Goal: Task Accomplishment & Management: Complete application form

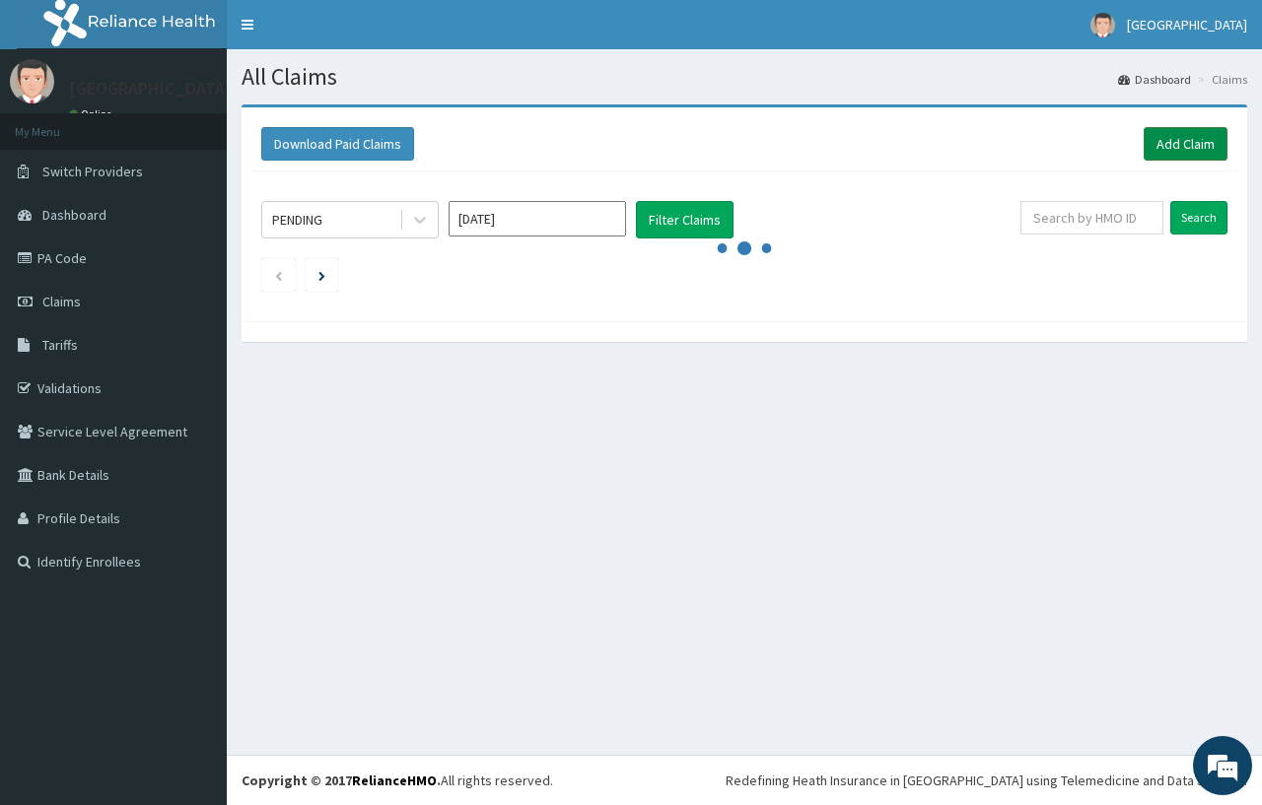
click at [1146, 145] on link "Add Claim" at bounding box center [1185, 144] width 84 height 34
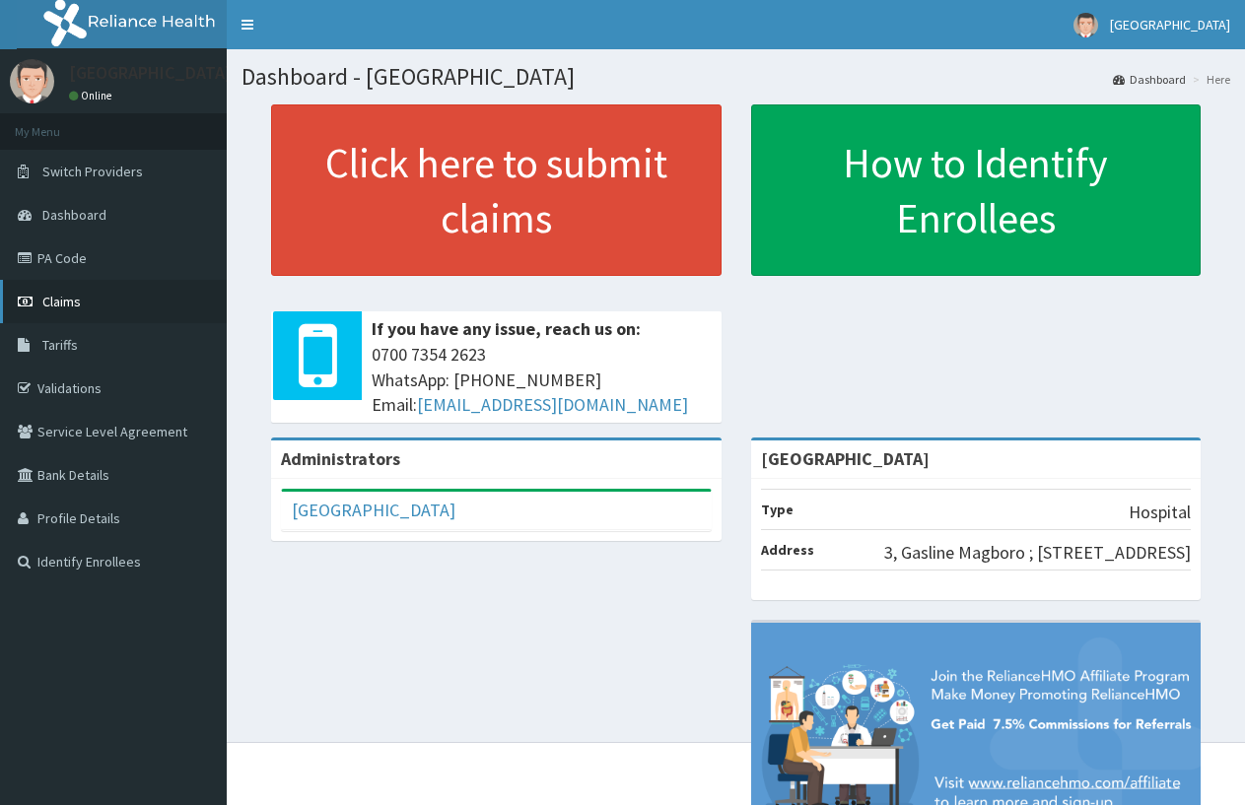
click at [83, 308] on link "Claims" at bounding box center [113, 301] width 227 height 43
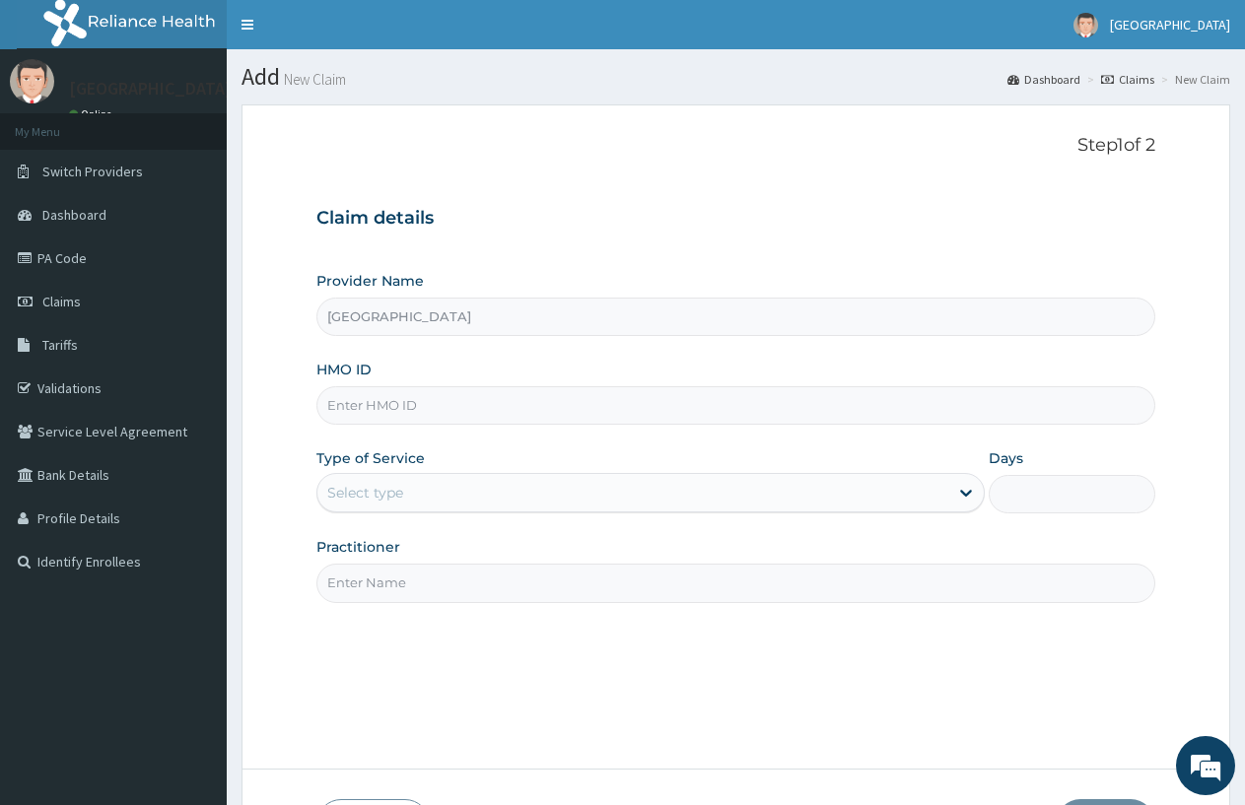
click at [420, 419] on input "HMO ID" at bounding box center [735, 405] width 839 height 38
type input "BTR/10001/A"
click at [374, 505] on div "Select type" at bounding box center [632, 493] width 630 height 32
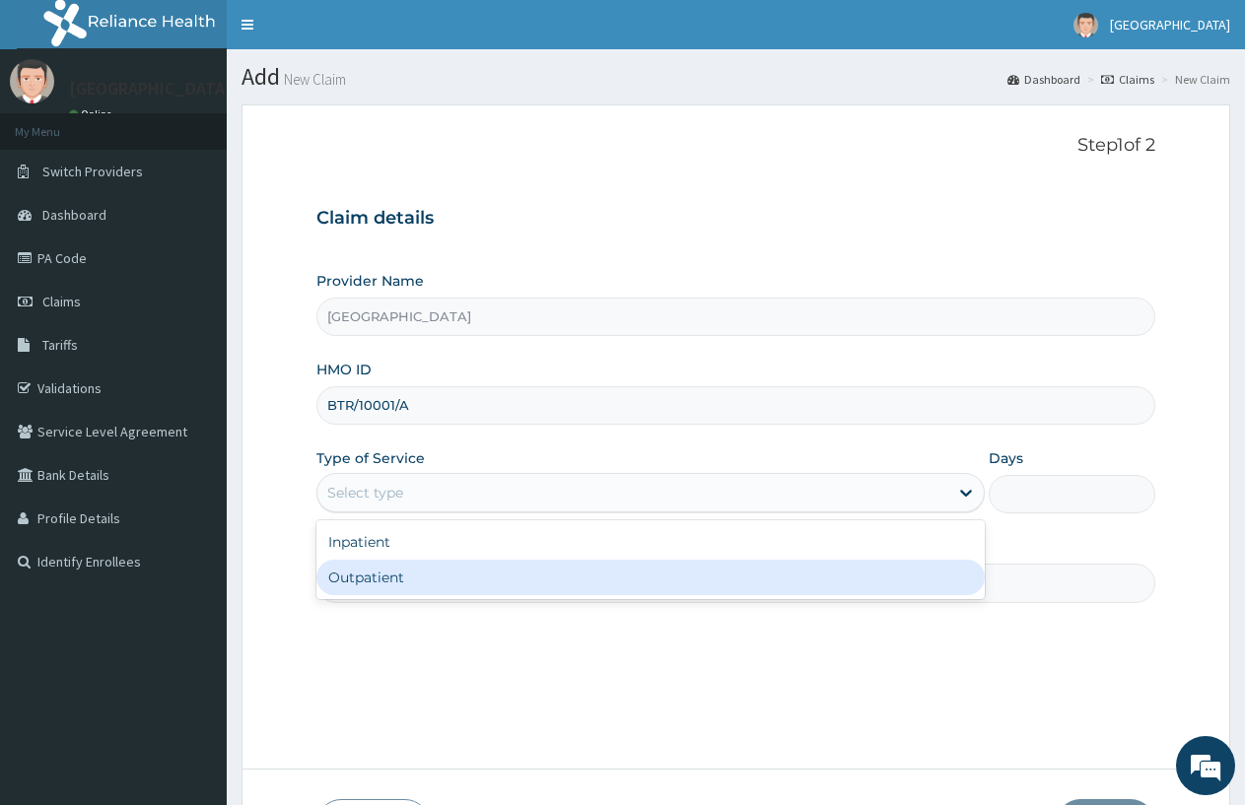
click at [364, 574] on div "Outpatient" at bounding box center [649, 577] width 667 height 35
type input "1"
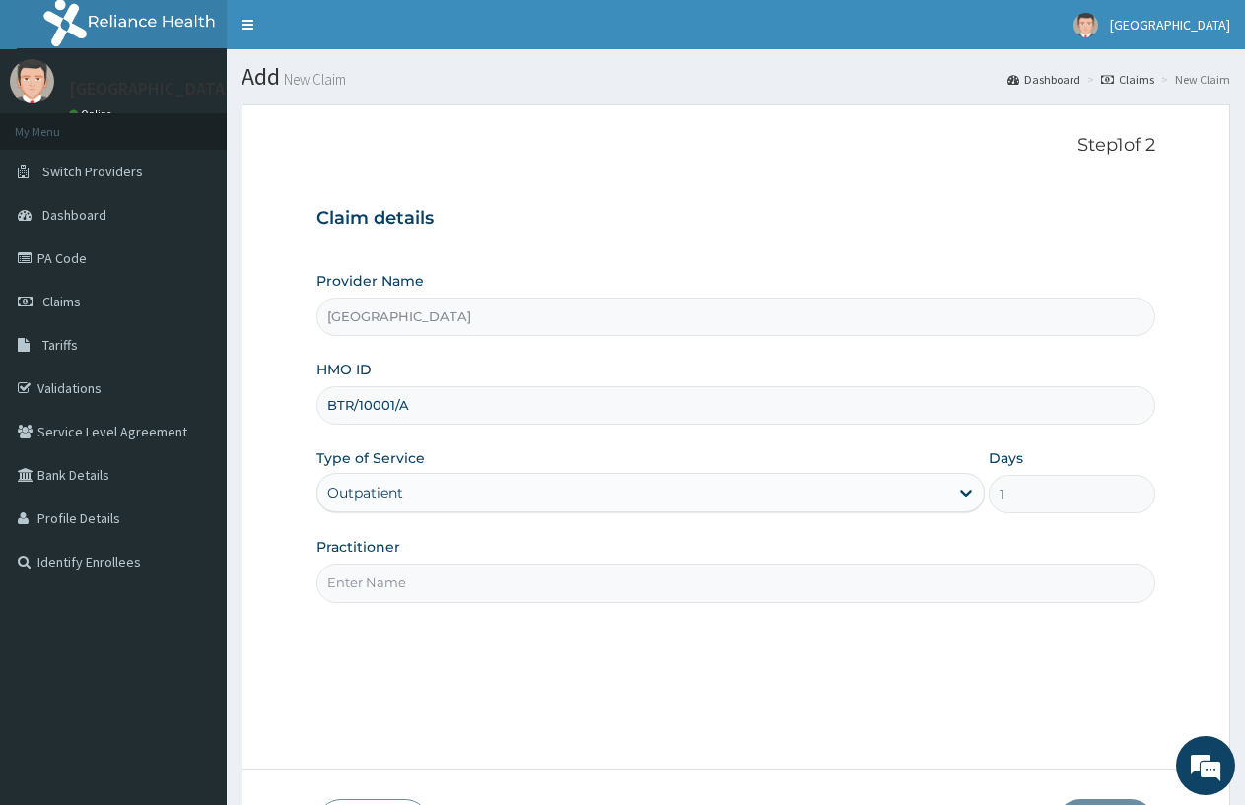
click at [364, 574] on input "Practitioner" at bounding box center [735, 583] width 839 height 38
type input "DOCTOR FAVOUR"
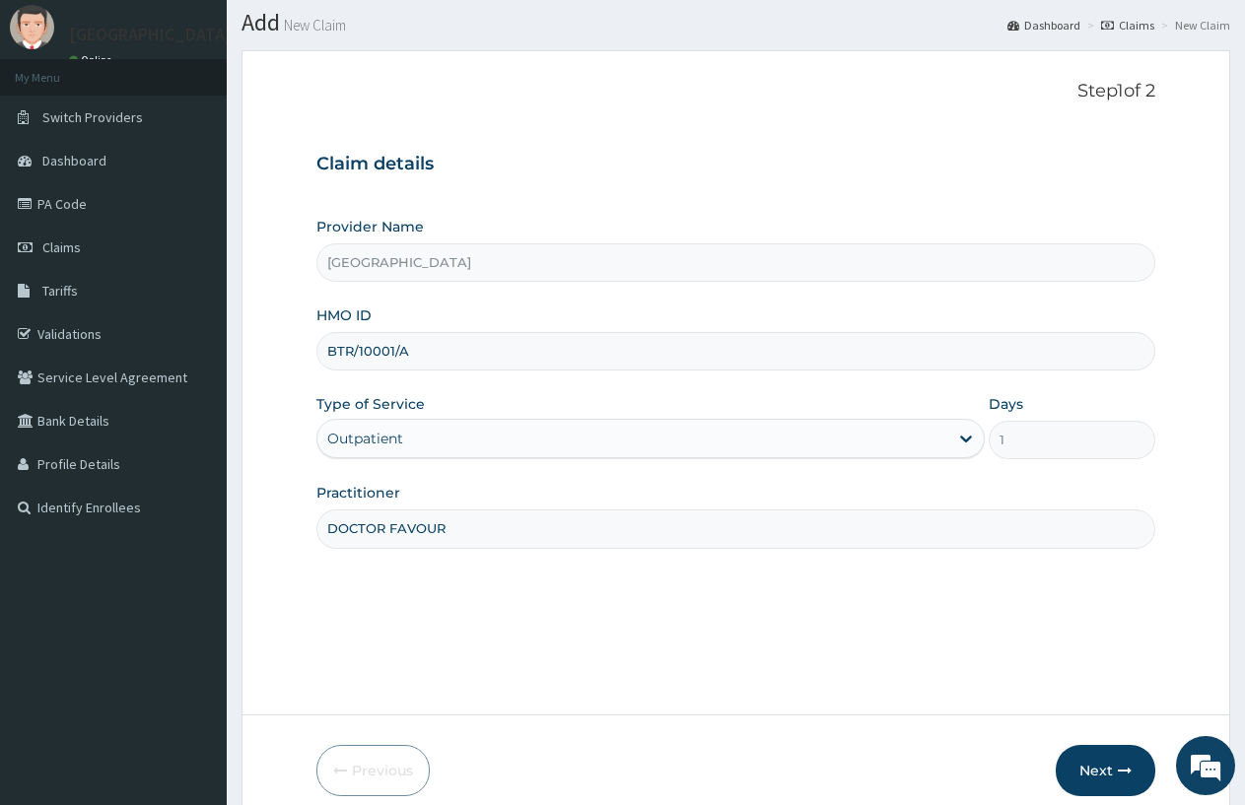
scroll to position [99, 0]
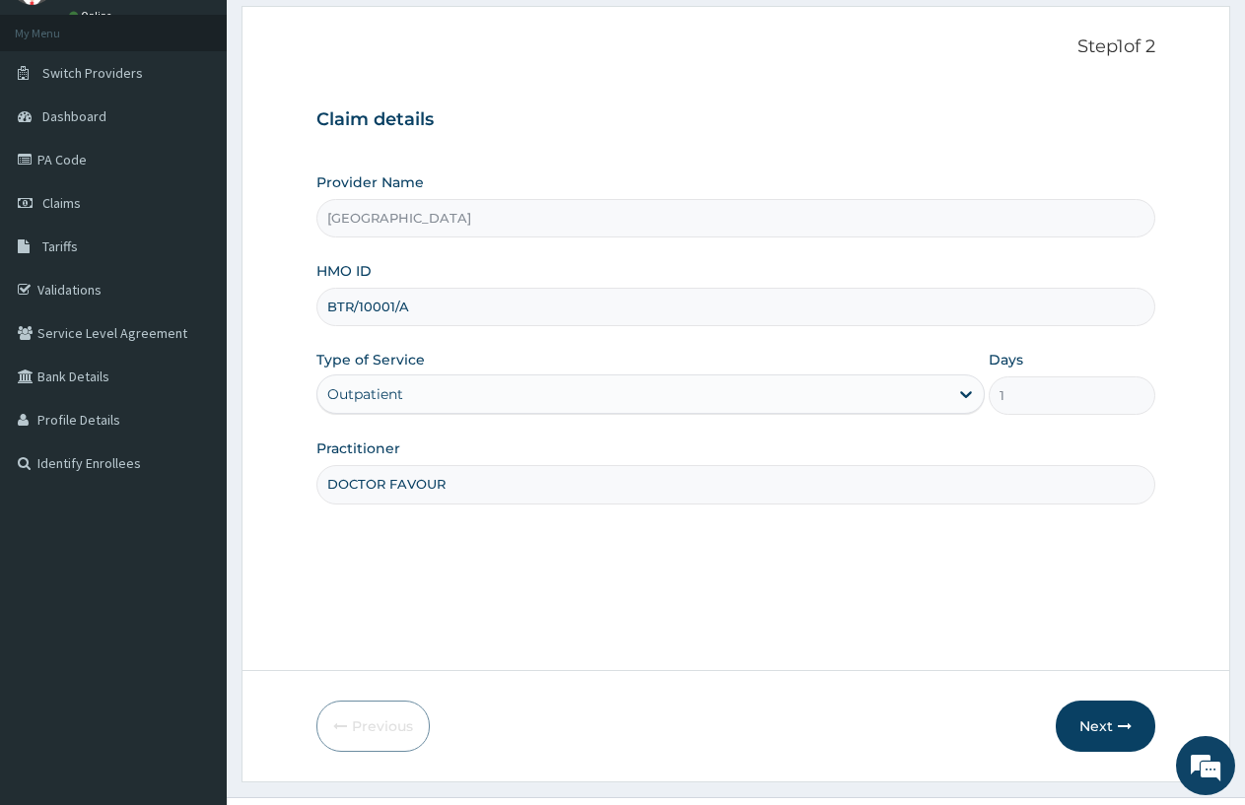
click at [1109, 729] on button "Next" at bounding box center [1106, 726] width 100 height 51
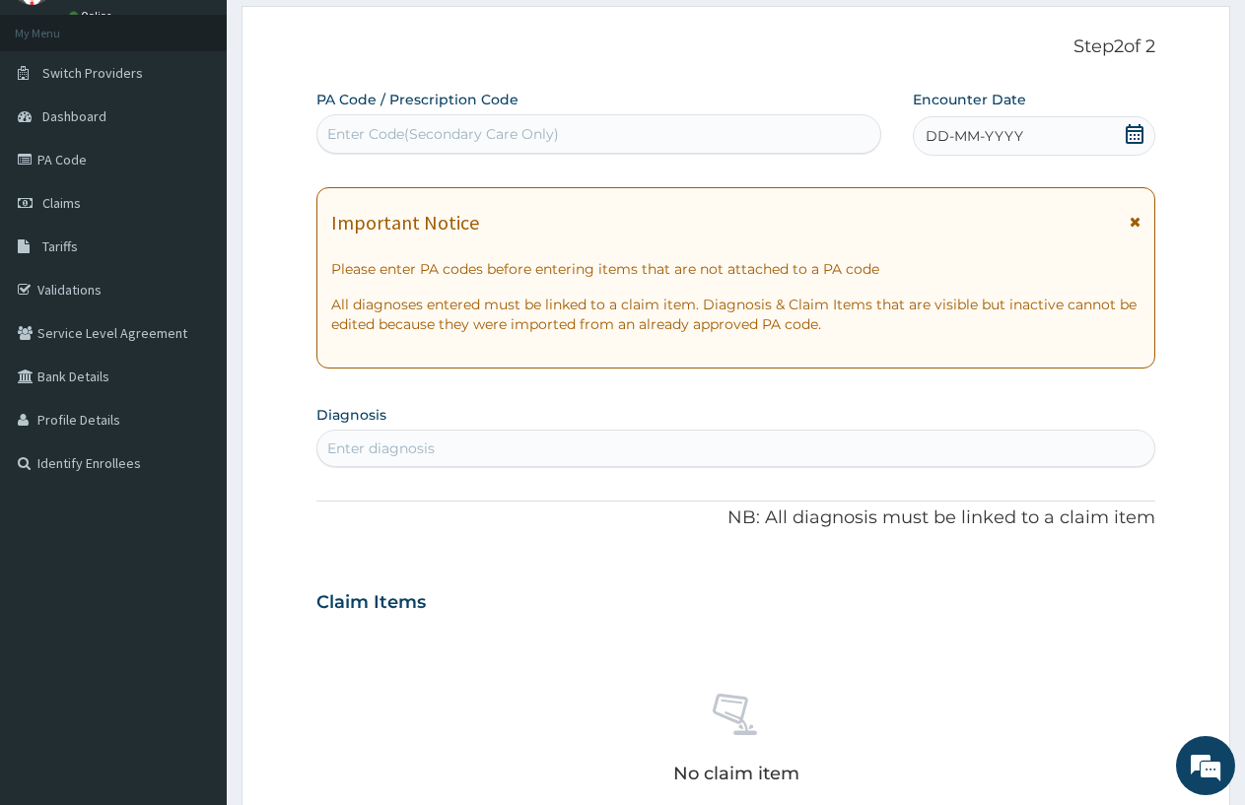
click at [940, 132] on span "DD-MM-YYYY" at bounding box center [975, 136] width 98 height 20
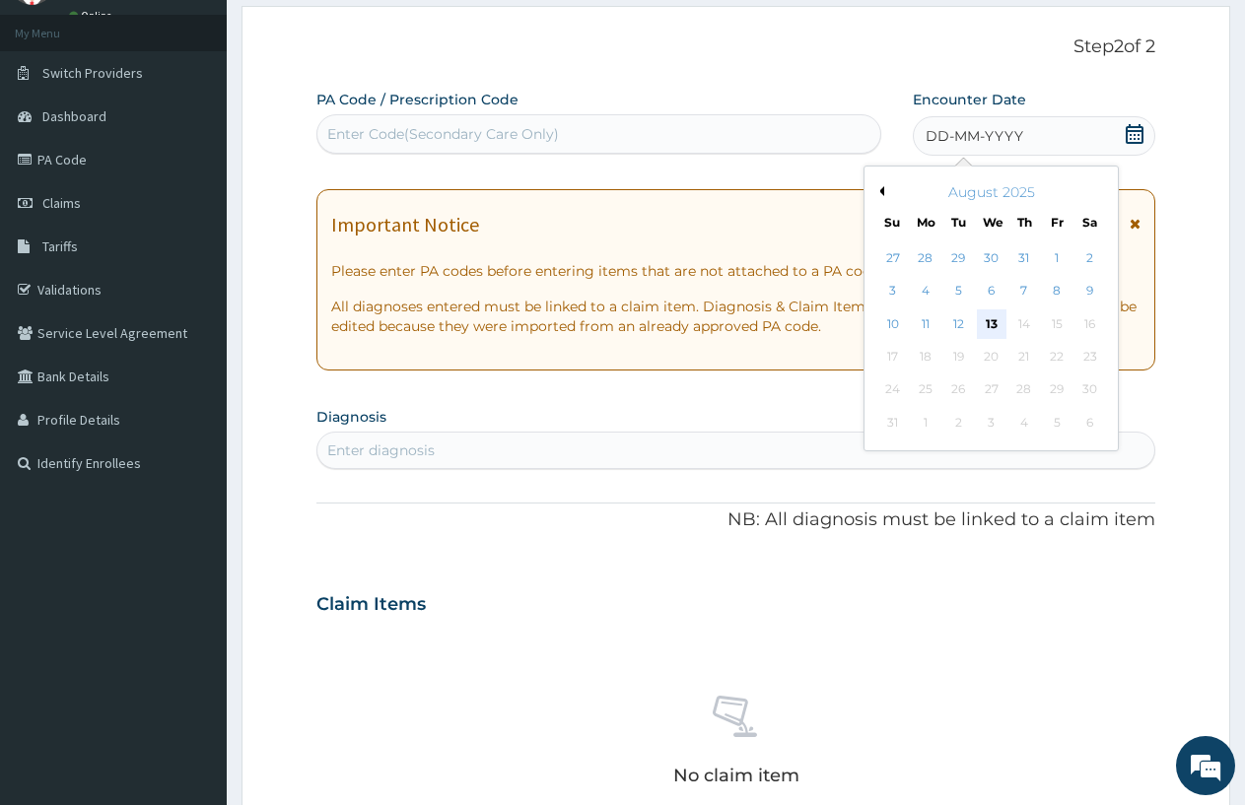
click at [982, 320] on div "13" at bounding box center [992, 324] width 30 height 30
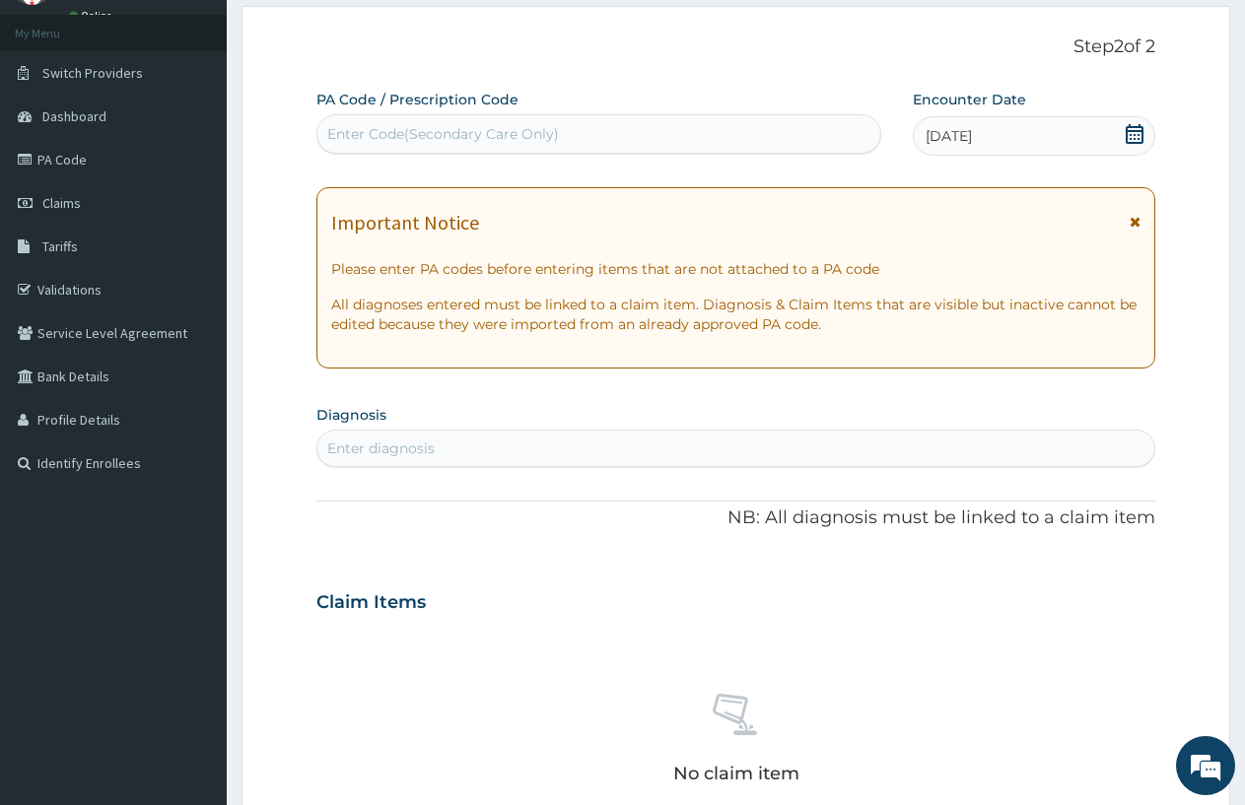
click at [432, 452] on div "Enter diagnosis" at bounding box center [380, 449] width 107 height 20
type input "PLAS"
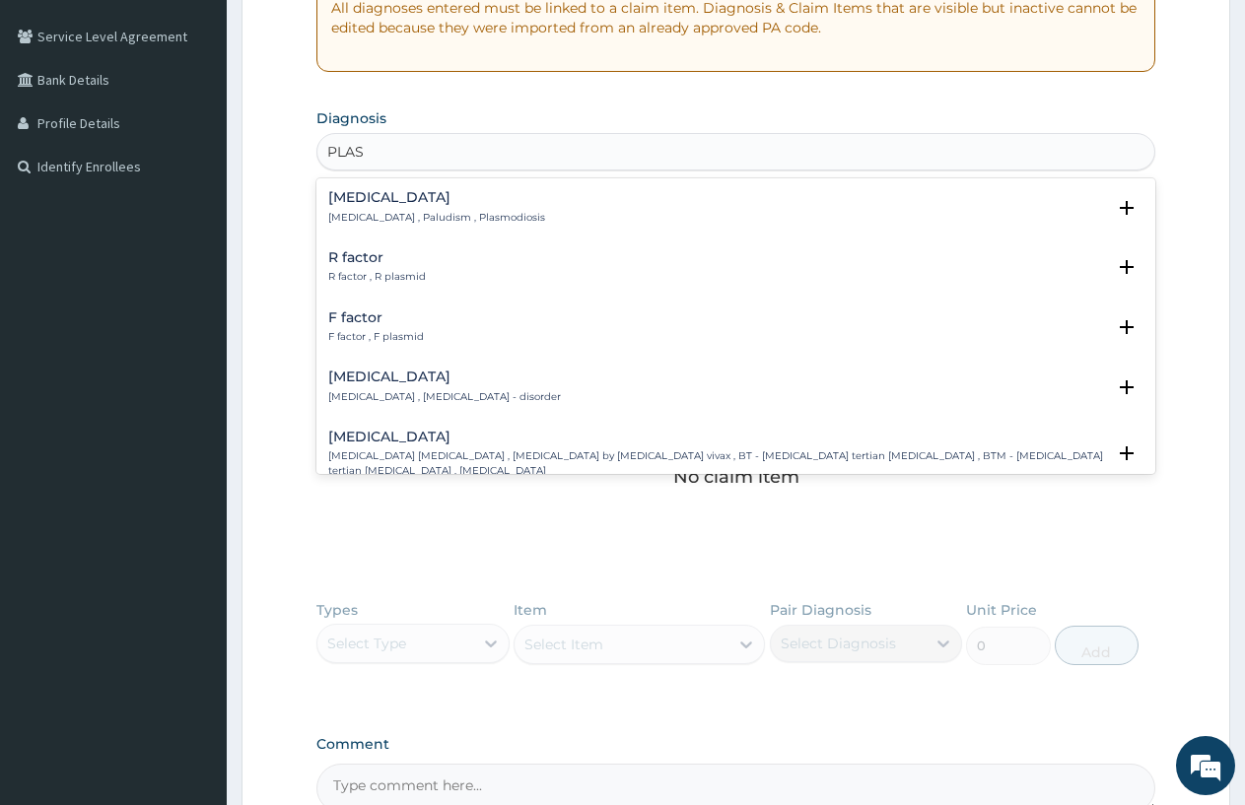
scroll to position [394, 0]
click at [363, 210] on div "Malaria Malaria , Paludism , Plasmodiosis" at bounding box center [436, 208] width 217 height 34
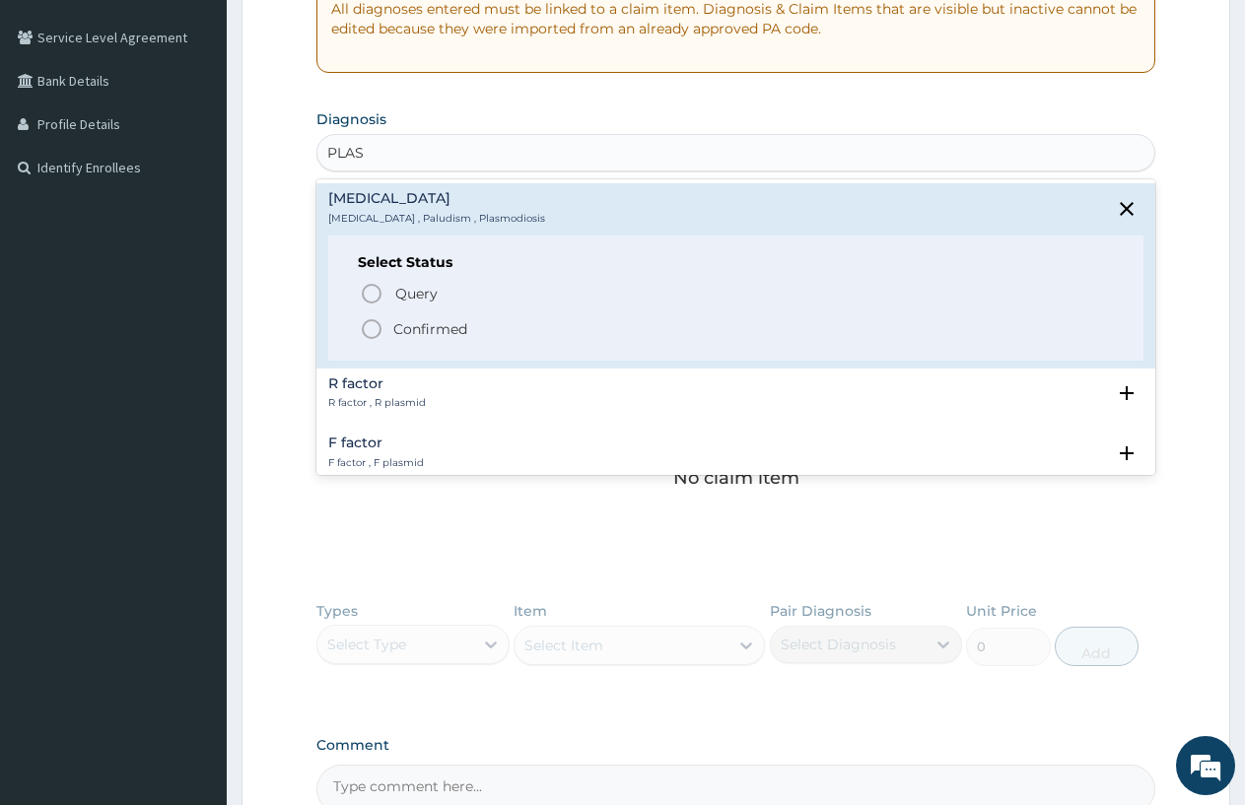
click at [373, 329] on icon "status option filled" at bounding box center [372, 329] width 24 height 24
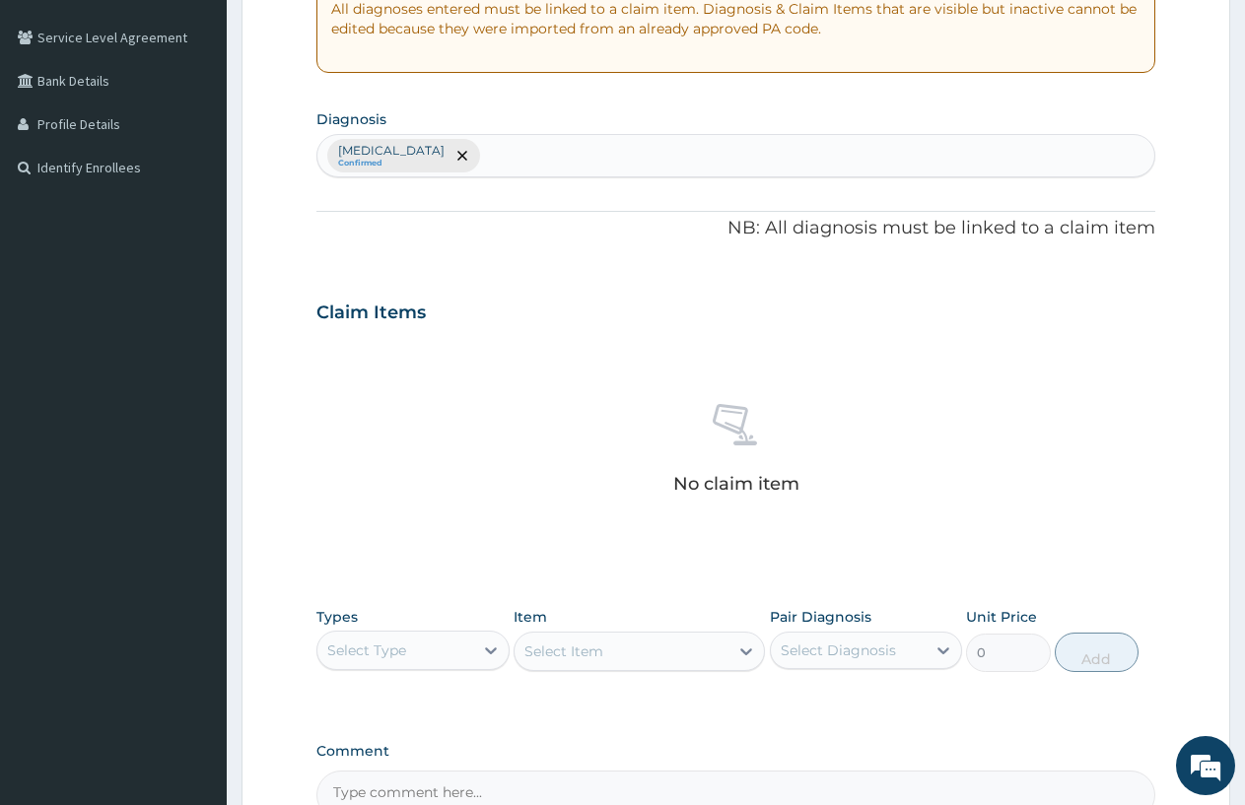
type input "Y"
type input "UPPER RESPI"
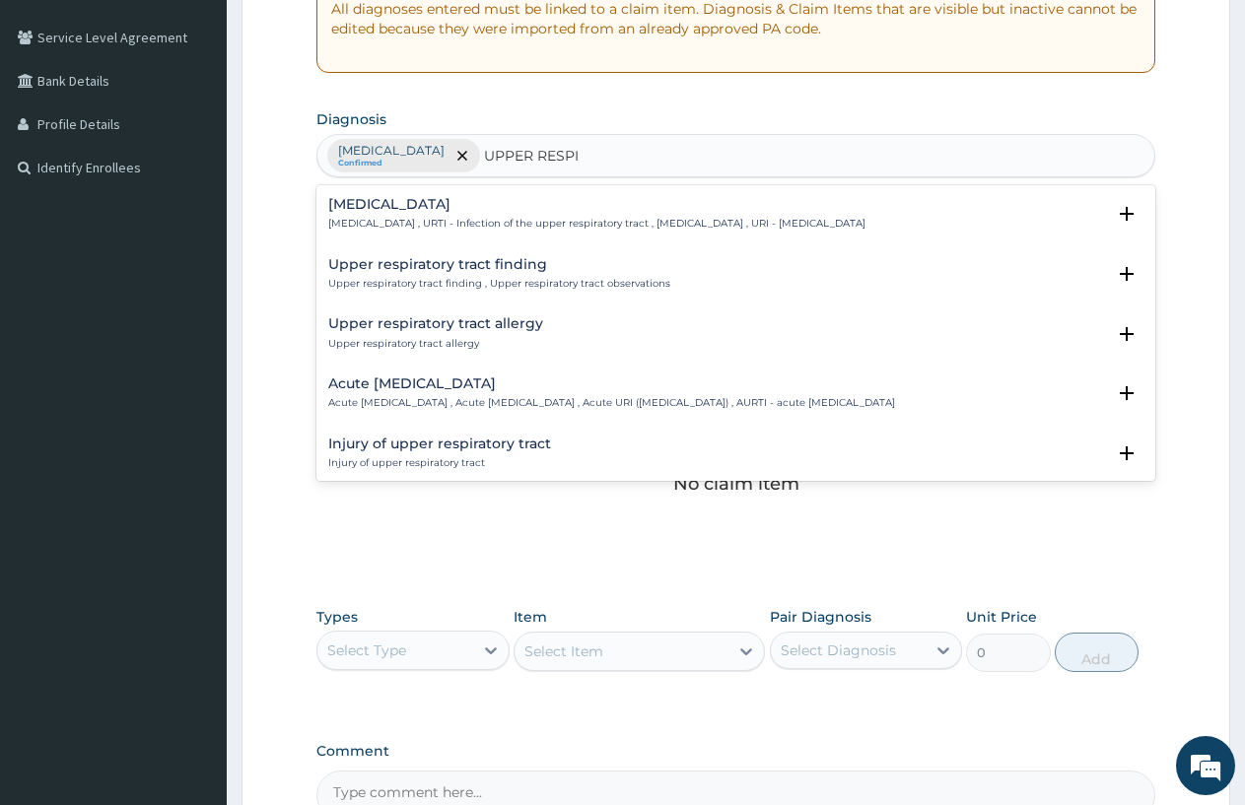
click at [381, 220] on p "Upper respiratory infection , URTI - Infection of the upper respiratory tract ,…" at bounding box center [596, 224] width 537 height 14
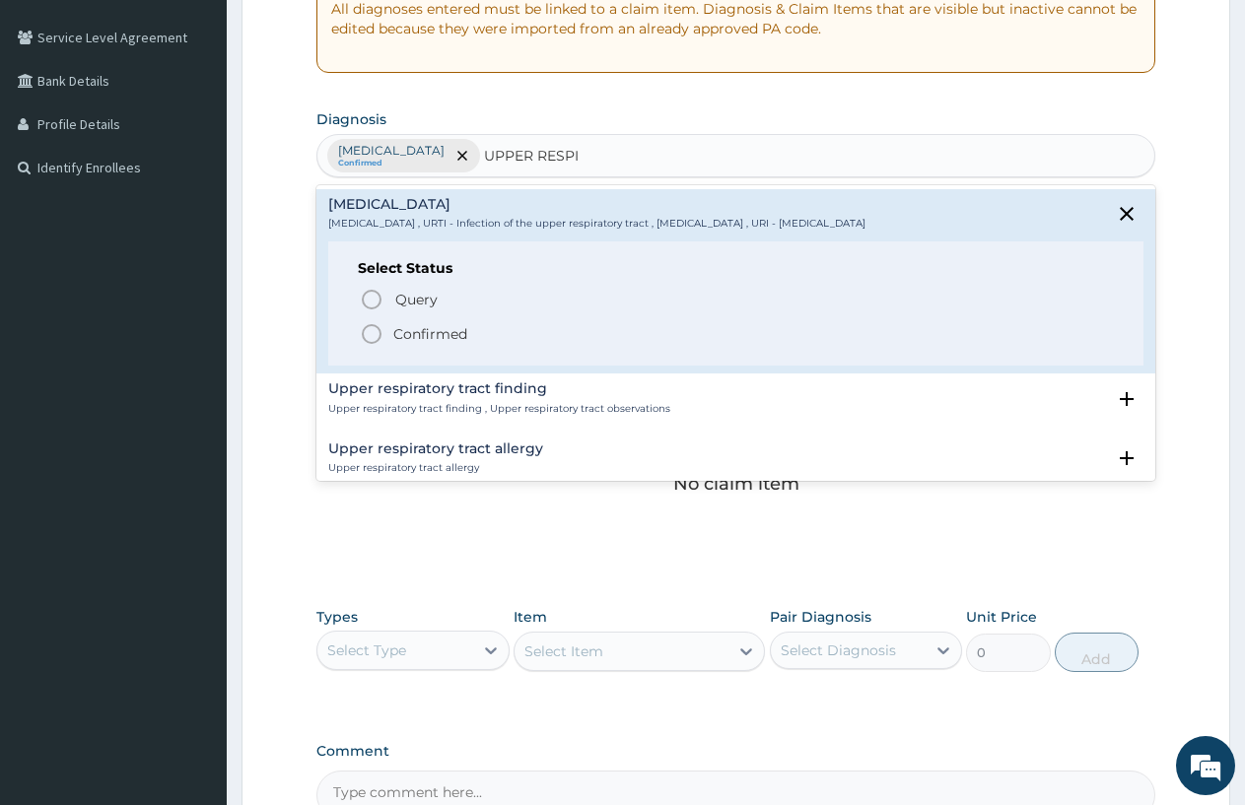
click at [376, 329] on icon "status option filled" at bounding box center [372, 334] width 24 height 24
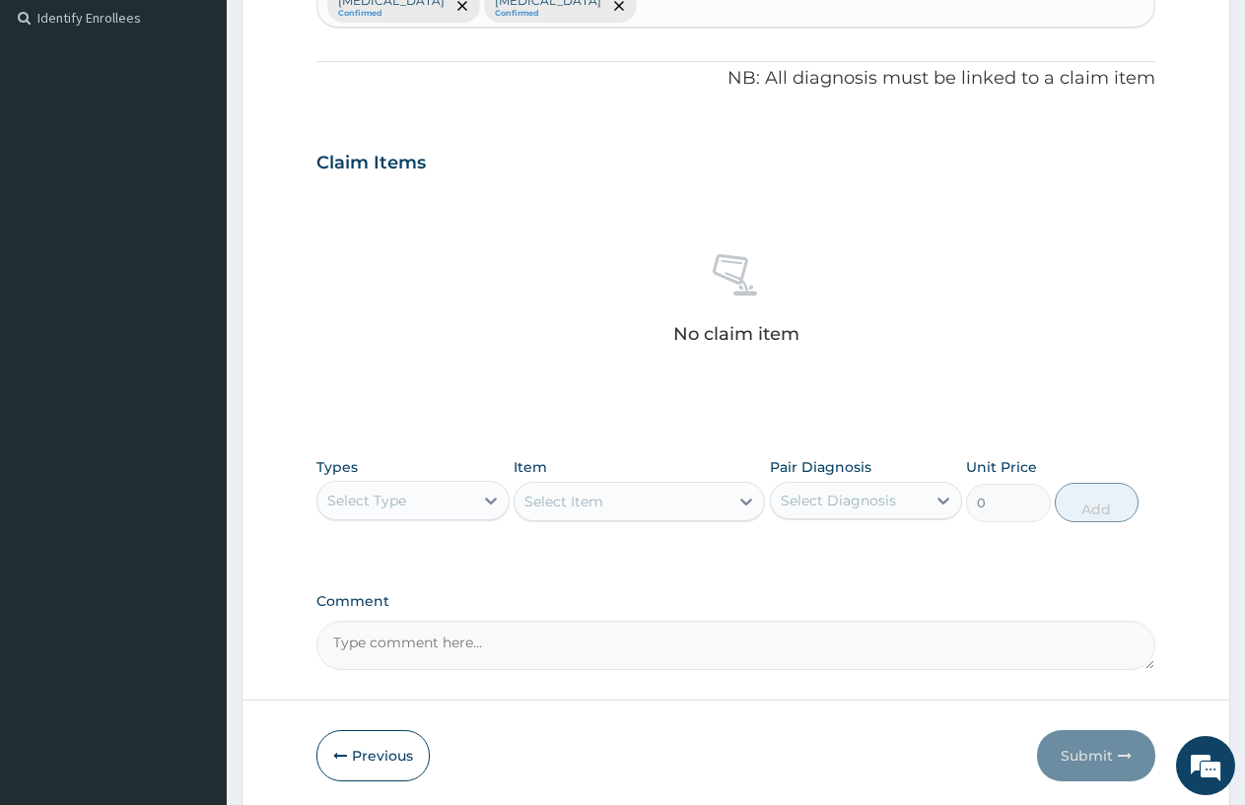
scroll to position [616, 0]
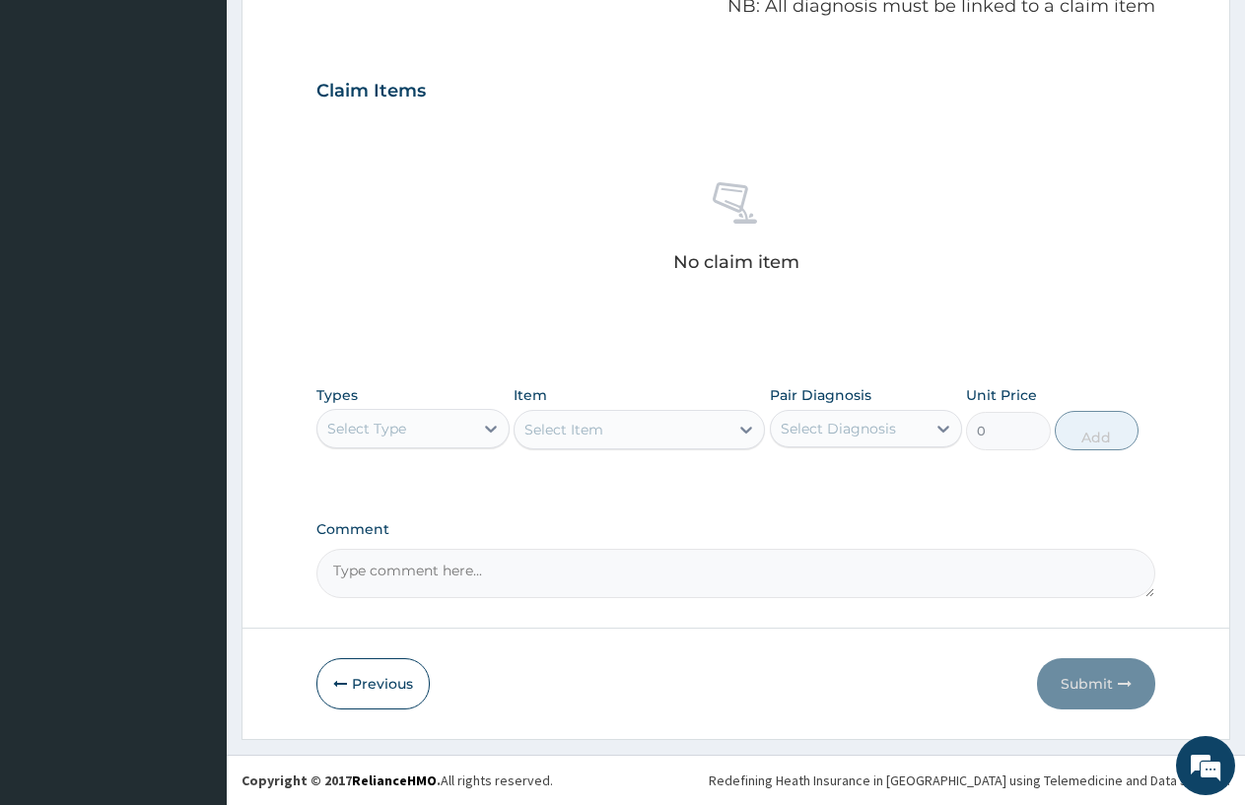
click at [471, 419] on div "Select Type" at bounding box center [395, 429] width 156 height 32
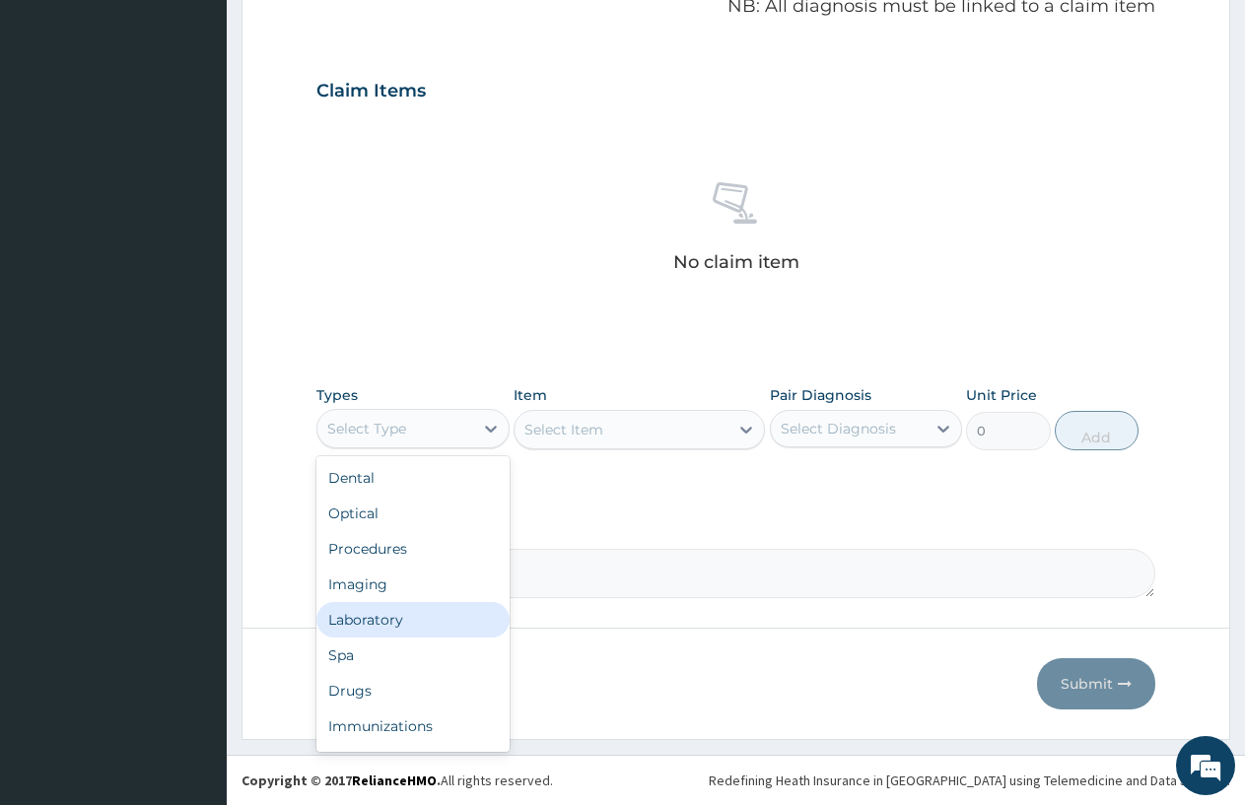
click at [410, 617] on div "Laboratory" at bounding box center [412, 619] width 193 height 35
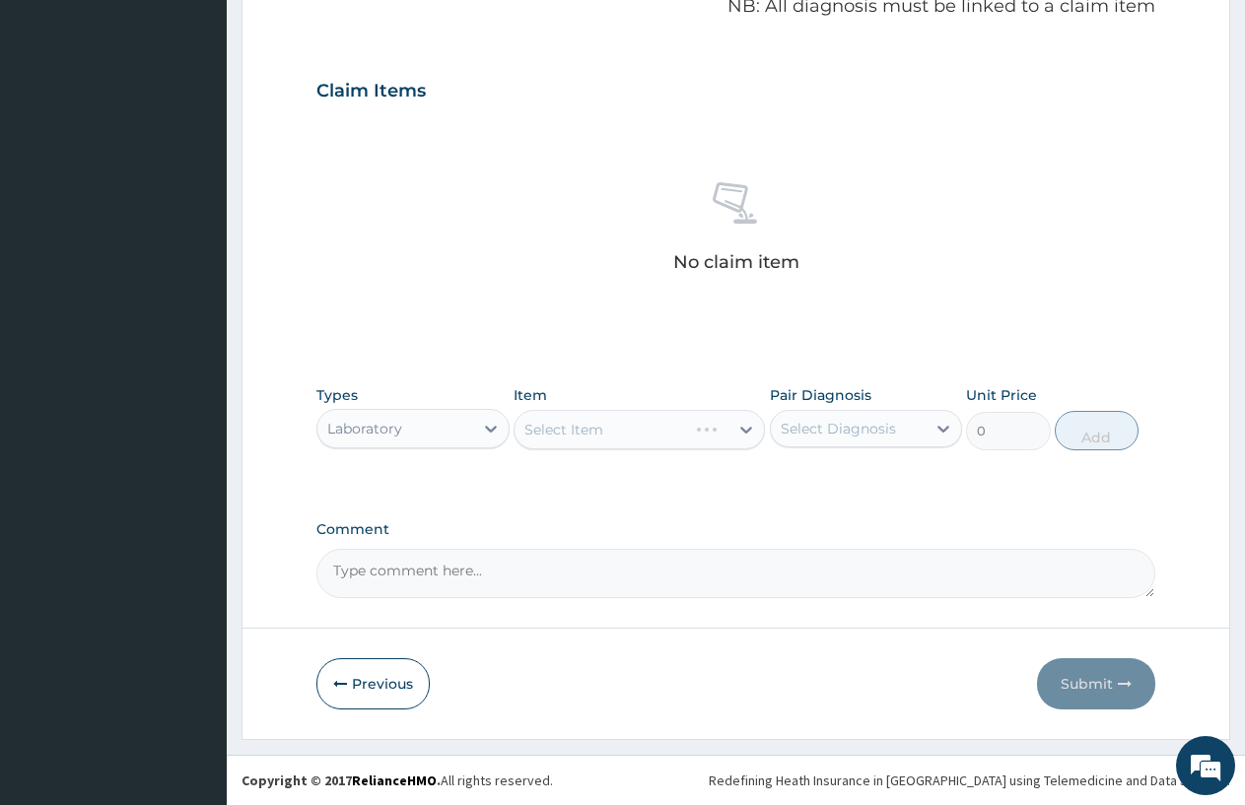
click at [549, 426] on div "Select Item" at bounding box center [639, 429] width 251 height 39
click at [549, 426] on div "Select Item" at bounding box center [563, 430] width 79 height 20
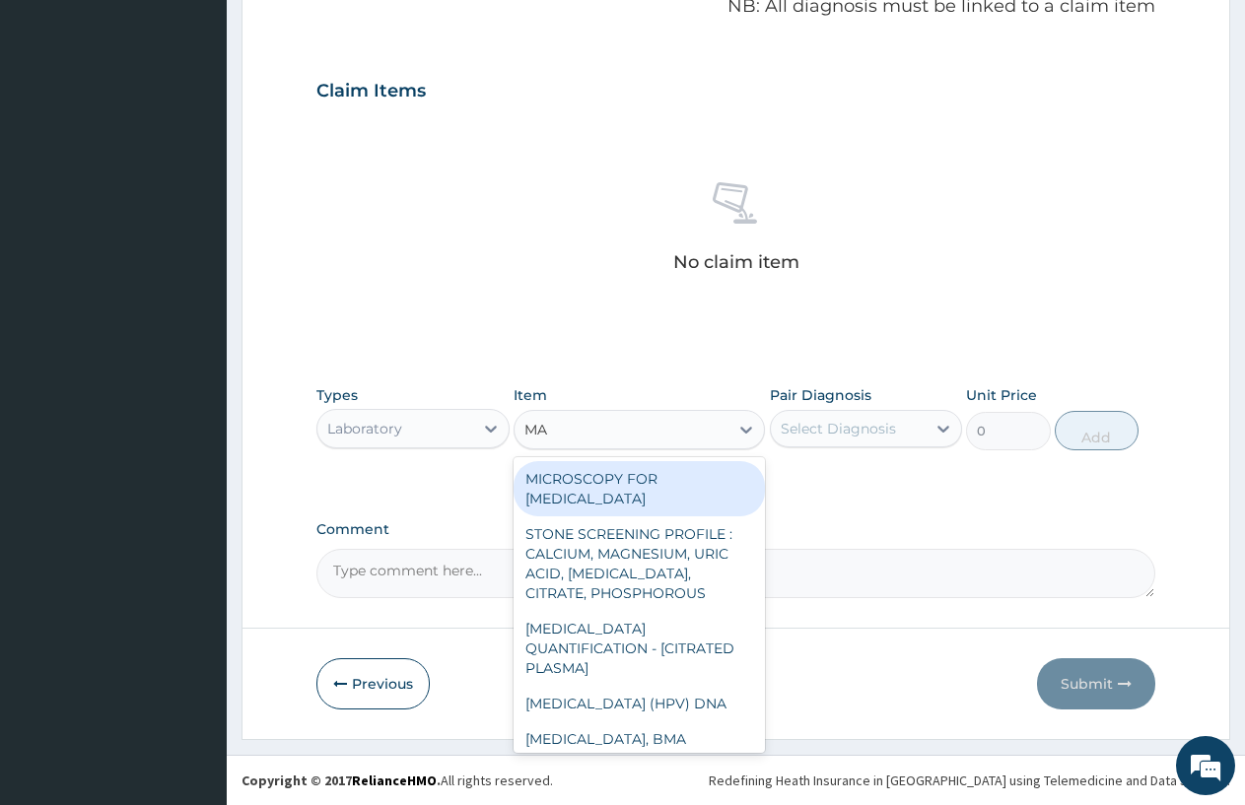
type input "MAL"
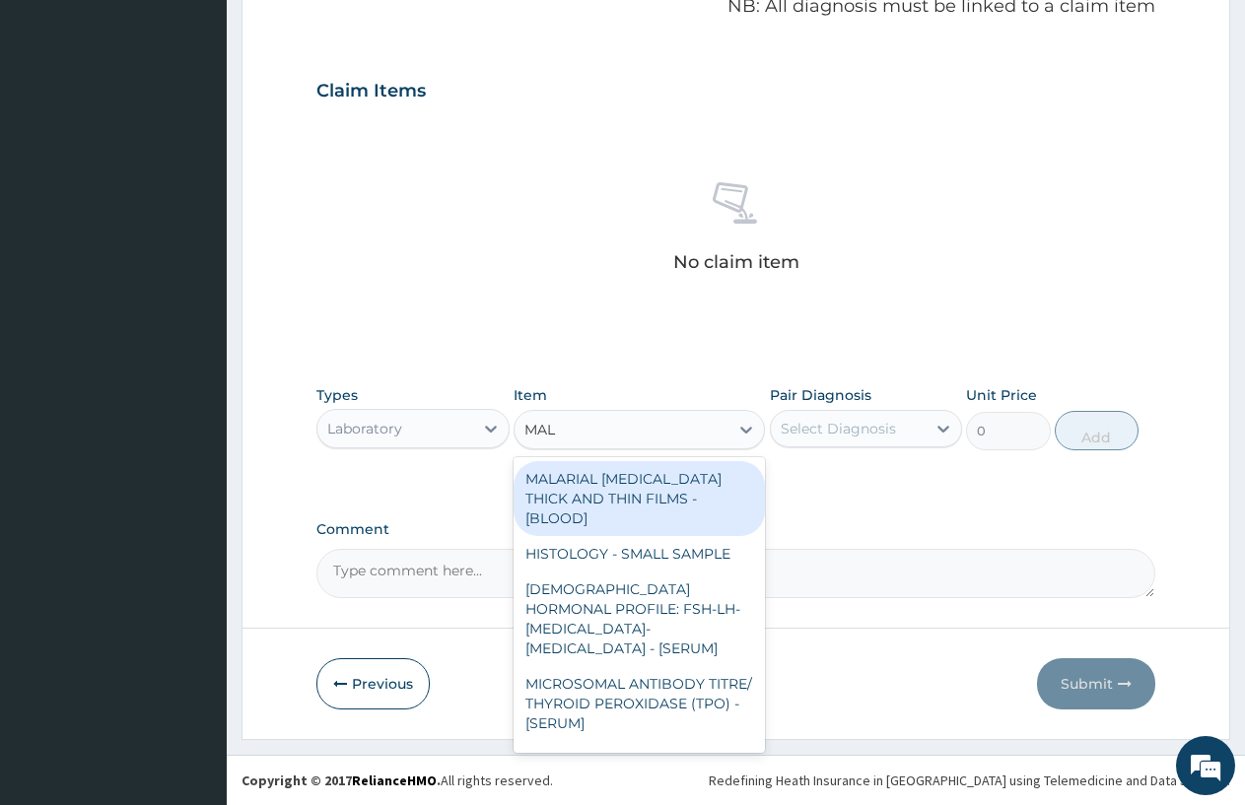
click at [628, 498] on div "MALARIAL PARASITE THICK AND THIN FILMS - [BLOOD]" at bounding box center [639, 498] width 251 height 75
type input "2187.5"
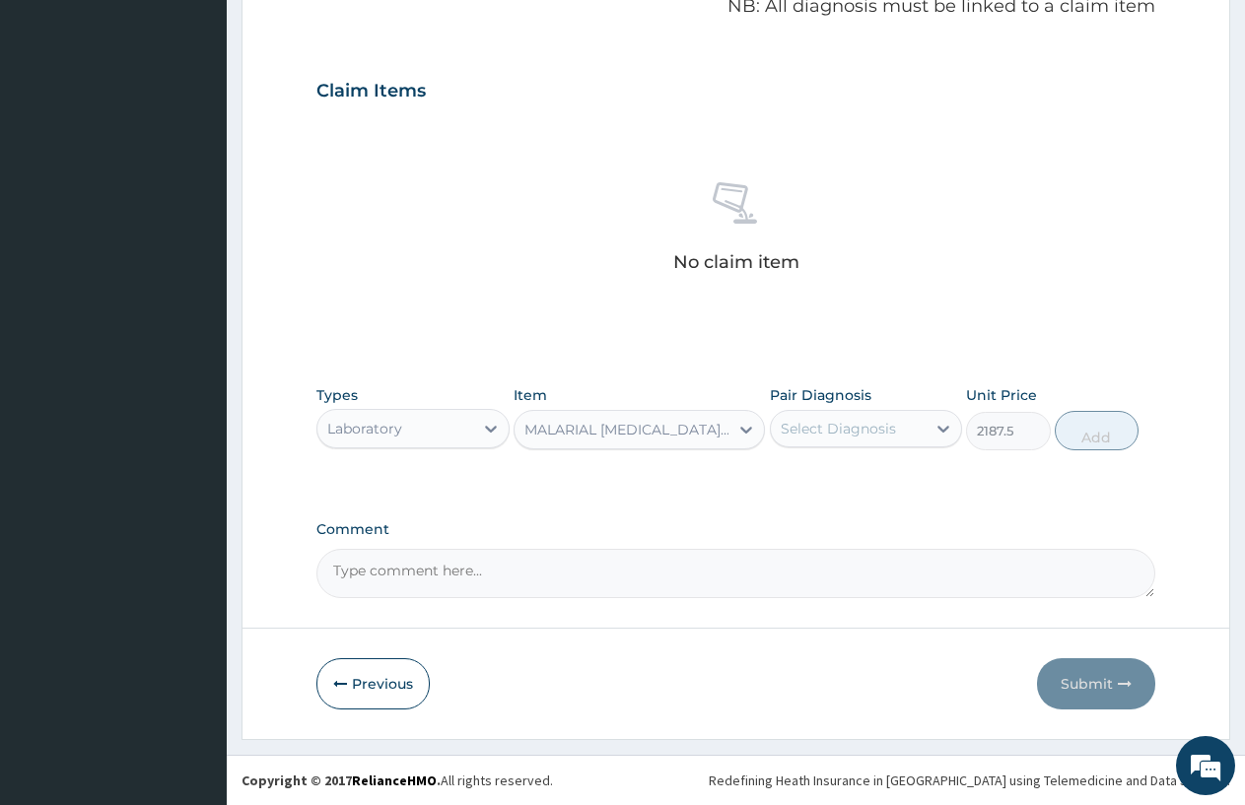
click at [877, 446] on div "Select Diagnosis" at bounding box center [866, 428] width 193 height 37
click at [877, 484] on div "Malaria" at bounding box center [866, 479] width 193 height 40
checkbox input "true"
click at [1076, 429] on button "Add" at bounding box center [1097, 430] width 84 height 39
type input "0"
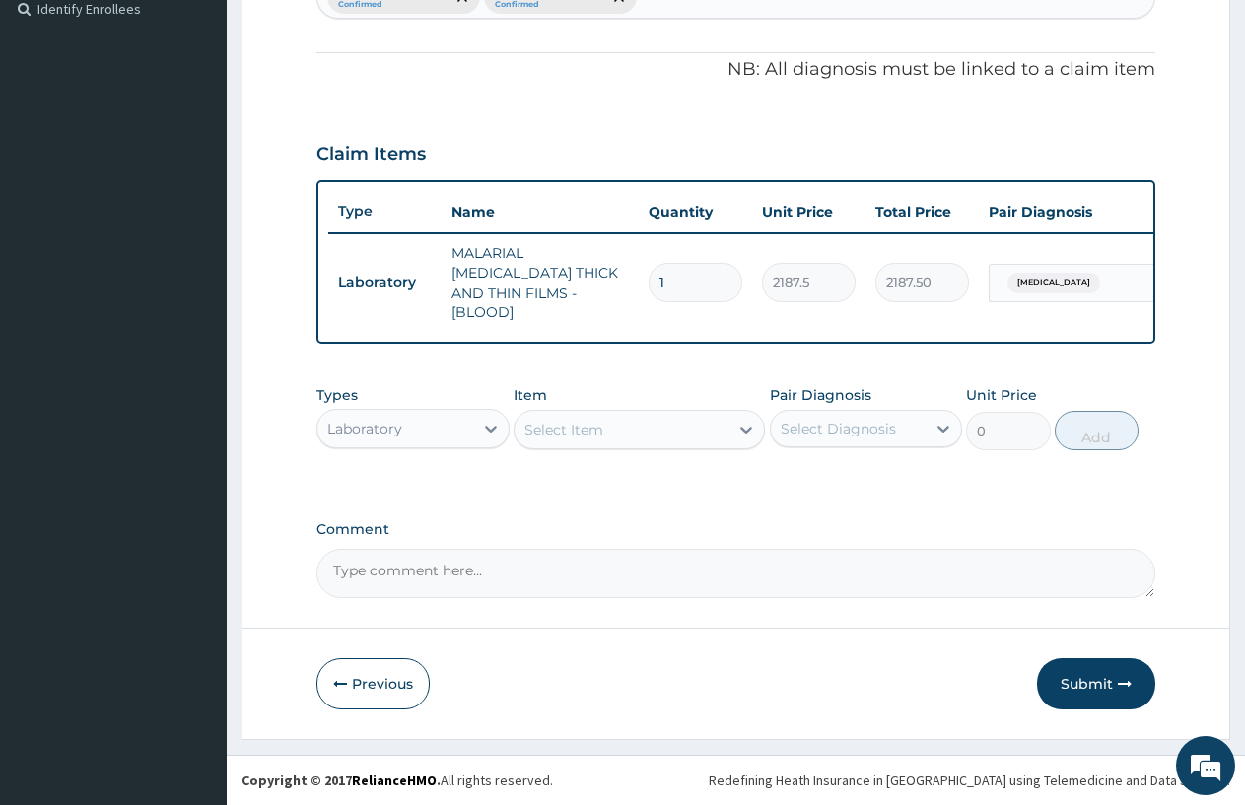
scroll to position [550, 0]
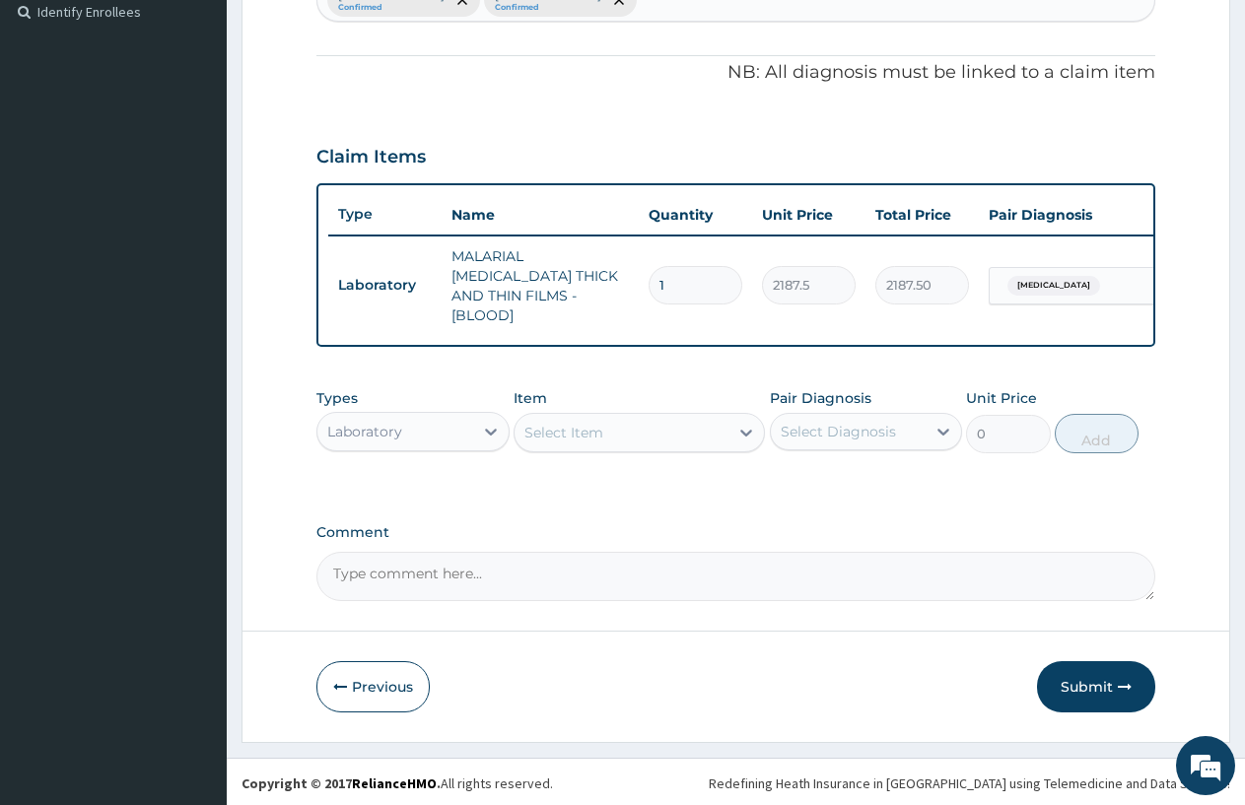
click at [531, 429] on div "Select Item" at bounding box center [563, 433] width 79 height 20
type input "WBC"
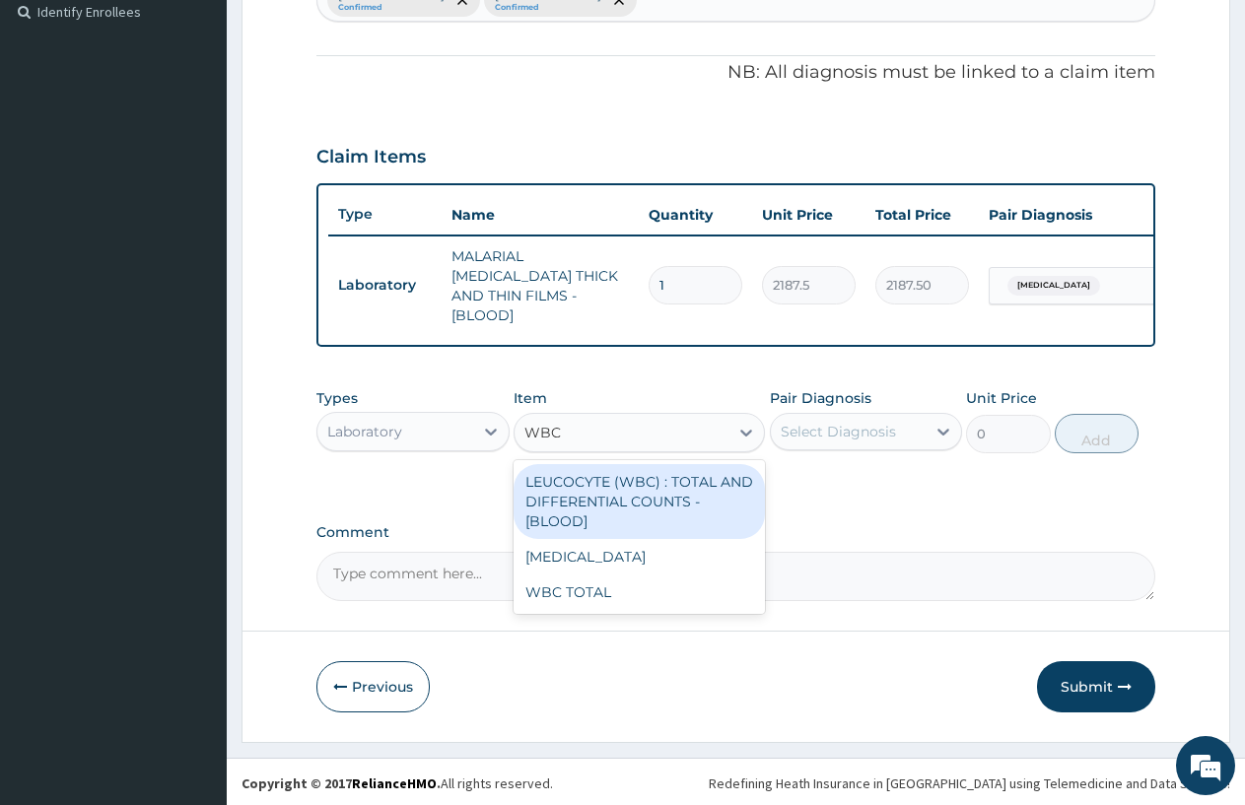
click at [598, 592] on div "WBC TOTAL" at bounding box center [639, 592] width 251 height 35
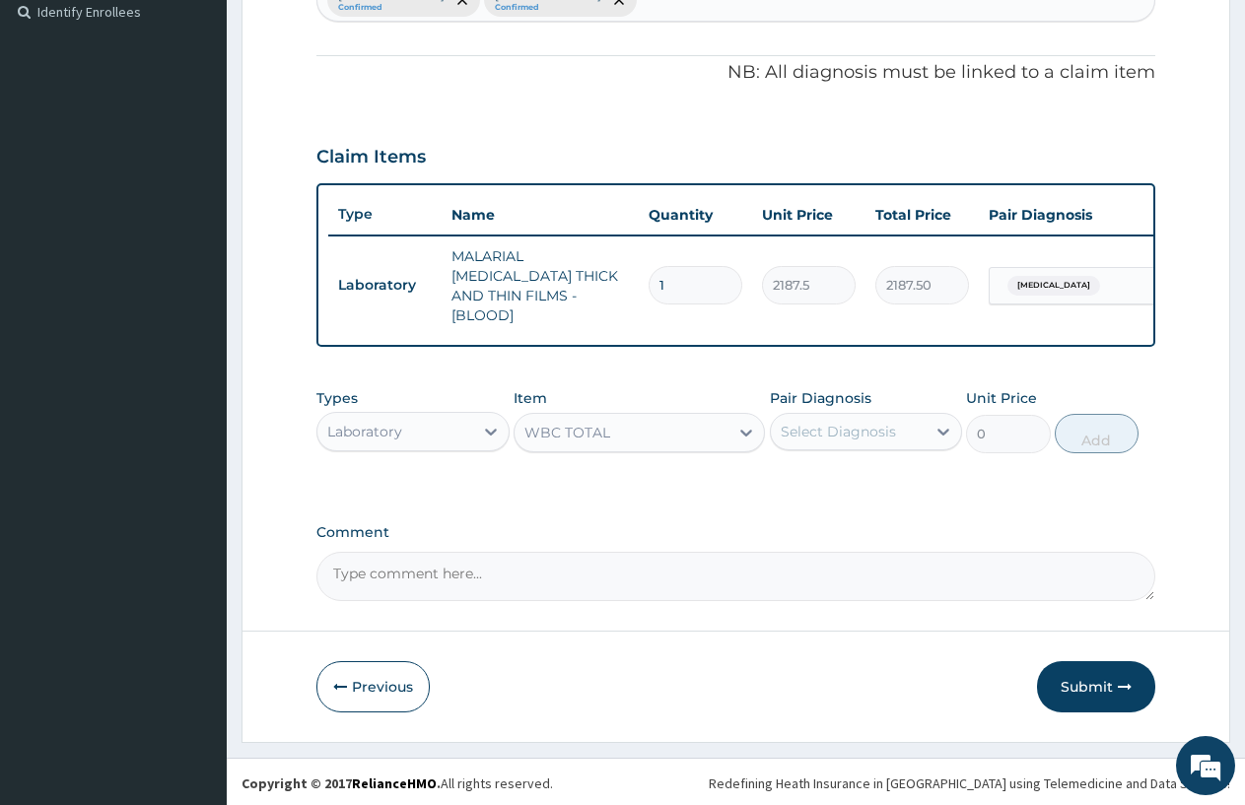
type input "3750"
click at [832, 422] on div "Select Diagnosis" at bounding box center [838, 432] width 115 height 20
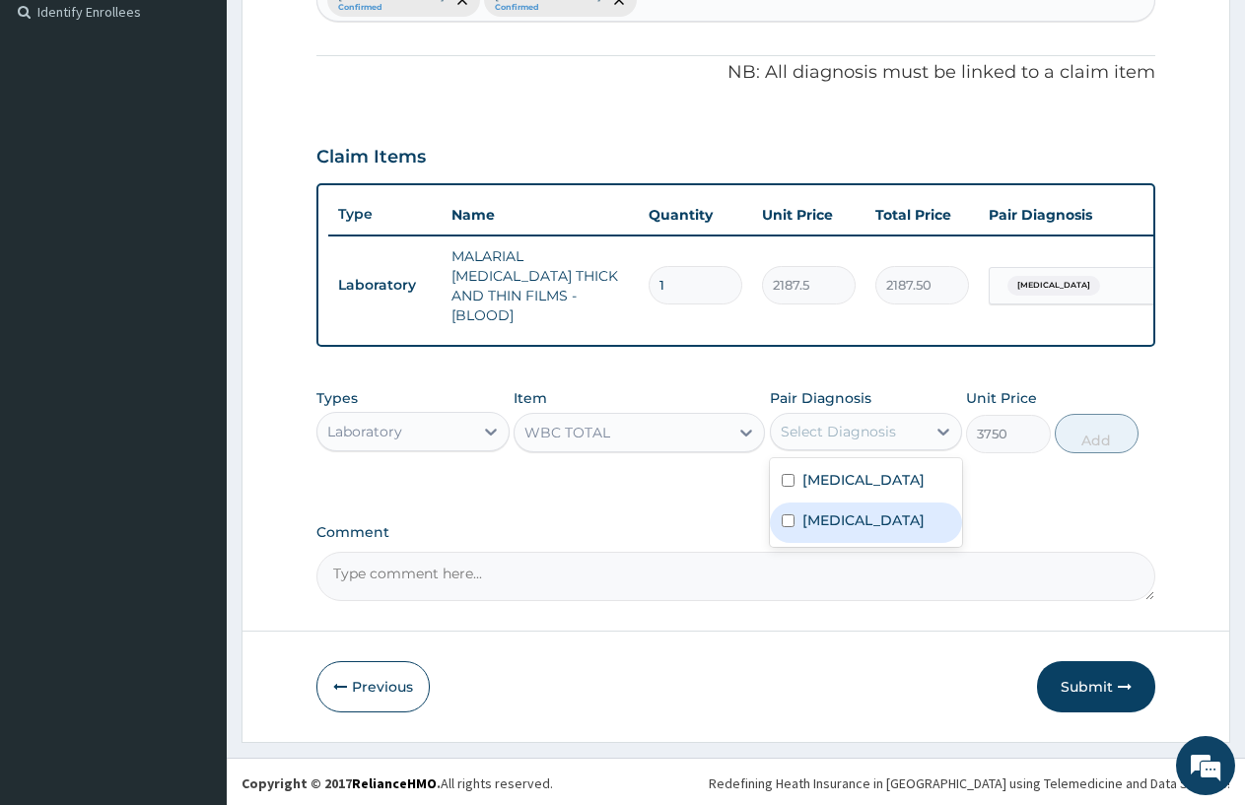
click at [848, 503] on div "Upper respiratory infection" at bounding box center [866, 523] width 193 height 40
checkbox input "true"
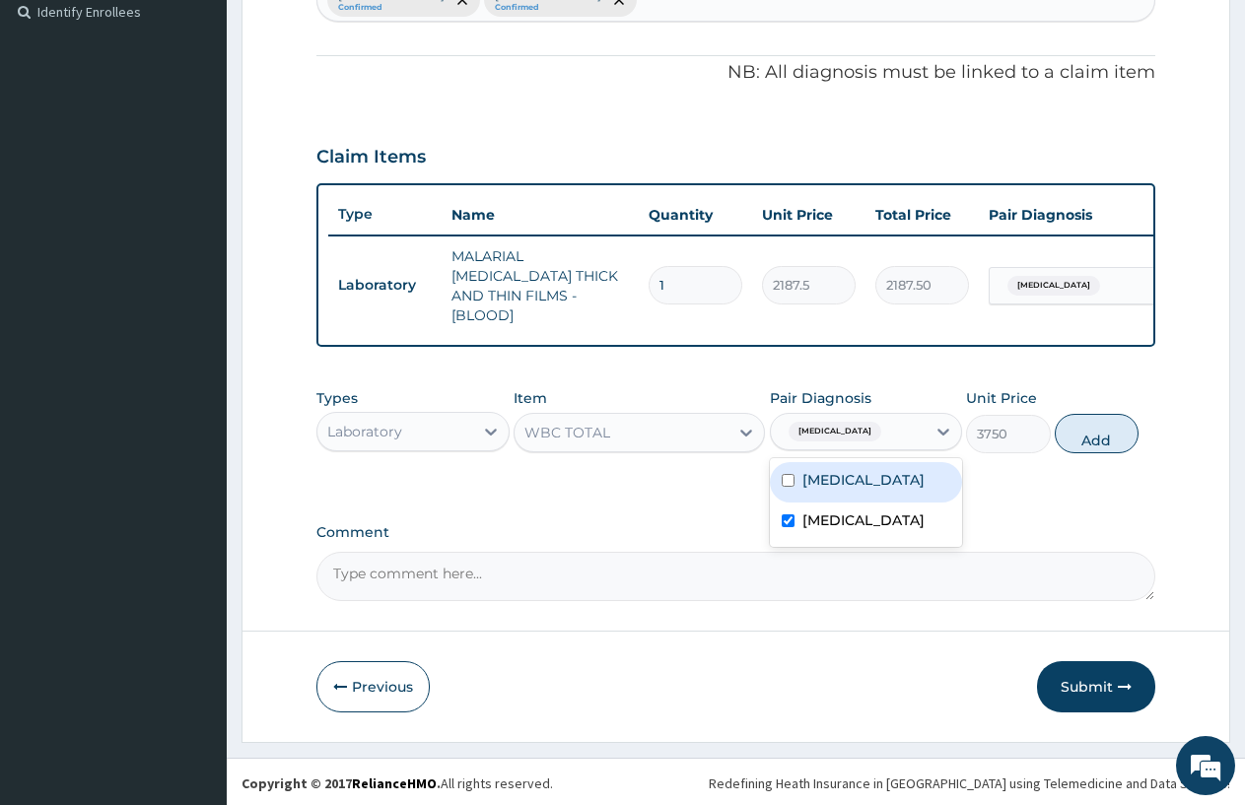
click at [858, 477] on div "Malaria" at bounding box center [866, 482] width 193 height 40
checkbox input "true"
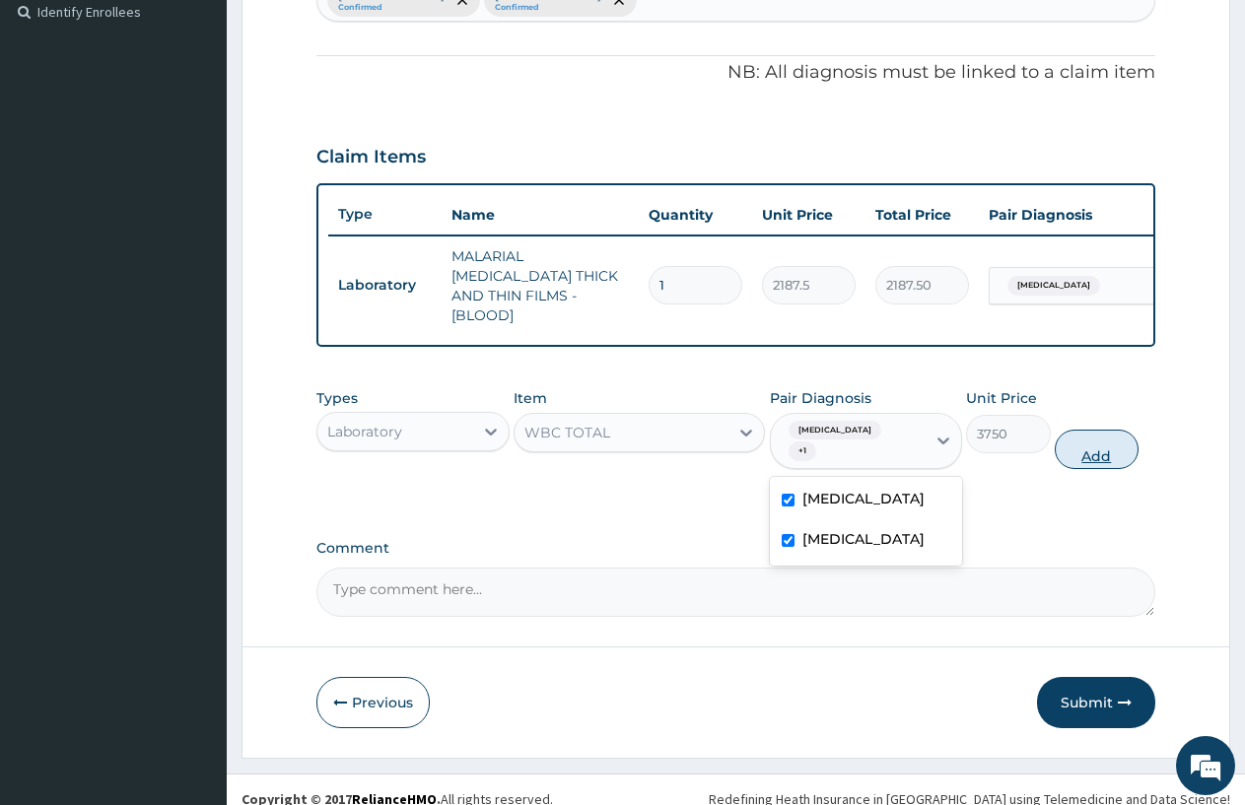
click at [1066, 453] on button "Add" at bounding box center [1097, 449] width 84 height 39
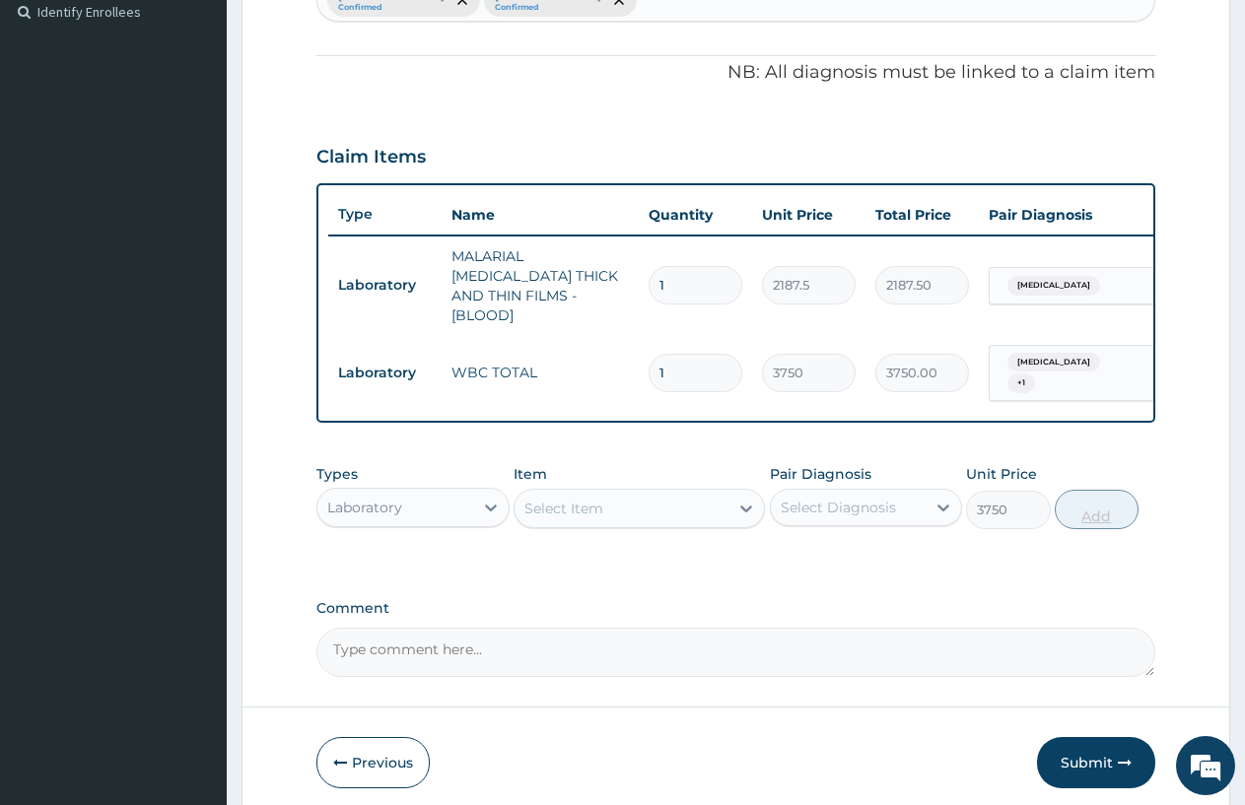
type input "0"
click at [419, 515] on div "Laboratory" at bounding box center [395, 508] width 156 height 32
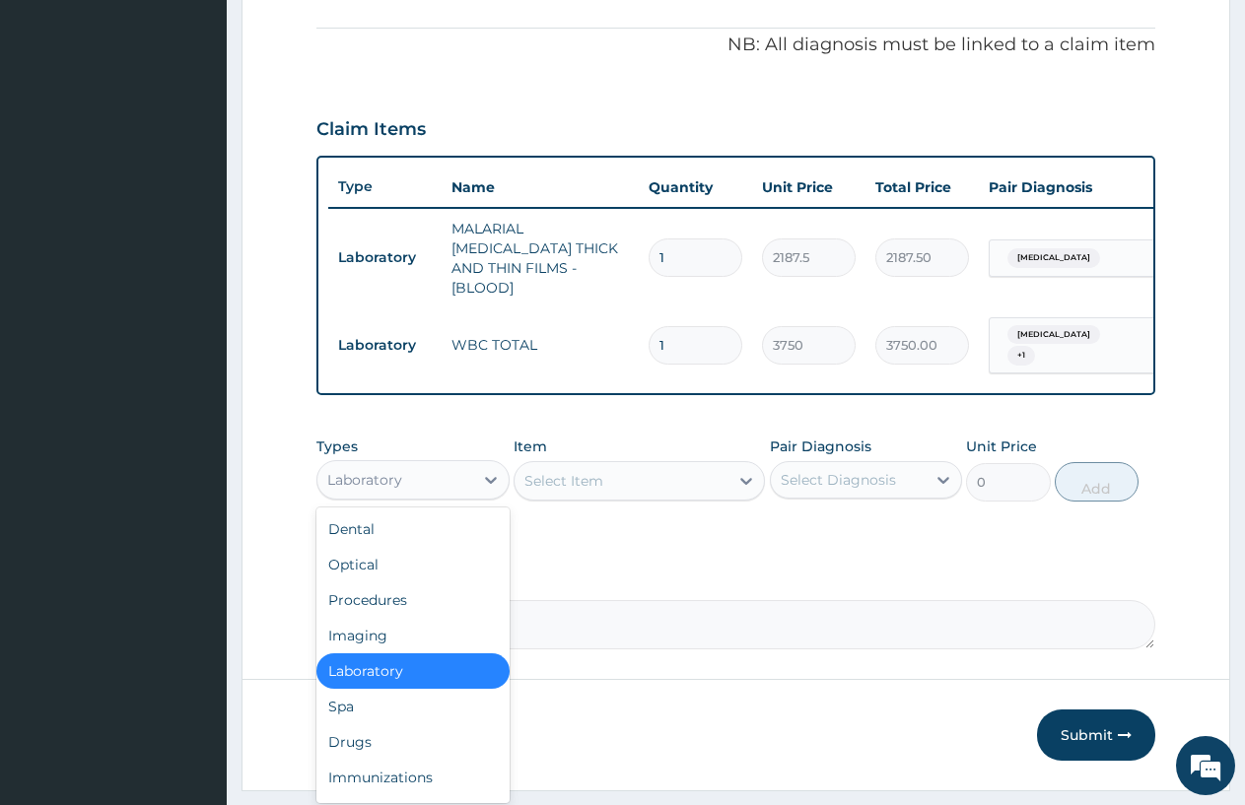
scroll to position [626, 0]
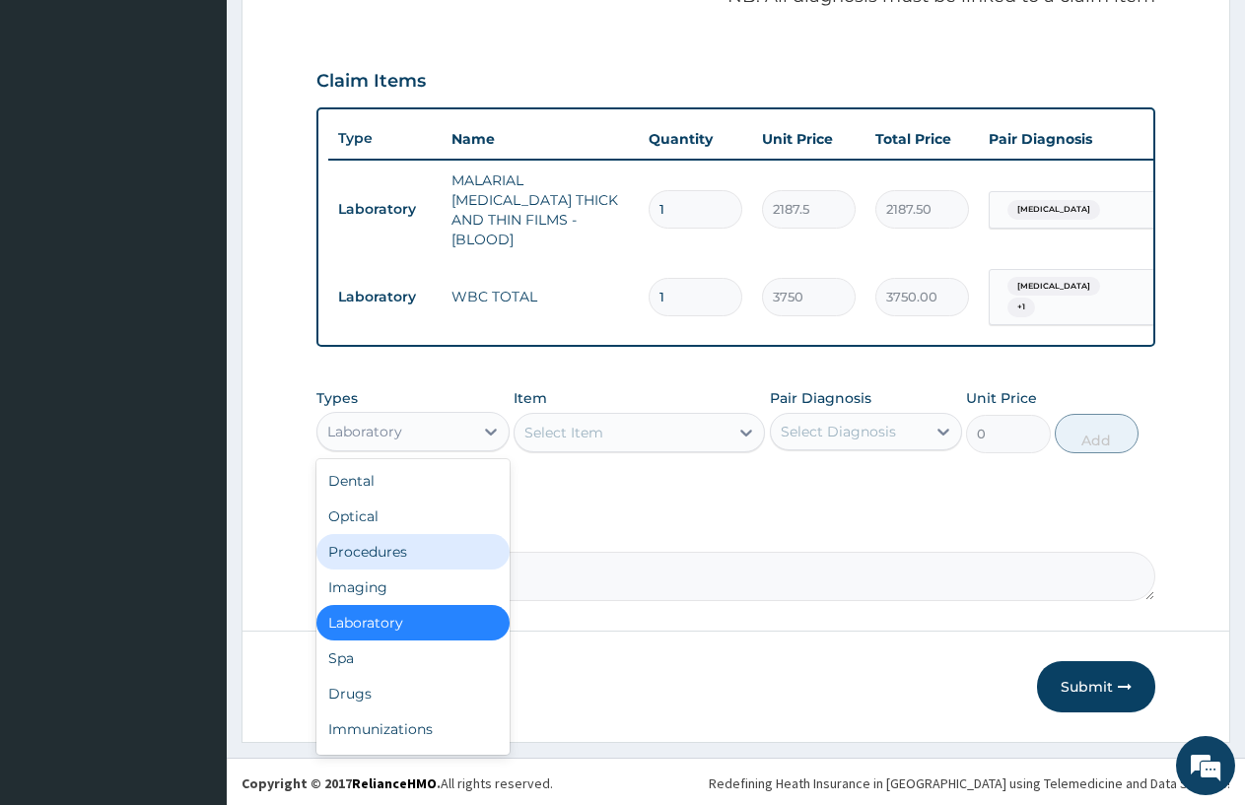
click at [384, 541] on div "Procedures" at bounding box center [412, 551] width 193 height 35
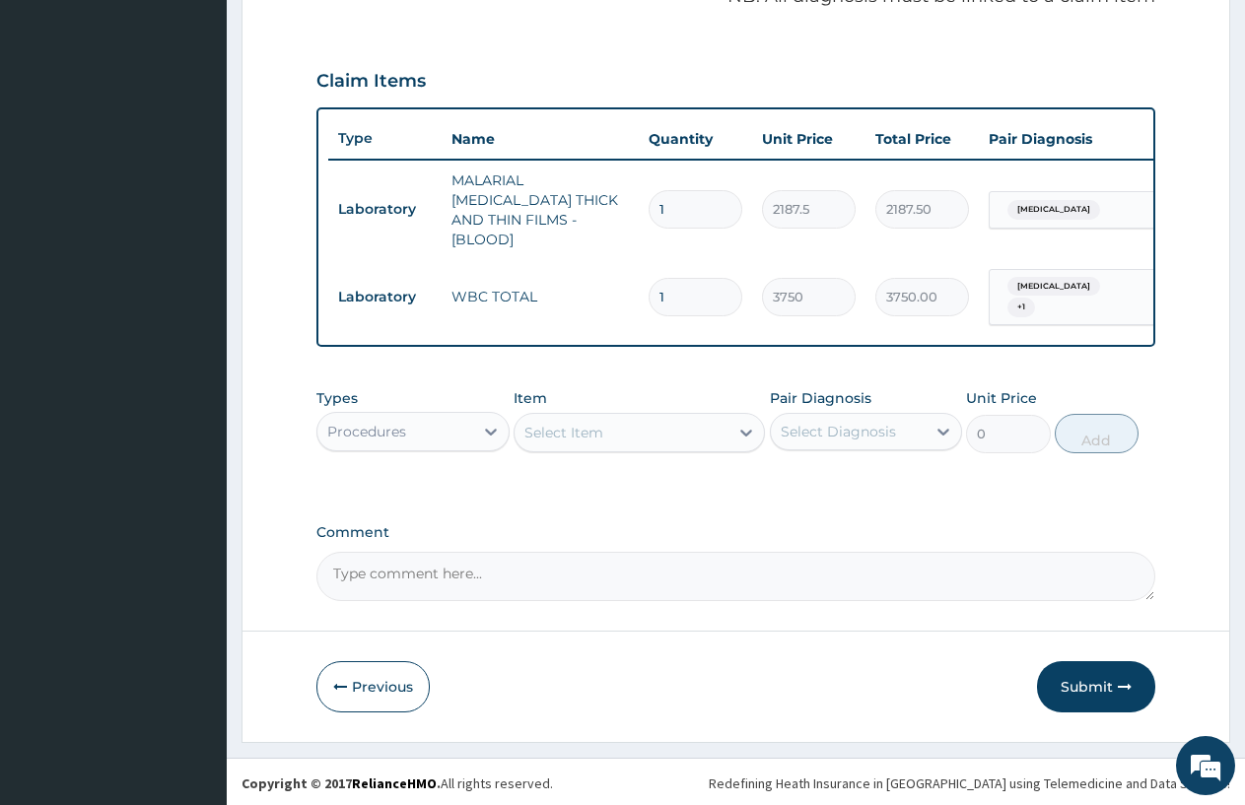
click at [541, 432] on div "Select Item" at bounding box center [563, 433] width 79 height 20
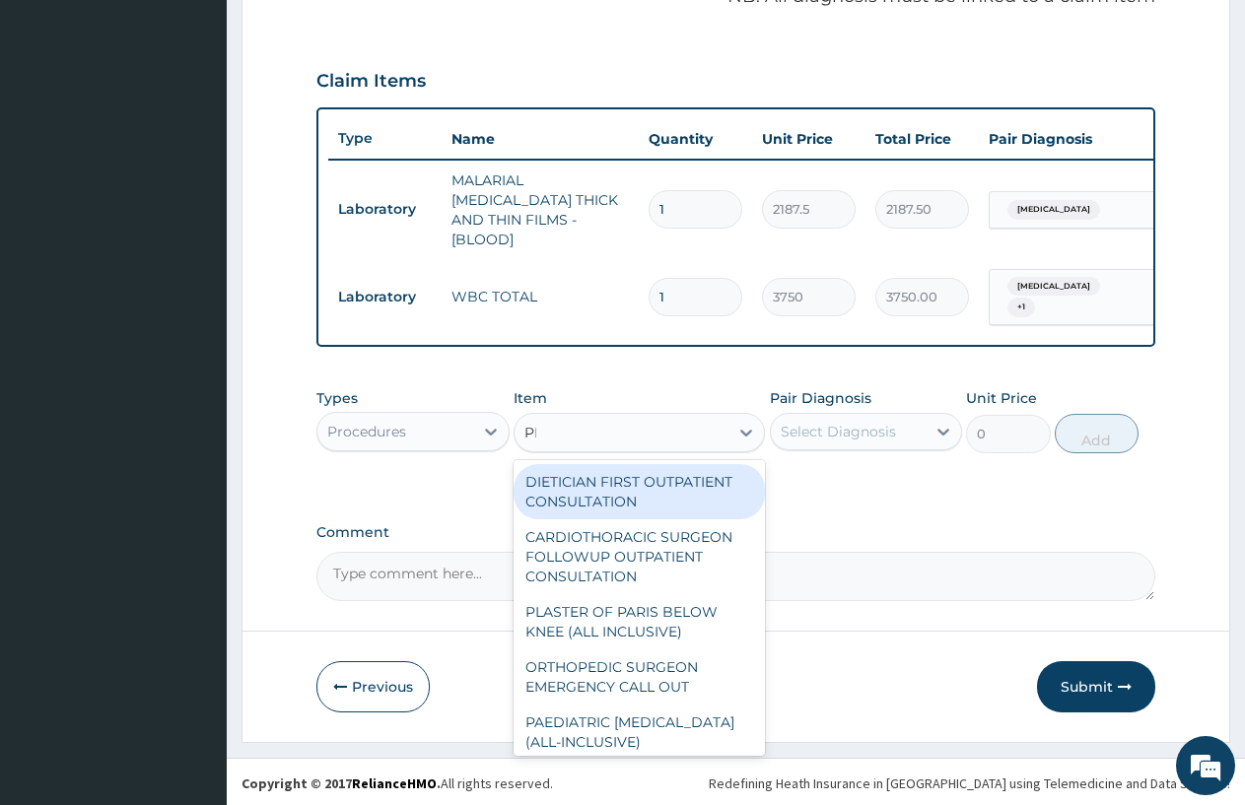
type input "PRAC"
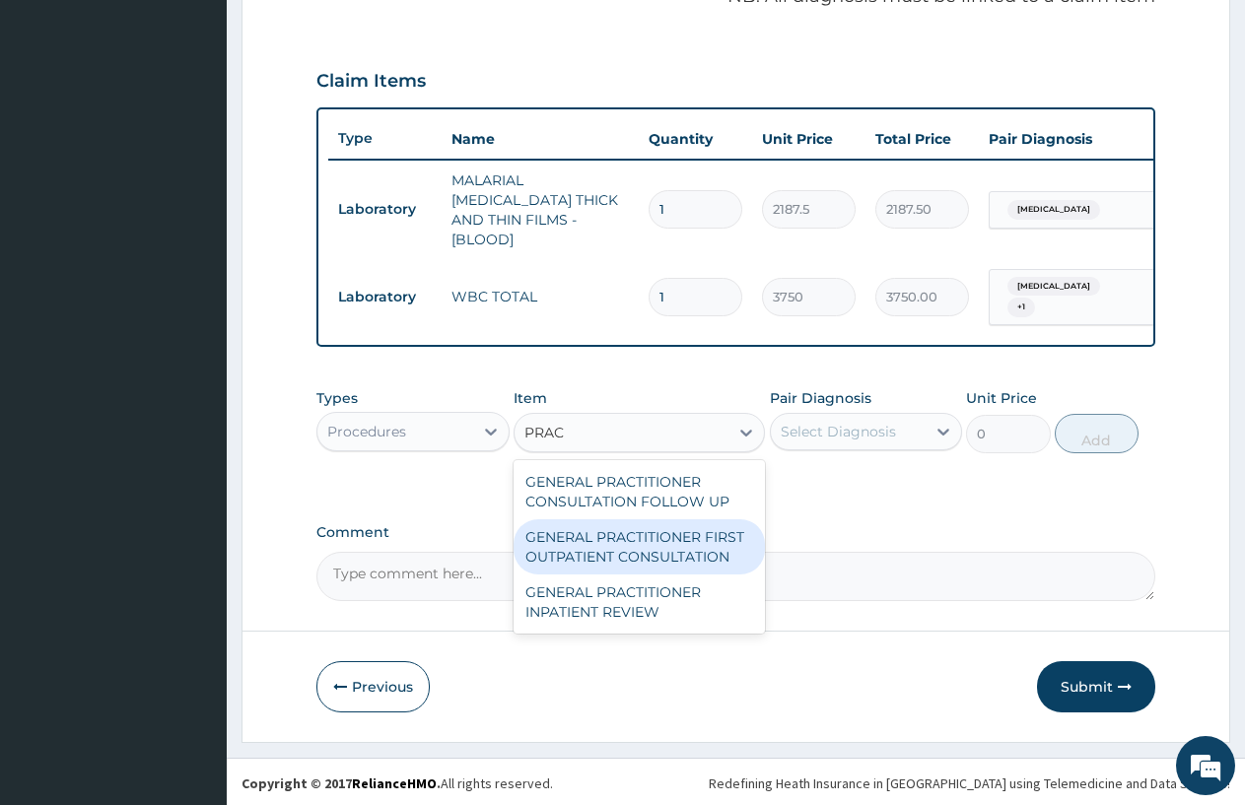
click at [634, 542] on div "GENERAL PRACTITIONER FIRST OUTPATIENT CONSULTATION" at bounding box center [639, 546] width 251 height 55
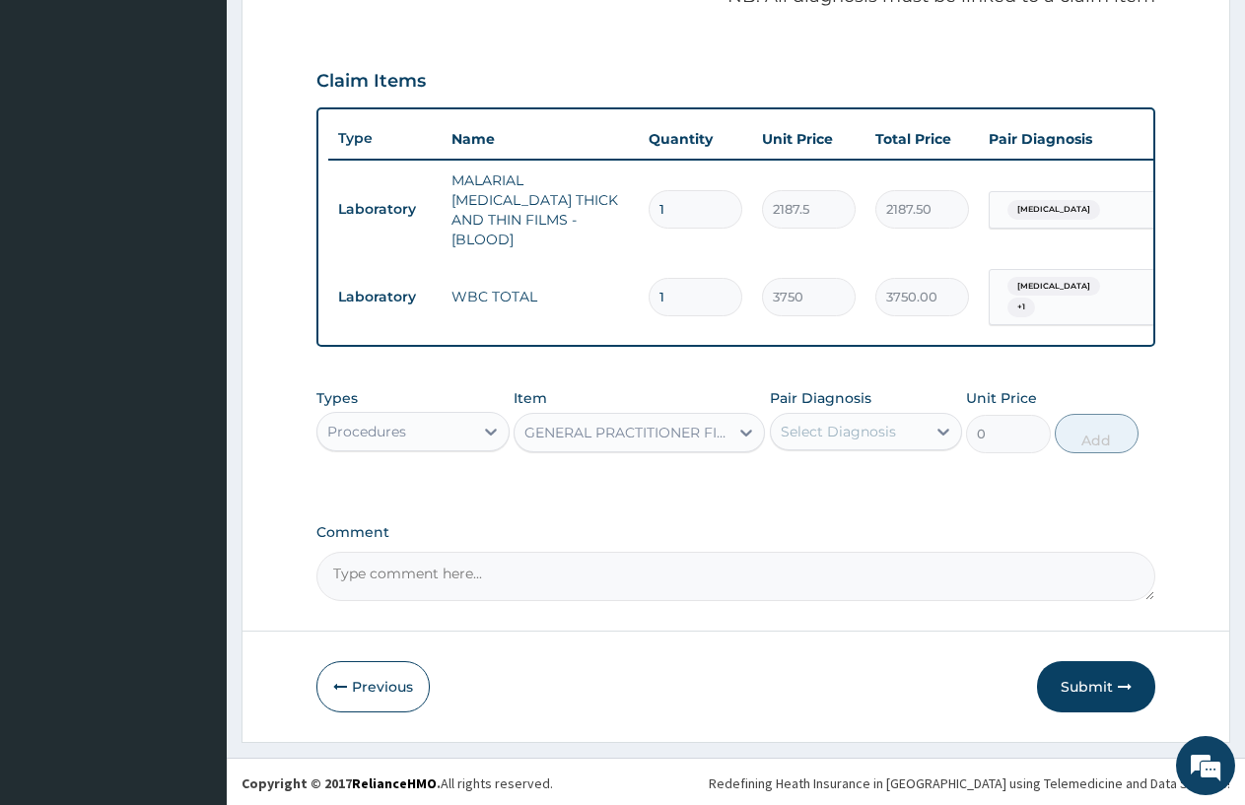
type input "3750"
click at [861, 443] on div "Select Diagnosis" at bounding box center [849, 432] width 156 height 32
click at [872, 473] on div "Malaria" at bounding box center [866, 482] width 193 height 40
checkbox input "true"
click at [879, 543] on div "Upper respiratory infection" at bounding box center [866, 523] width 193 height 40
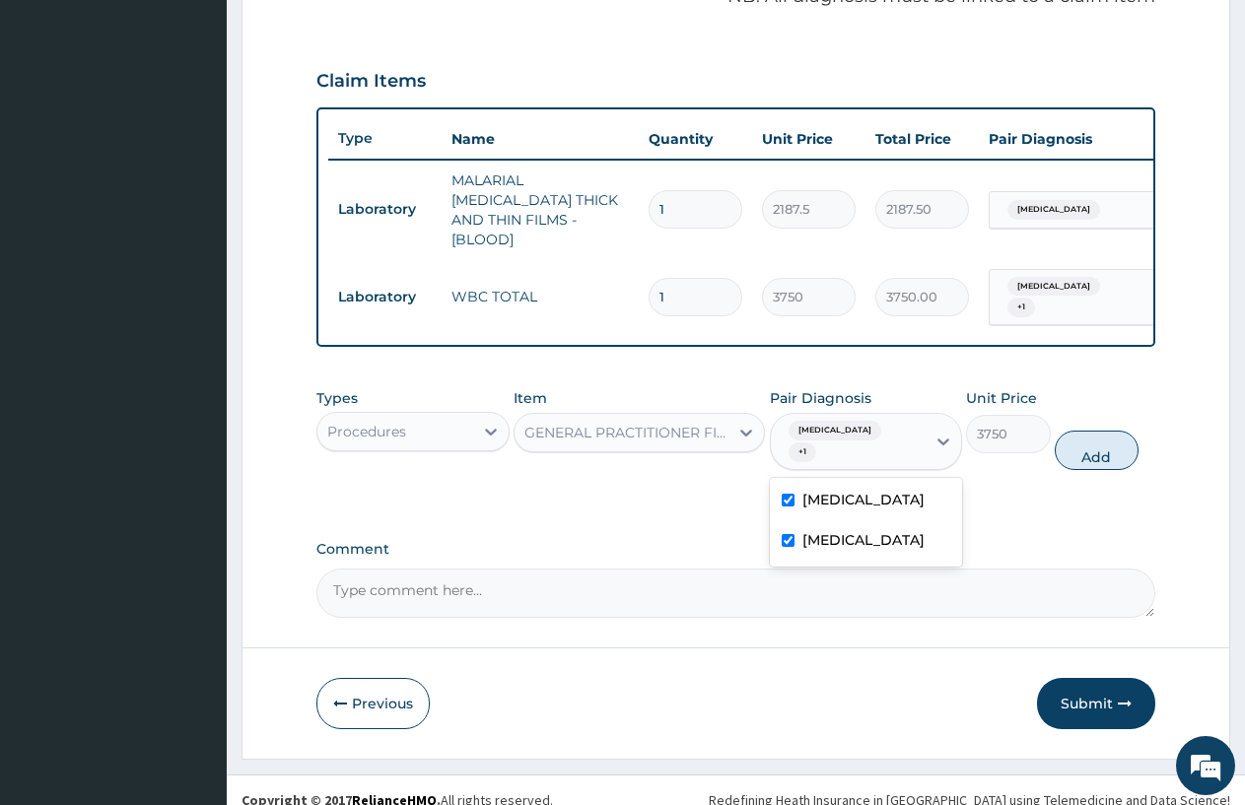
checkbox input "true"
click at [1085, 442] on button "Add" at bounding box center [1097, 450] width 84 height 39
type input "0"
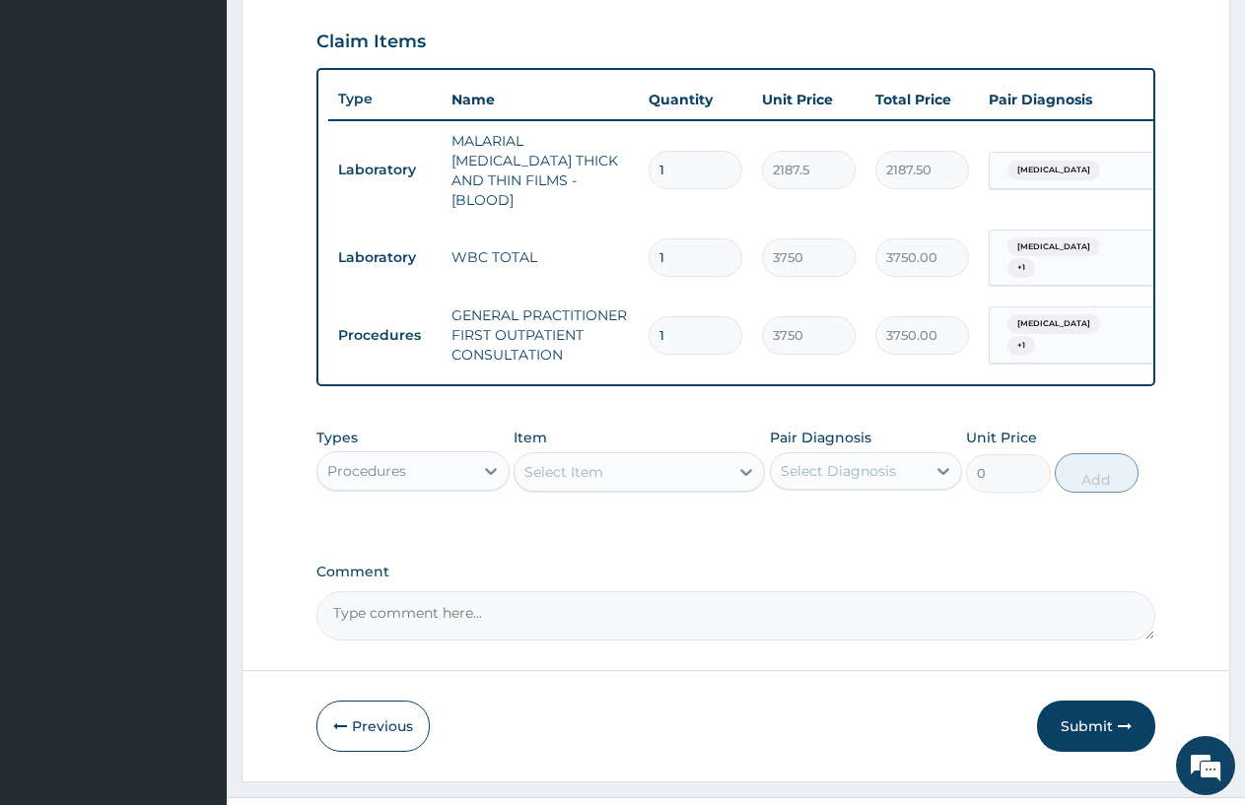
scroll to position [705, 0]
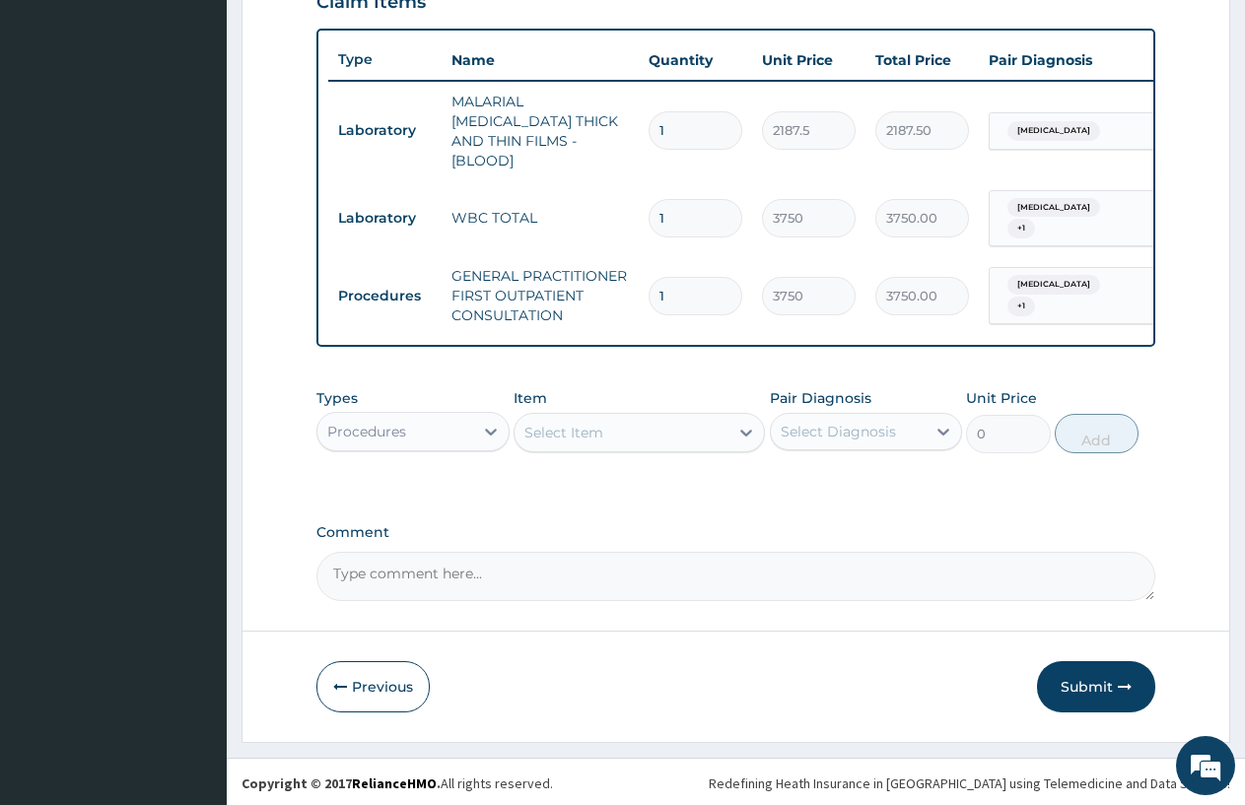
click at [429, 421] on div "Procedures" at bounding box center [395, 432] width 156 height 32
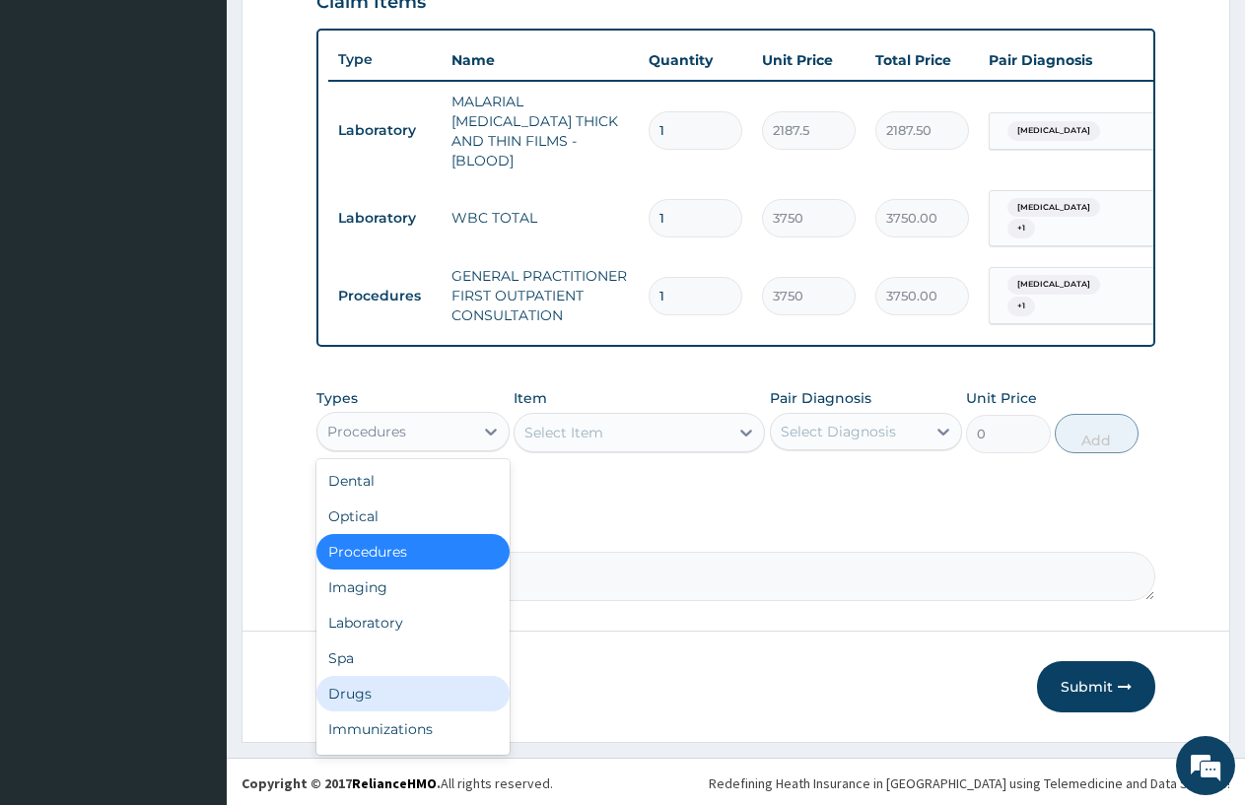
click at [404, 706] on div "Drugs" at bounding box center [412, 693] width 193 height 35
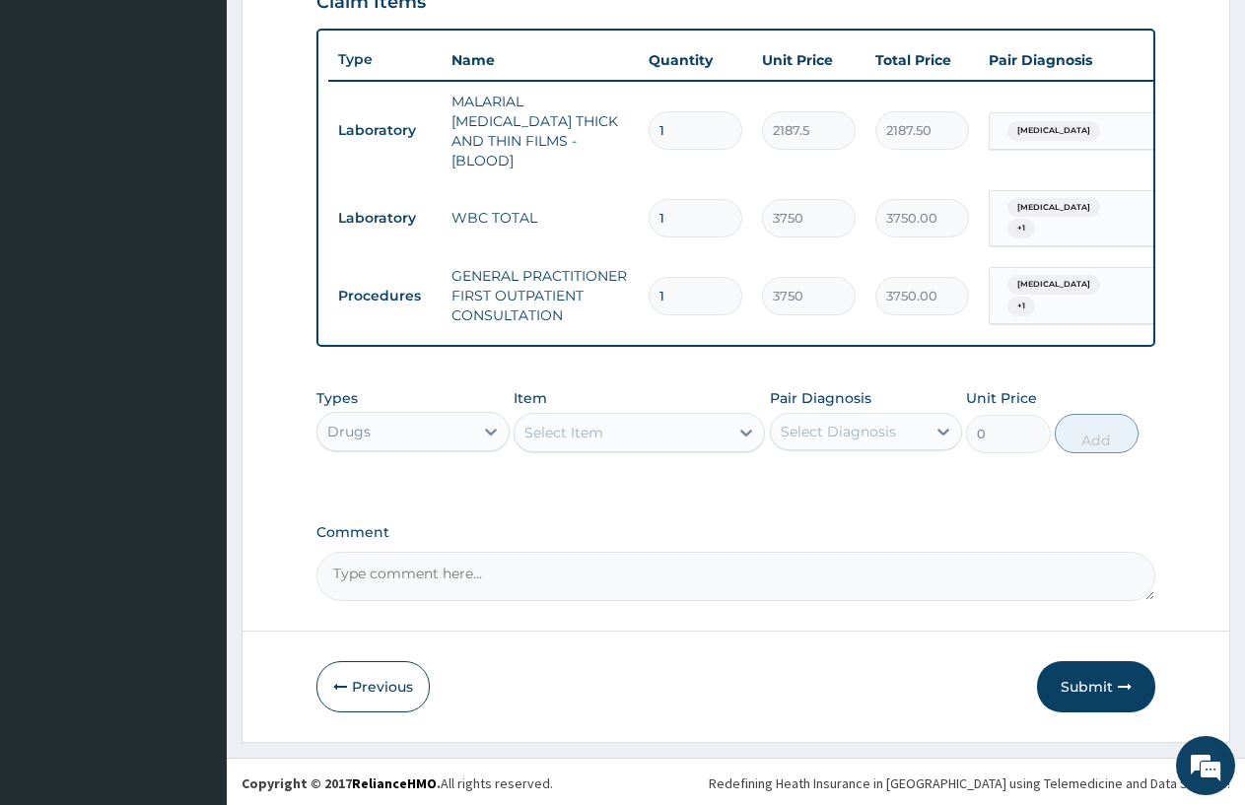
click at [534, 435] on div "Select Item" at bounding box center [563, 433] width 79 height 20
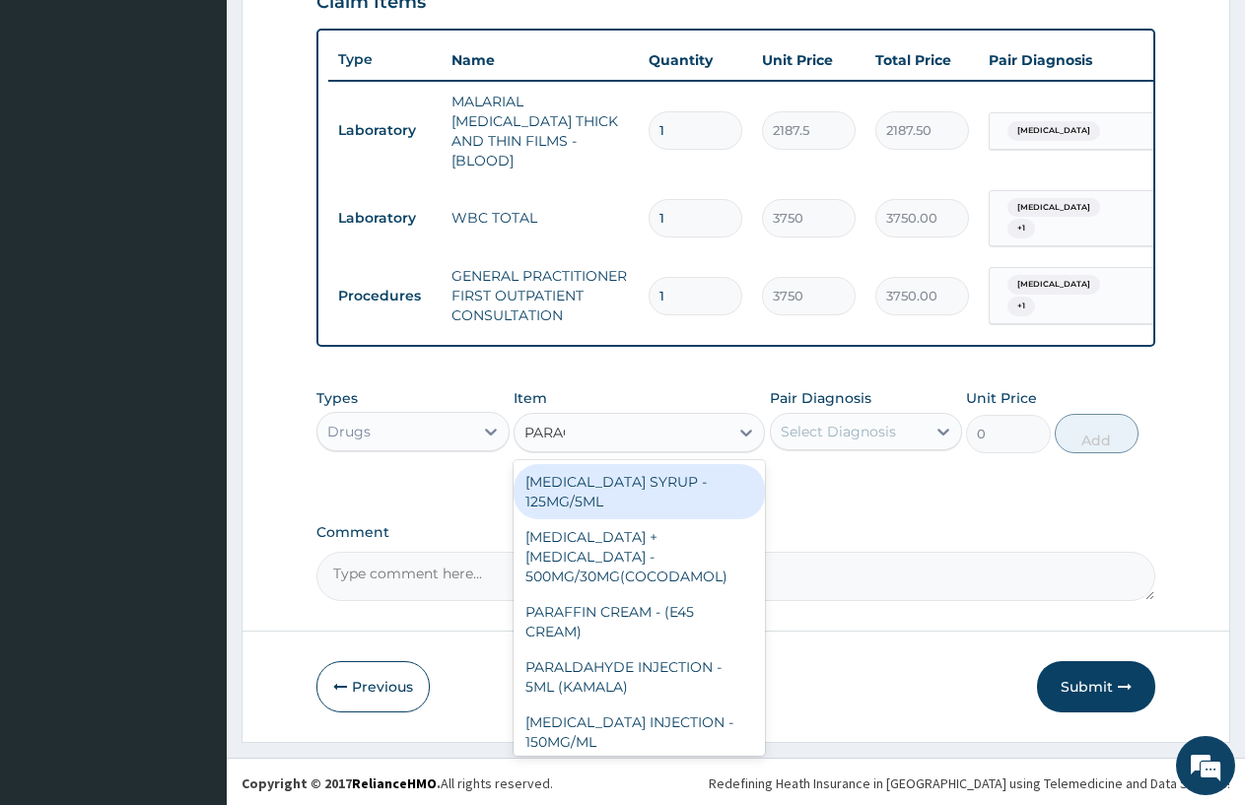
type input "PARACE"
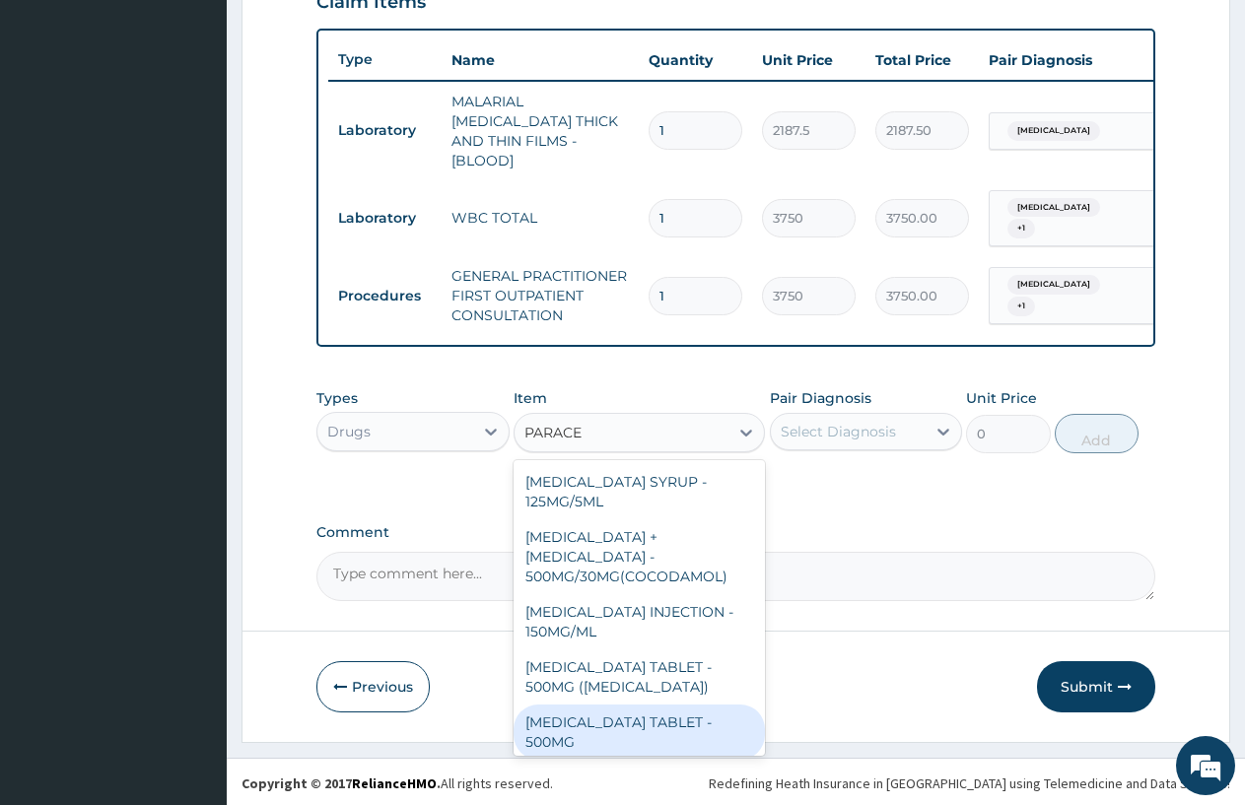
click at [609, 705] on div "PARACETAMOL TABLET - 500MG" at bounding box center [639, 732] width 251 height 55
type input "33.599999999999994"
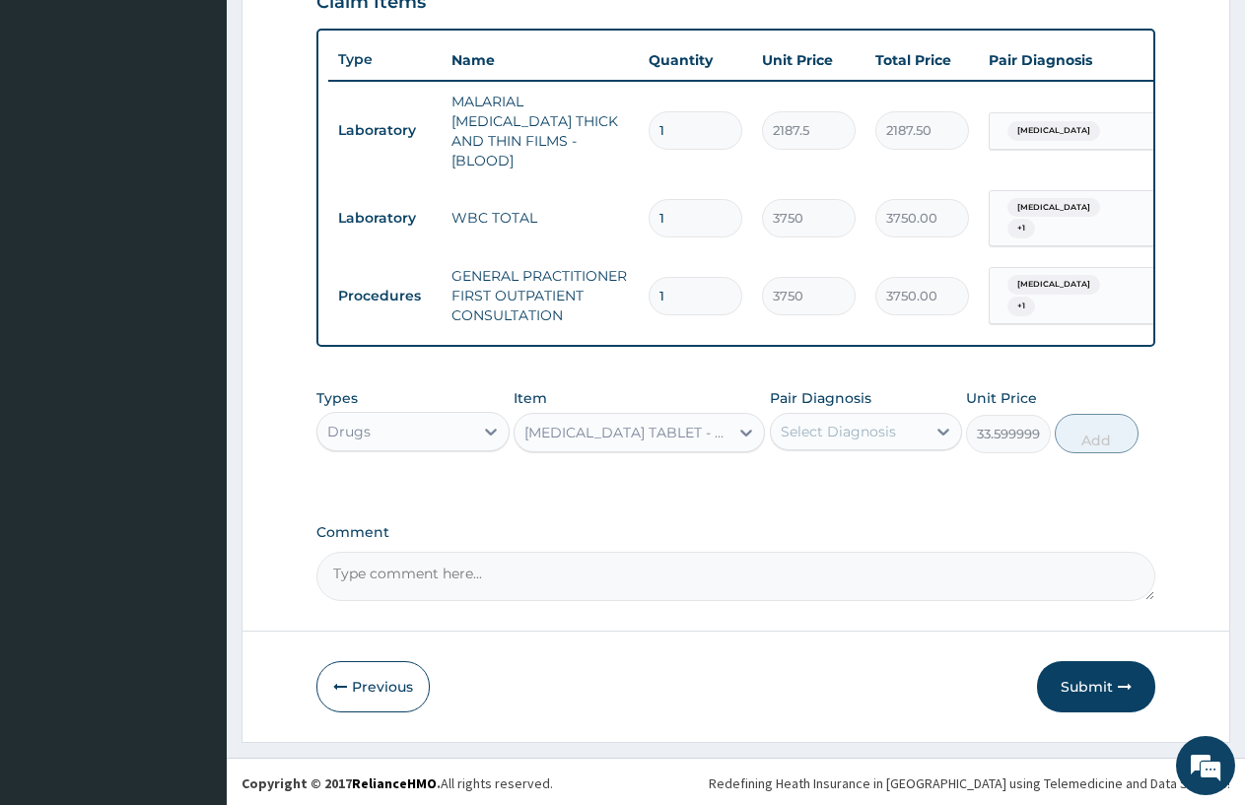
click at [870, 436] on div "Select Diagnosis" at bounding box center [838, 432] width 115 height 20
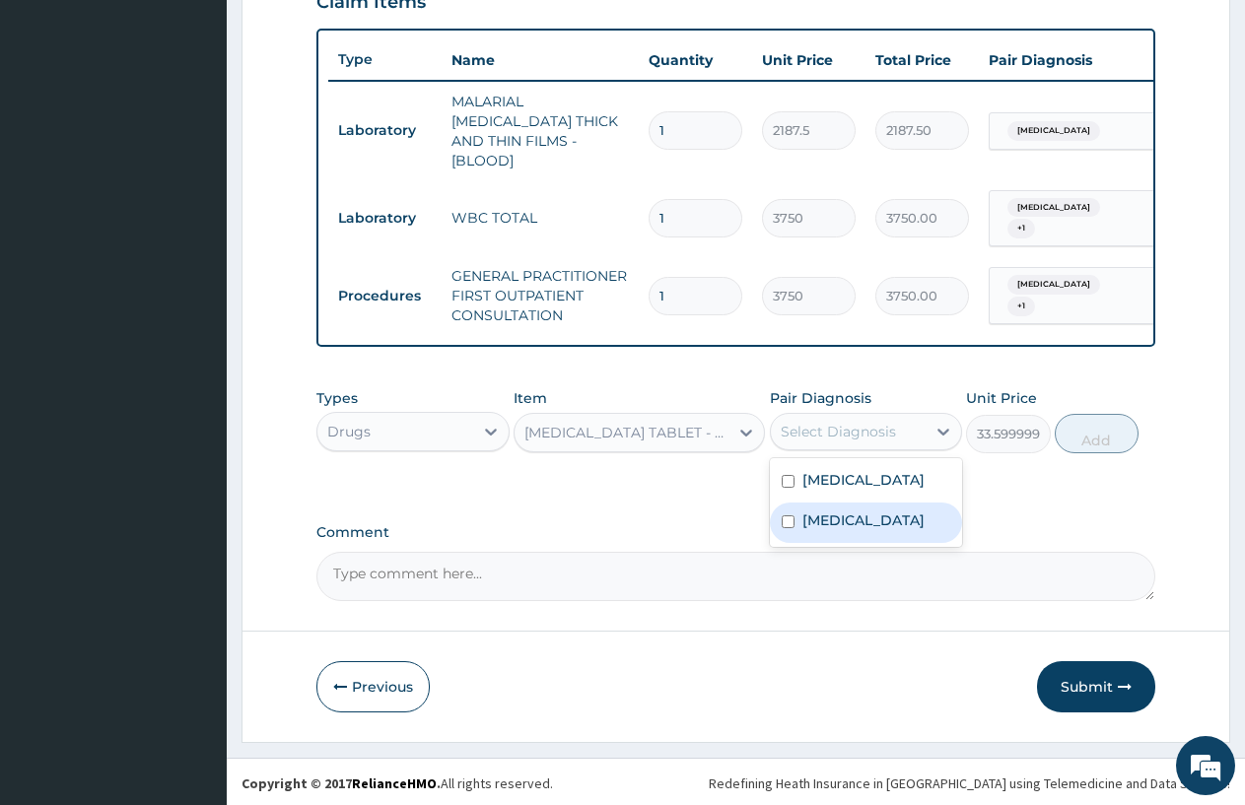
click at [872, 528] on label "Upper respiratory infection" at bounding box center [863, 521] width 122 height 20
checkbox input "true"
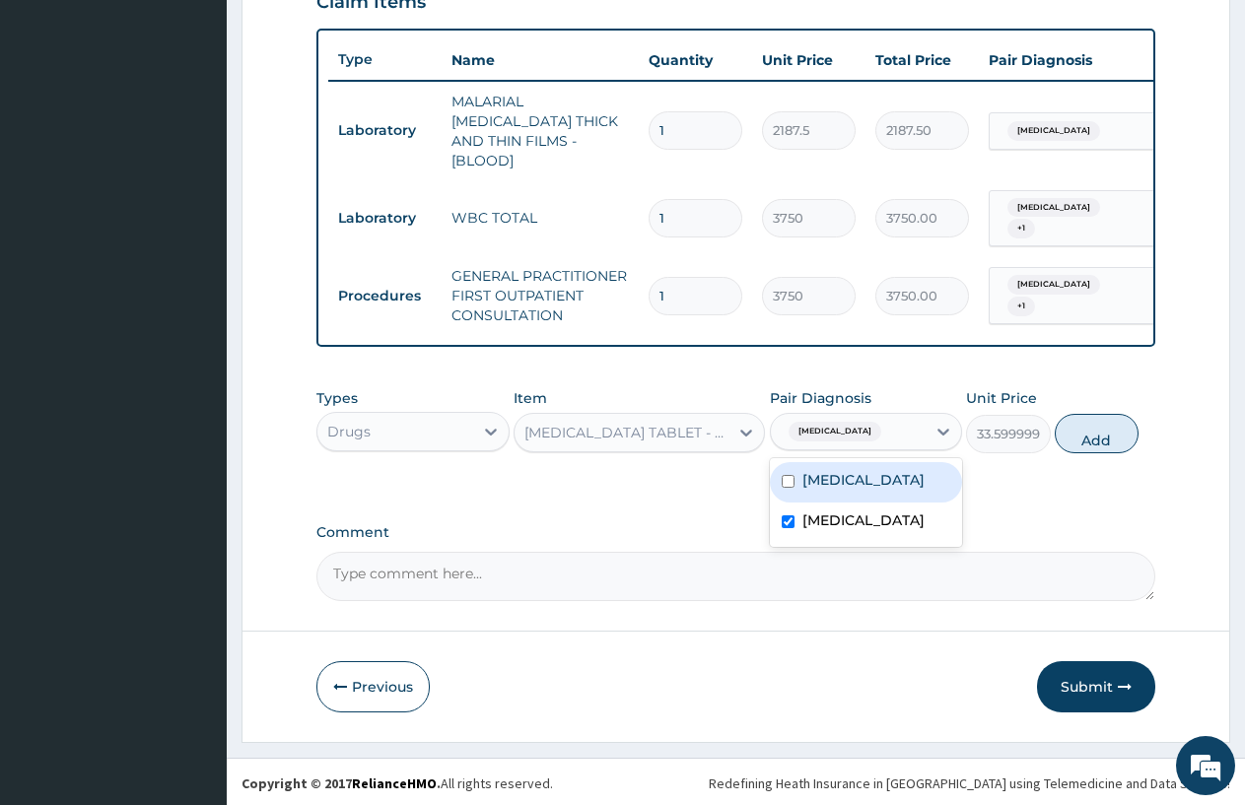
click at [860, 475] on div "Malaria" at bounding box center [866, 482] width 193 height 40
checkbox input "true"
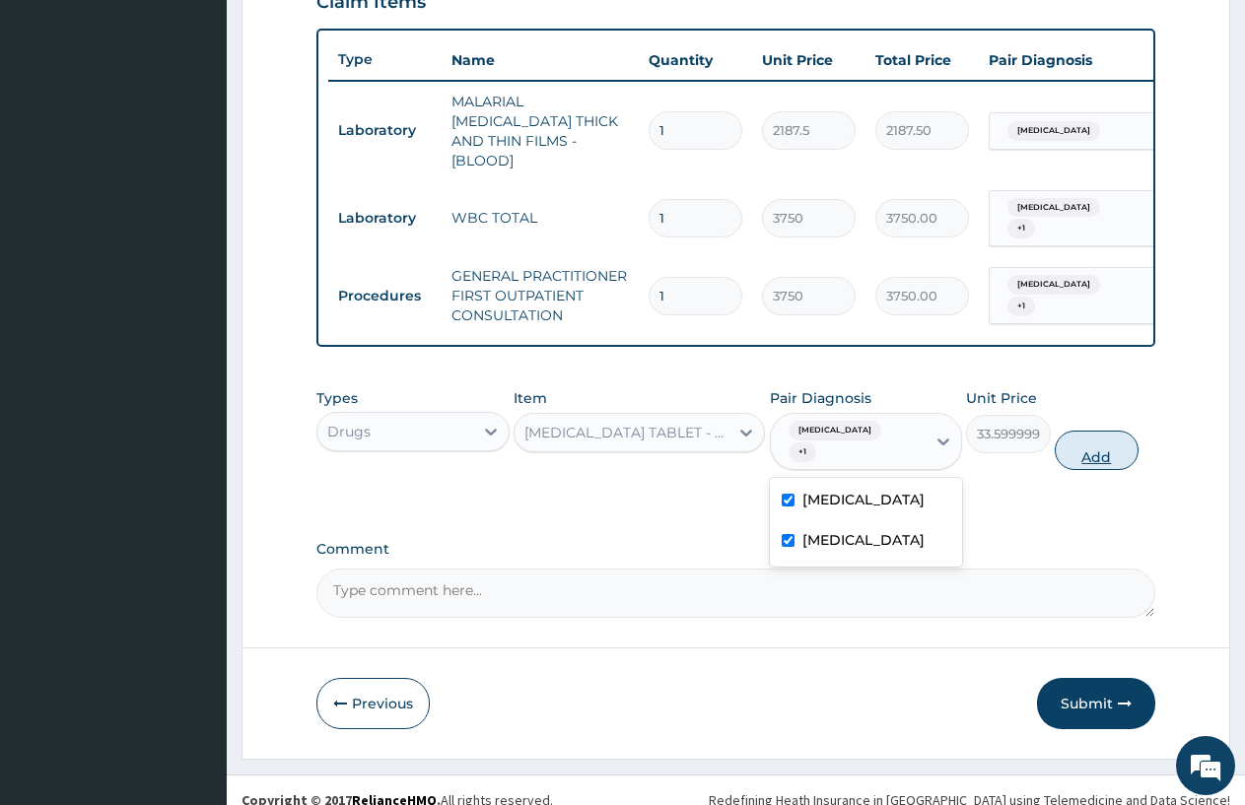
click at [1074, 437] on button "Add" at bounding box center [1097, 450] width 84 height 39
type input "0"
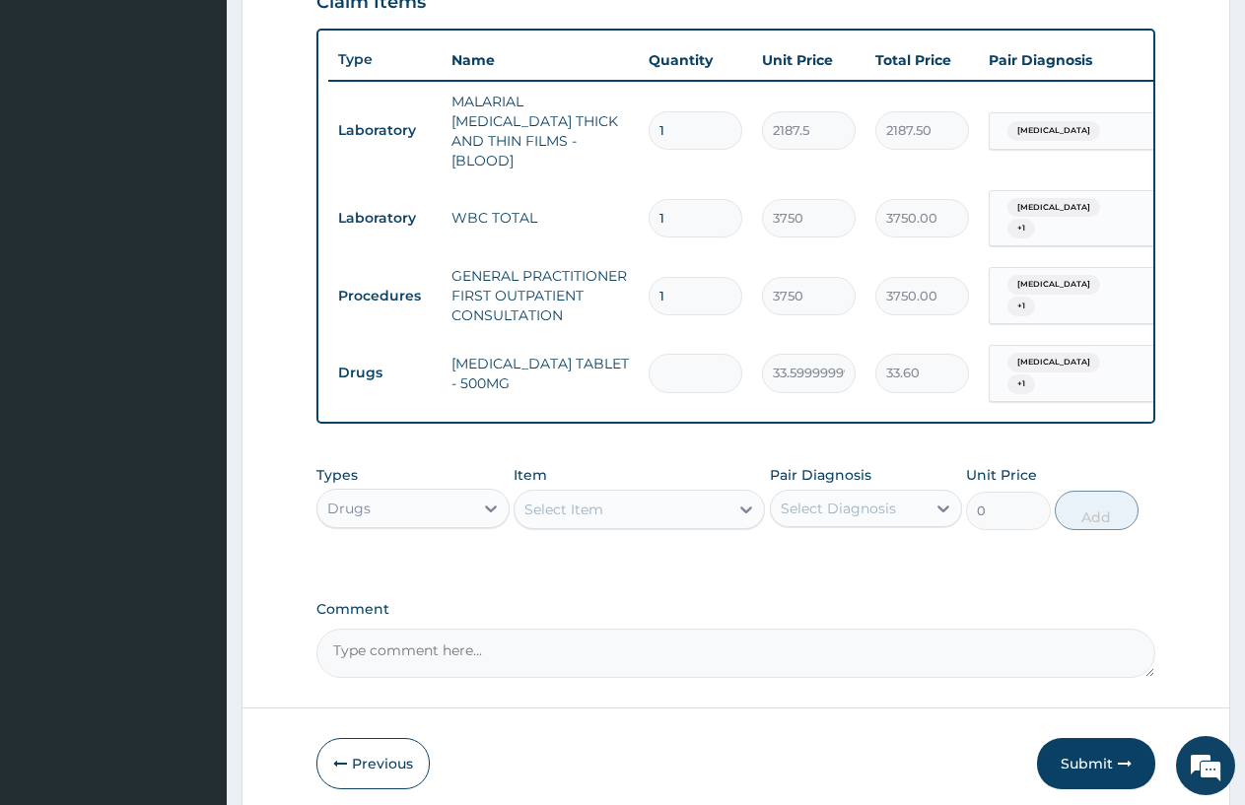
type input "0.00"
type input "3"
type input "100.80"
type input "30"
type input "1008.00"
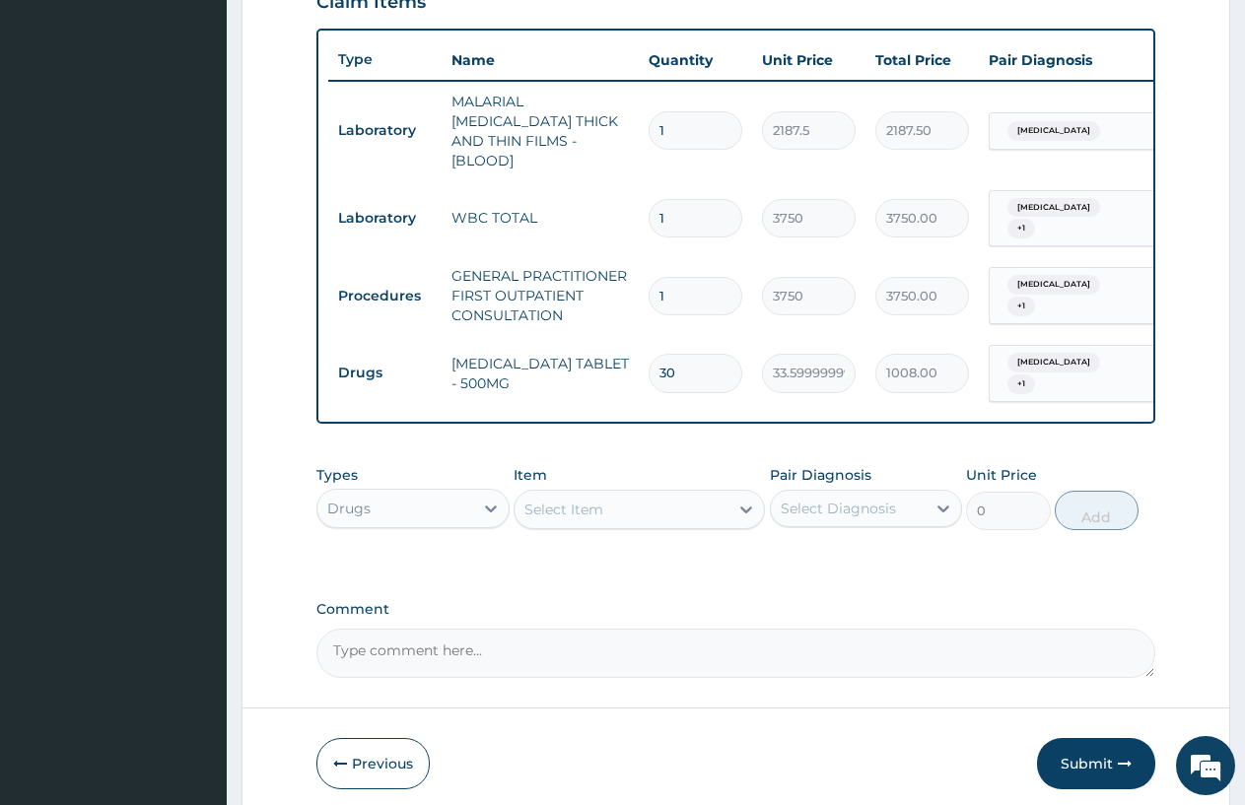
type input "30"
click at [558, 518] on div "Select Item" at bounding box center [622, 510] width 214 height 32
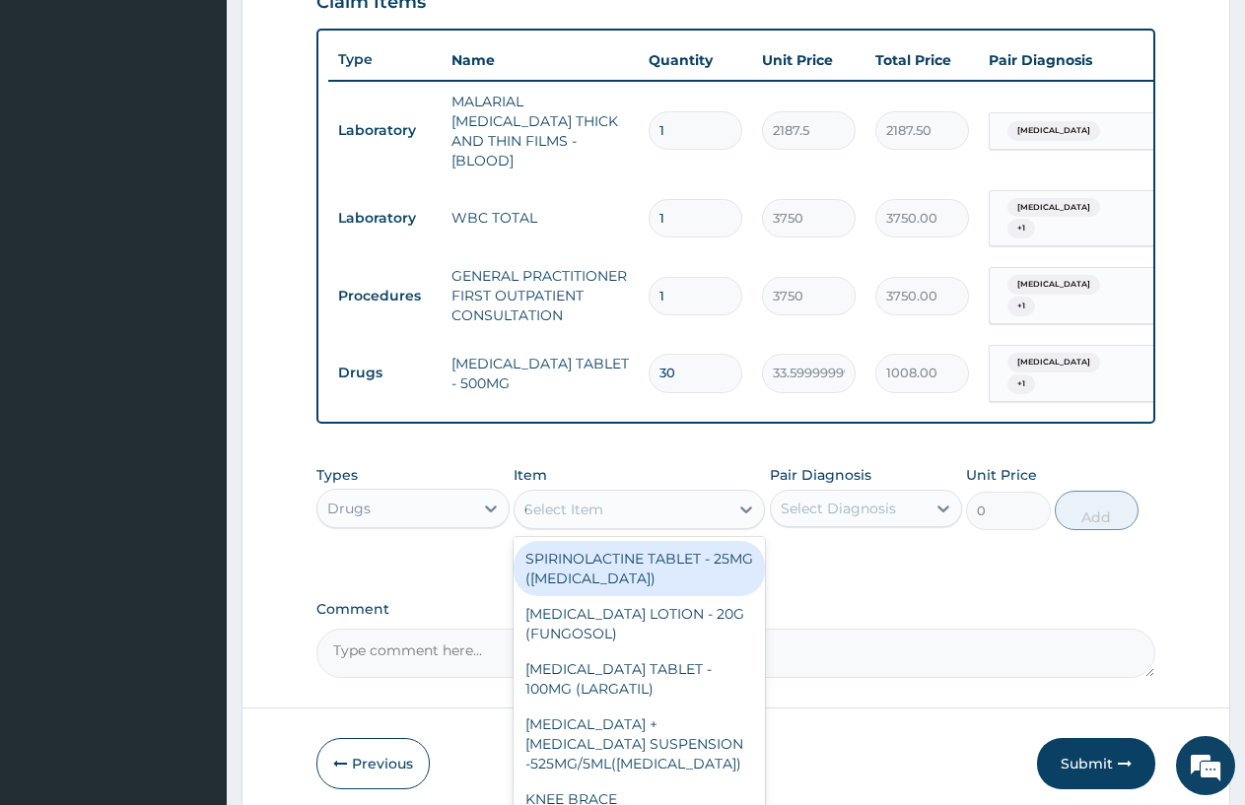
type input "COUGH"
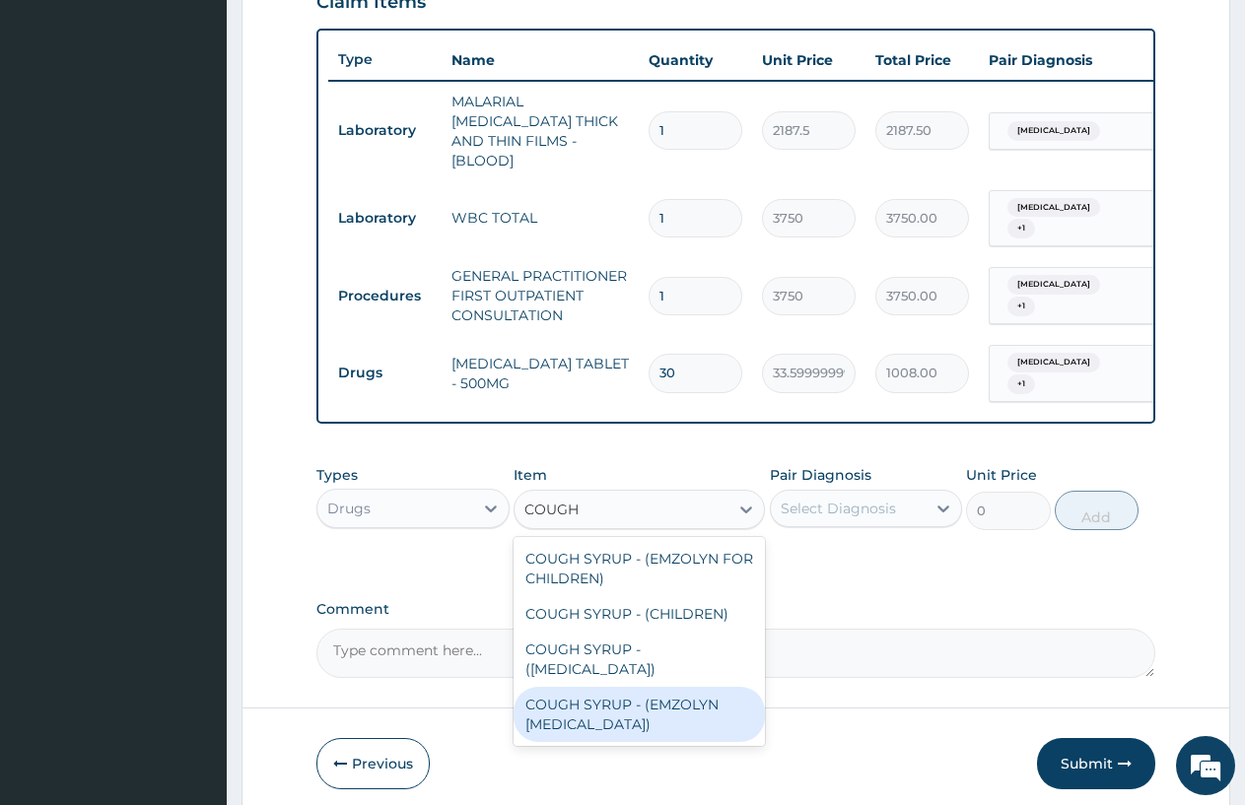
click at [611, 711] on div "COUGH SYRUP - (EMZOLYN EXPECTORANT)" at bounding box center [639, 714] width 251 height 55
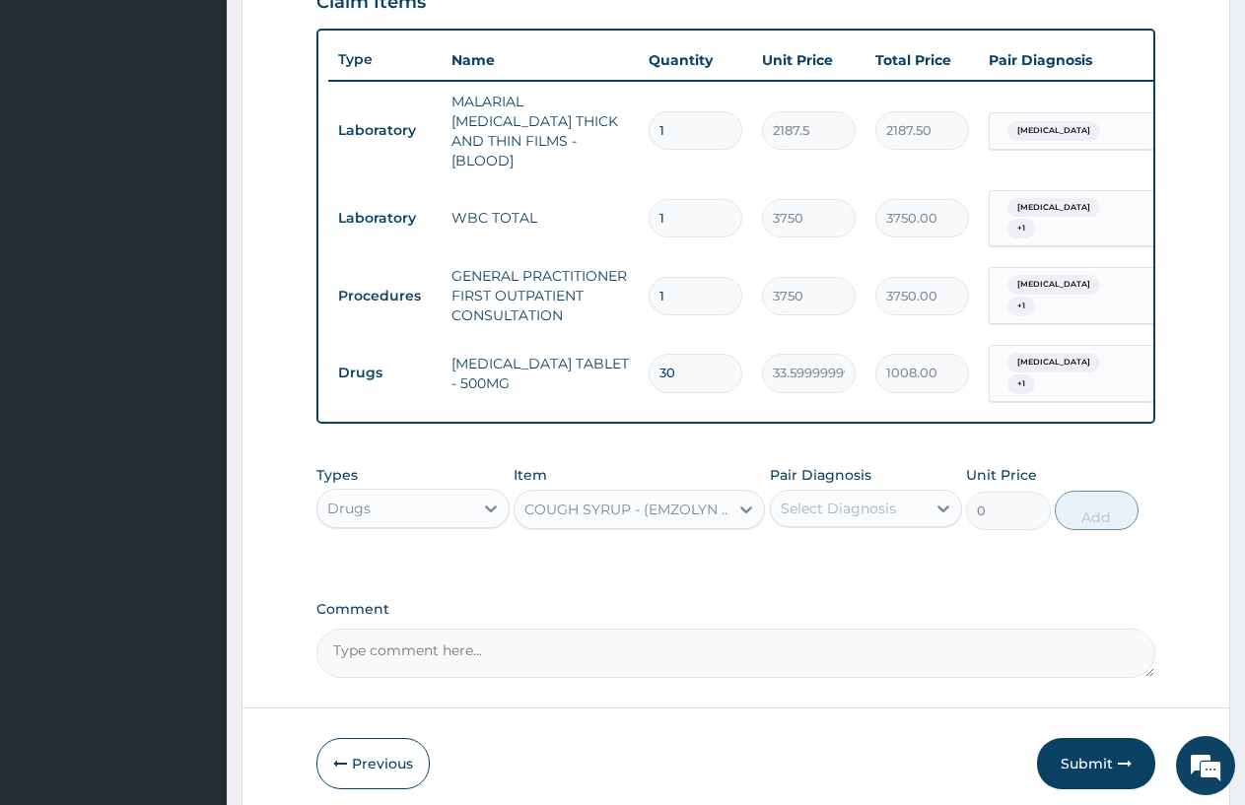
type input "1120"
click at [834, 515] on div "Select Diagnosis" at bounding box center [849, 509] width 156 height 32
click at [797, 552] on div "Malaria" at bounding box center [866, 559] width 193 height 40
checkbox input "true"
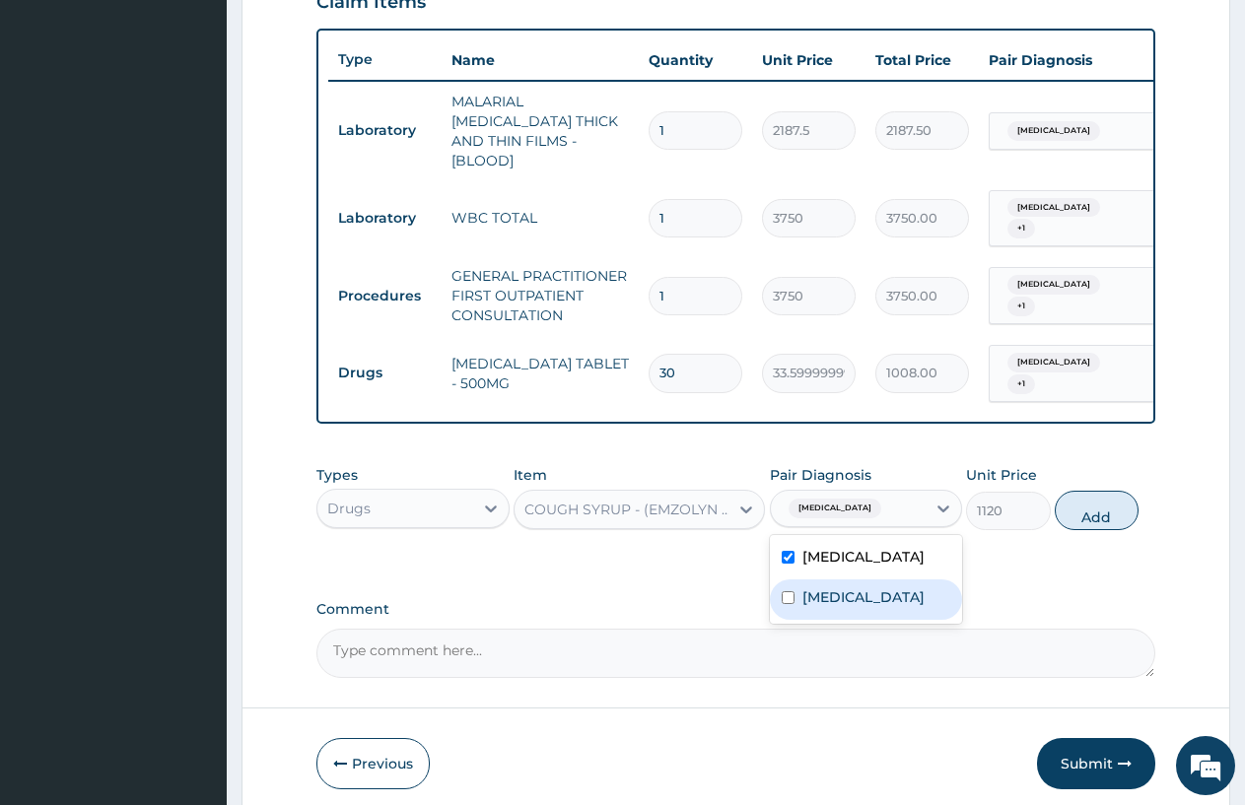
click at [797, 610] on div "Upper respiratory infection" at bounding box center [866, 600] width 193 height 40
checkbox input "true"
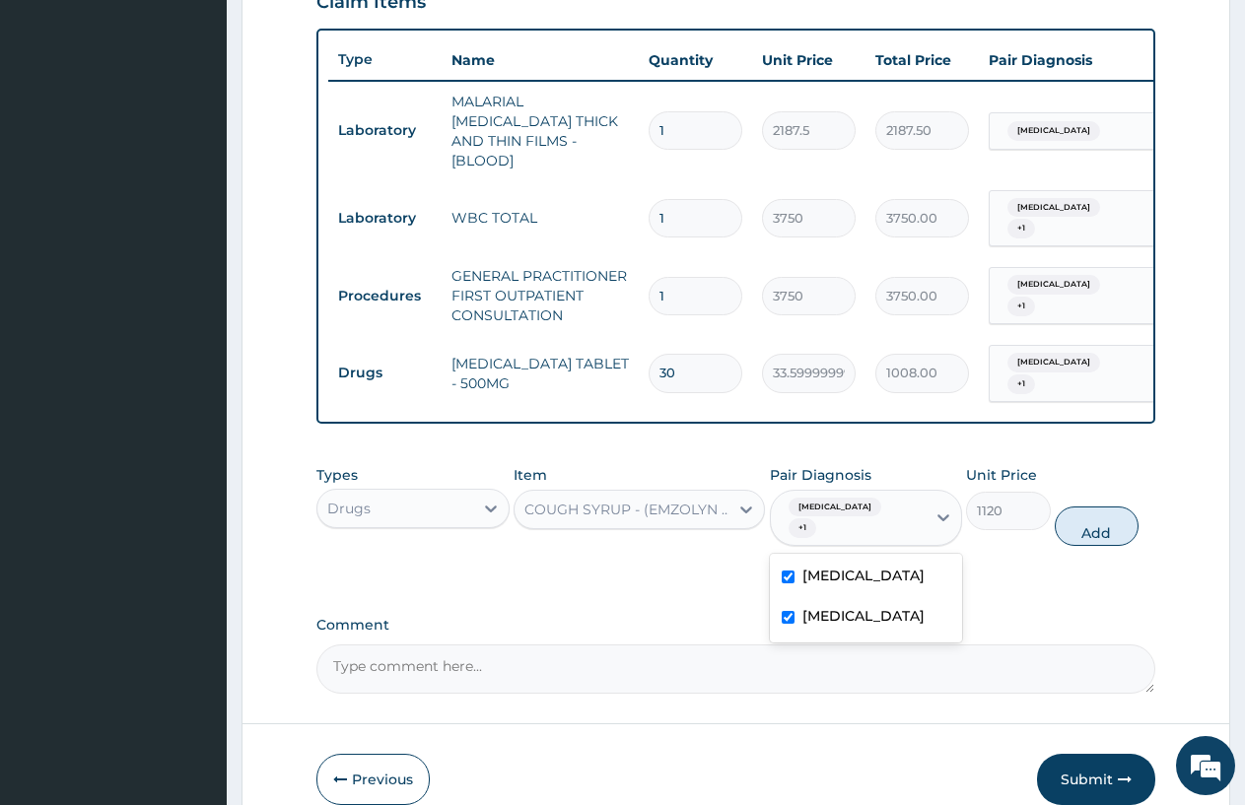
click at [815, 564] on div "Malaria" at bounding box center [866, 578] width 193 height 40
click at [787, 571] on input "checkbox" at bounding box center [788, 577] width 13 height 13
checkbox input "true"
click at [879, 495] on div "Upper respiratory infection + 1" at bounding box center [846, 518] width 130 height 47
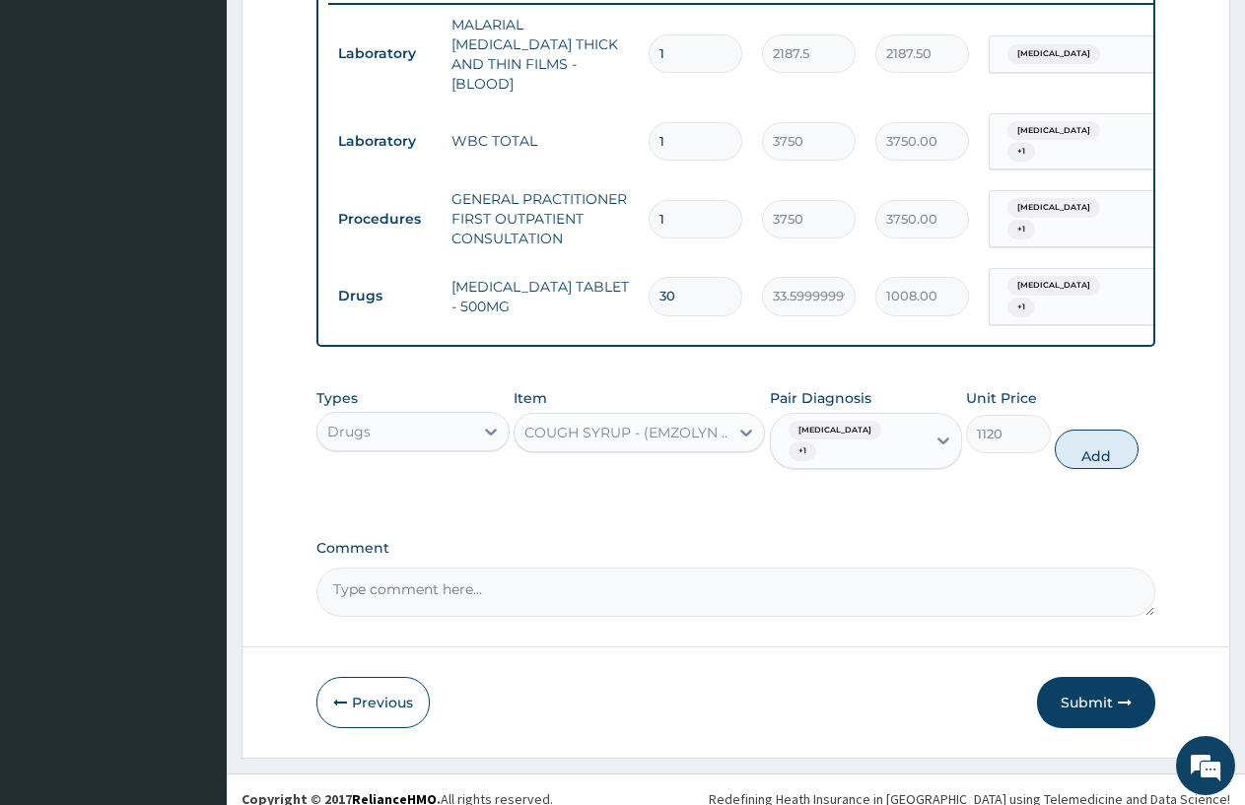
click at [872, 445] on div "Upper respiratory infection + 1" at bounding box center [846, 441] width 130 height 47
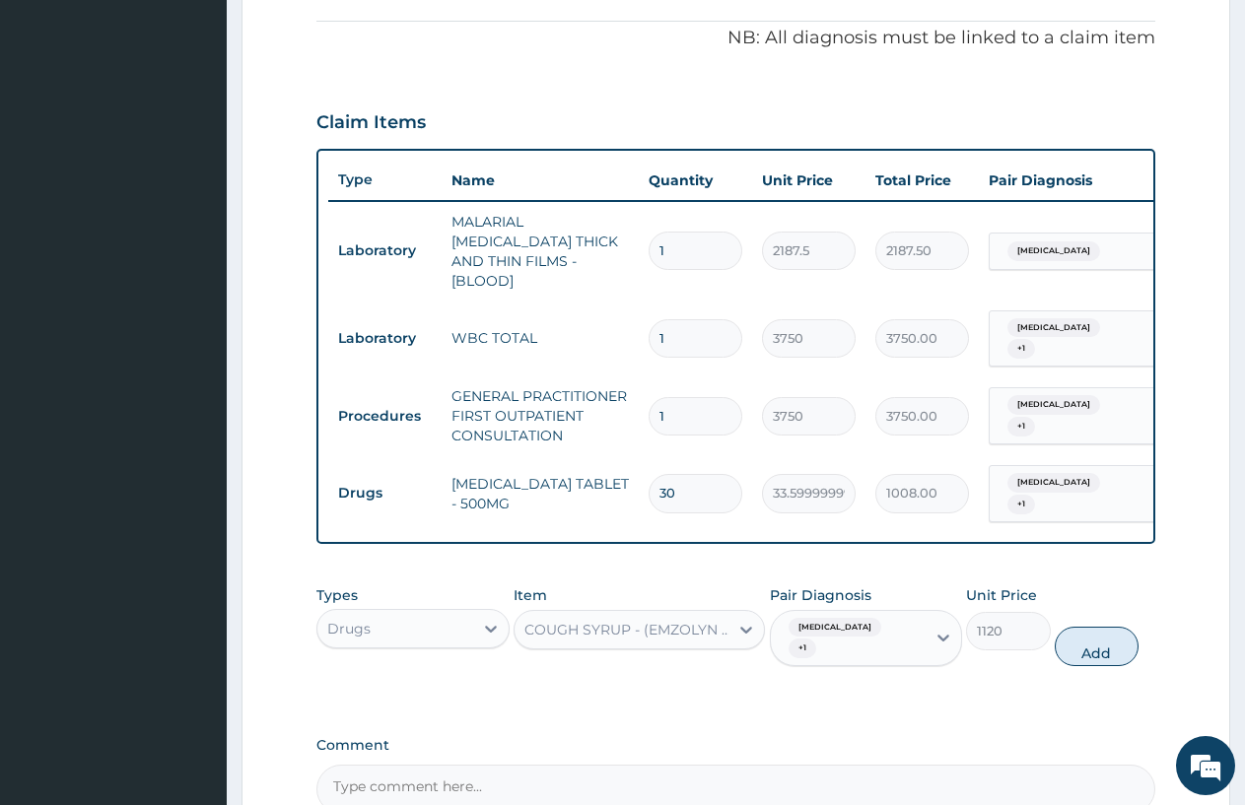
scroll to position [797, 0]
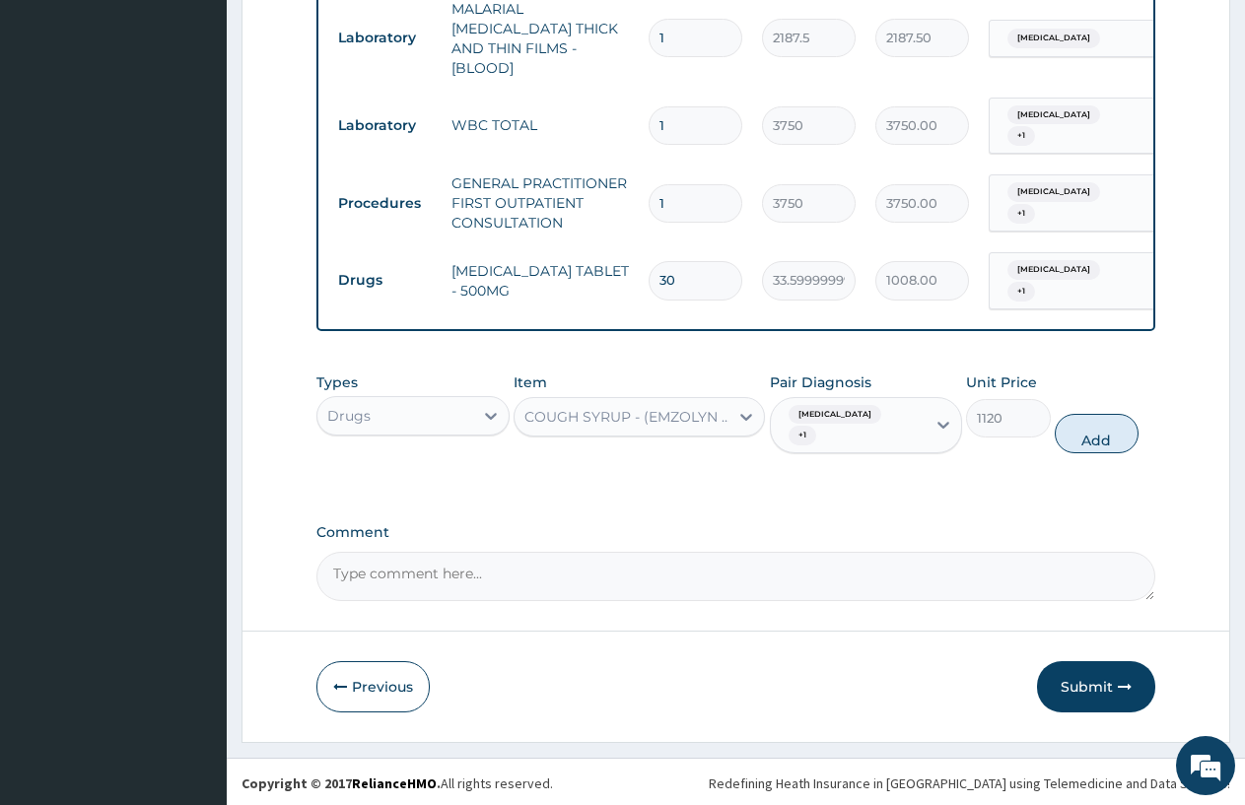
click at [839, 437] on div "Upper respiratory infection + 1" at bounding box center [846, 425] width 130 height 47
click at [838, 422] on div "Upper respiratory infection + 1" at bounding box center [846, 425] width 130 height 47
click at [1105, 433] on button "Add" at bounding box center [1097, 433] width 84 height 39
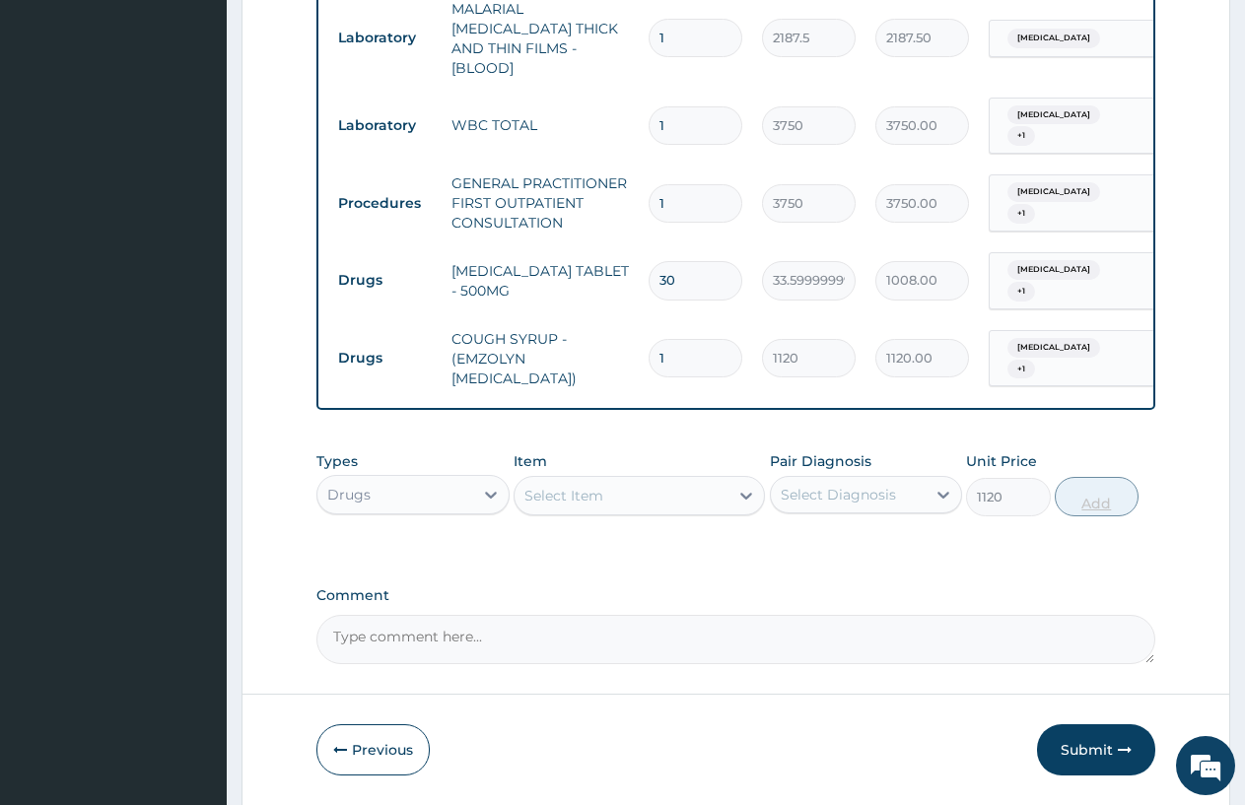
type input "0"
click at [1019, 360] on span "+ 1" at bounding box center [1021, 370] width 28 height 20
click at [1057, 338] on span "Upper respiratory infection" at bounding box center [1053, 348] width 93 height 20
click at [1040, 338] on span "Upper respiratory infection" at bounding box center [1053, 348] width 93 height 20
click at [533, 493] on div "Select Item" at bounding box center [563, 496] width 79 height 20
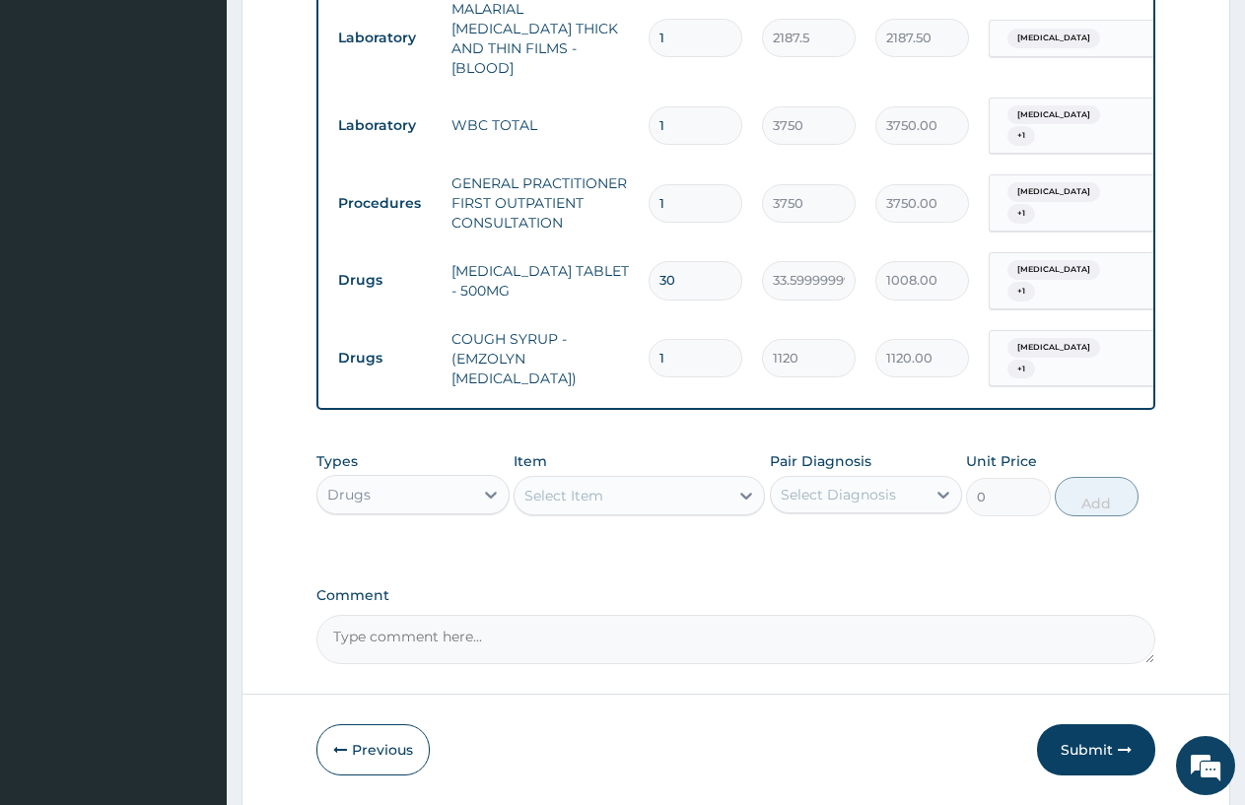
click at [584, 489] on div "Select Item" at bounding box center [563, 496] width 79 height 20
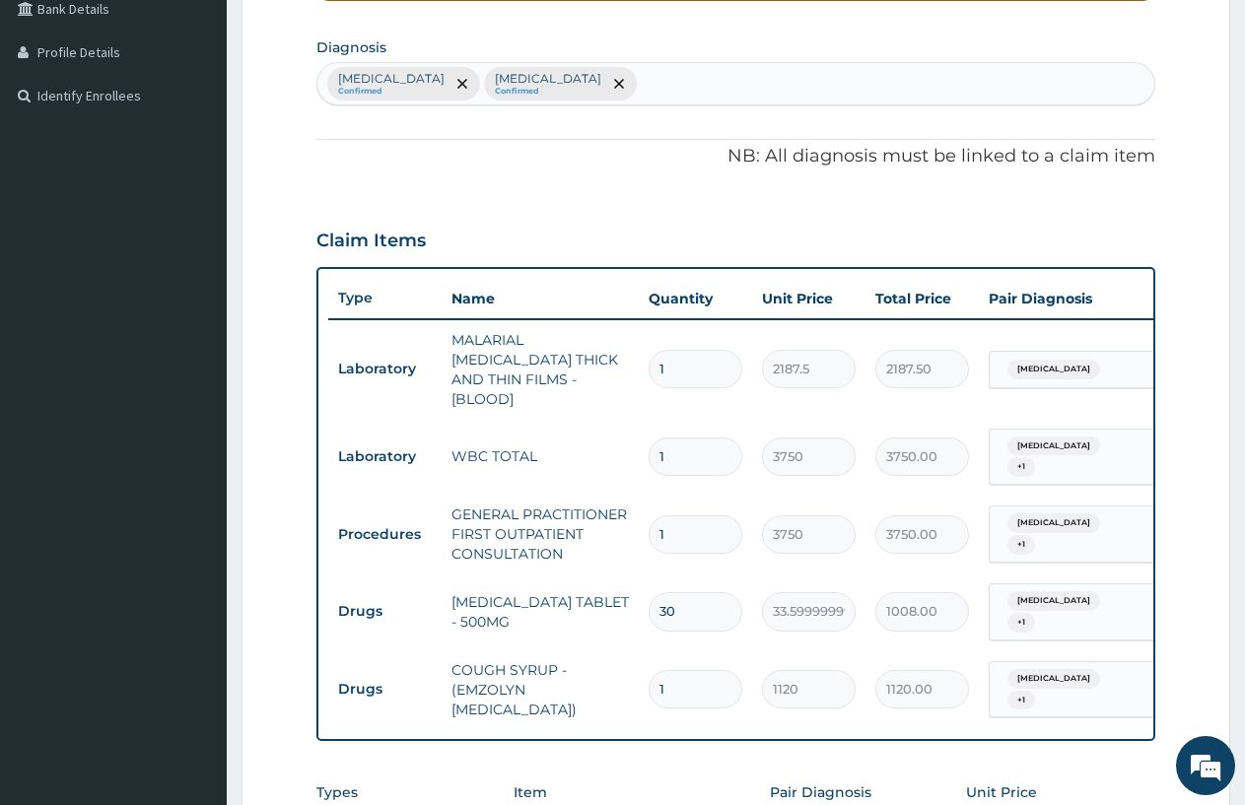
scroll to position [860, 0]
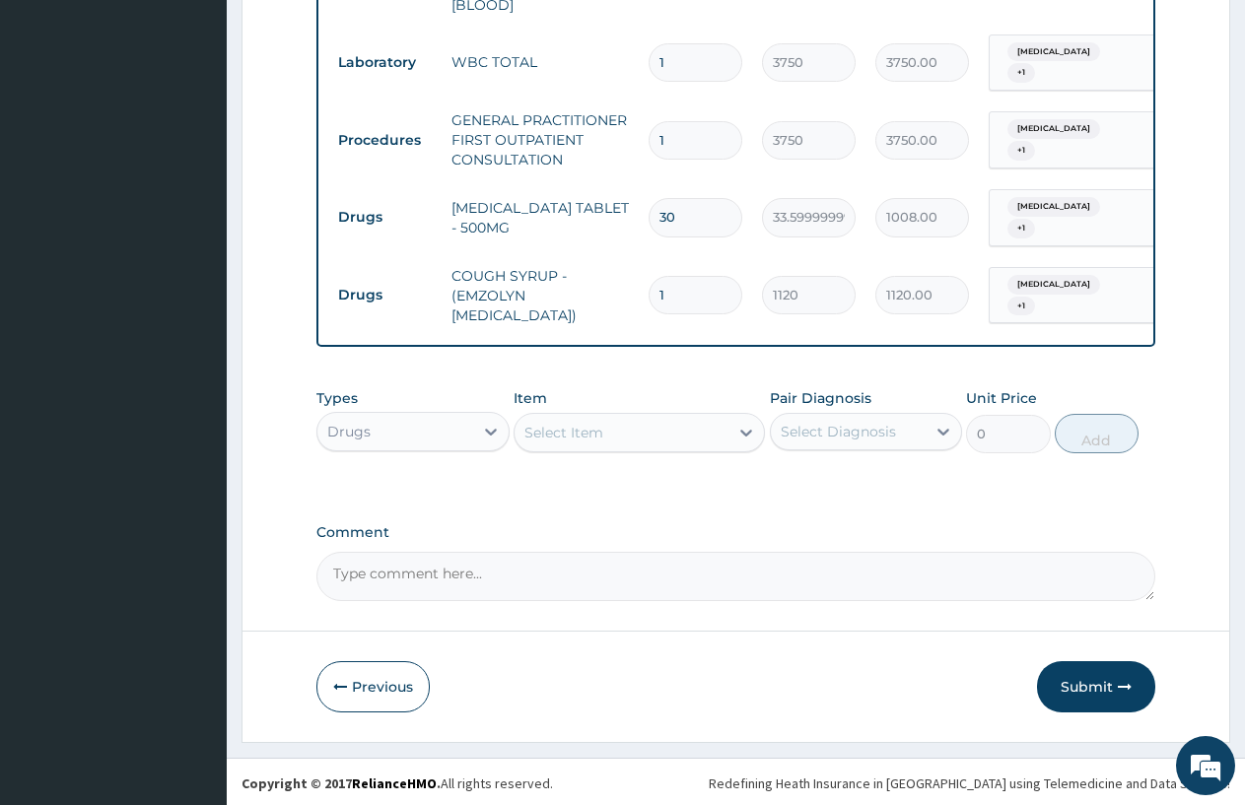
click at [1031, 275] on div "Upper respiratory infection + 1" at bounding box center [1066, 295] width 134 height 47
click at [1062, 278] on div "Upper respiratory infection + 1" at bounding box center [1066, 295] width 134 height 47
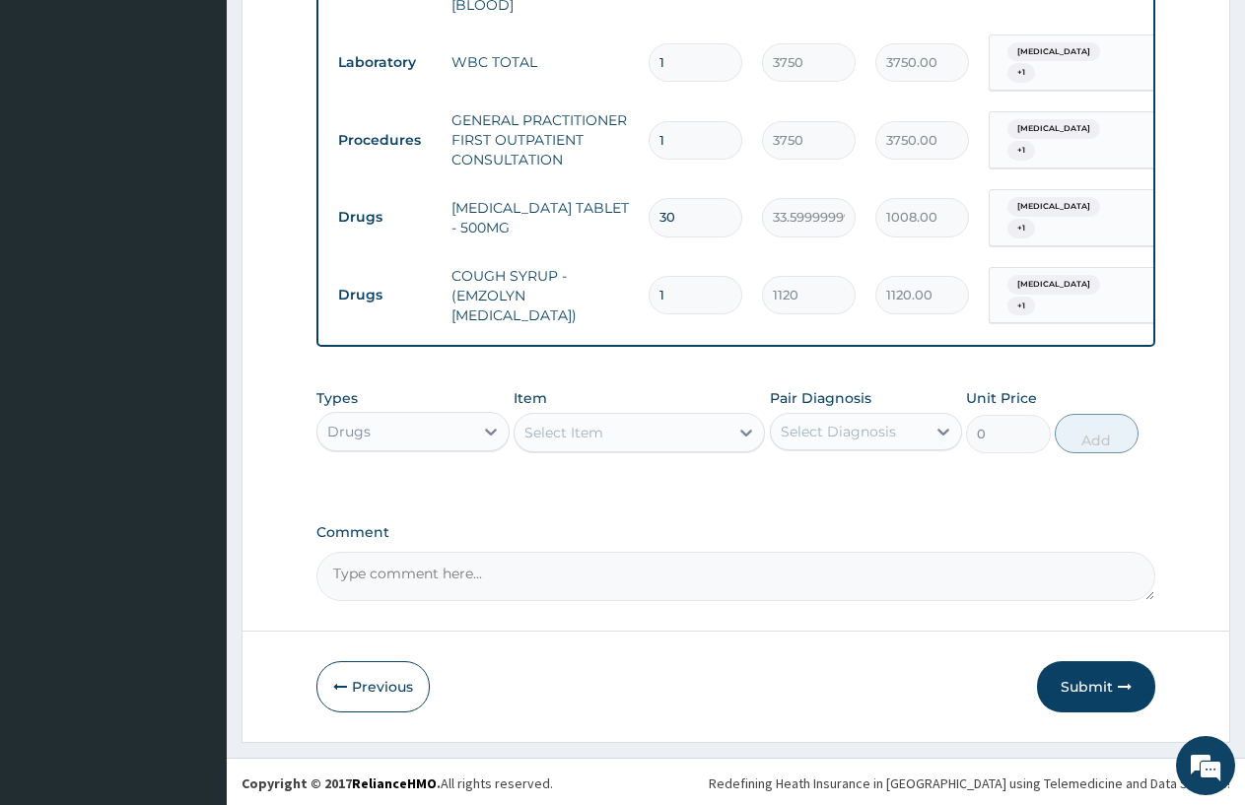
click at [1062, 278] on div "Upper respiratory infection + 1" at bounding box center [1066, 295] width 134 height 47
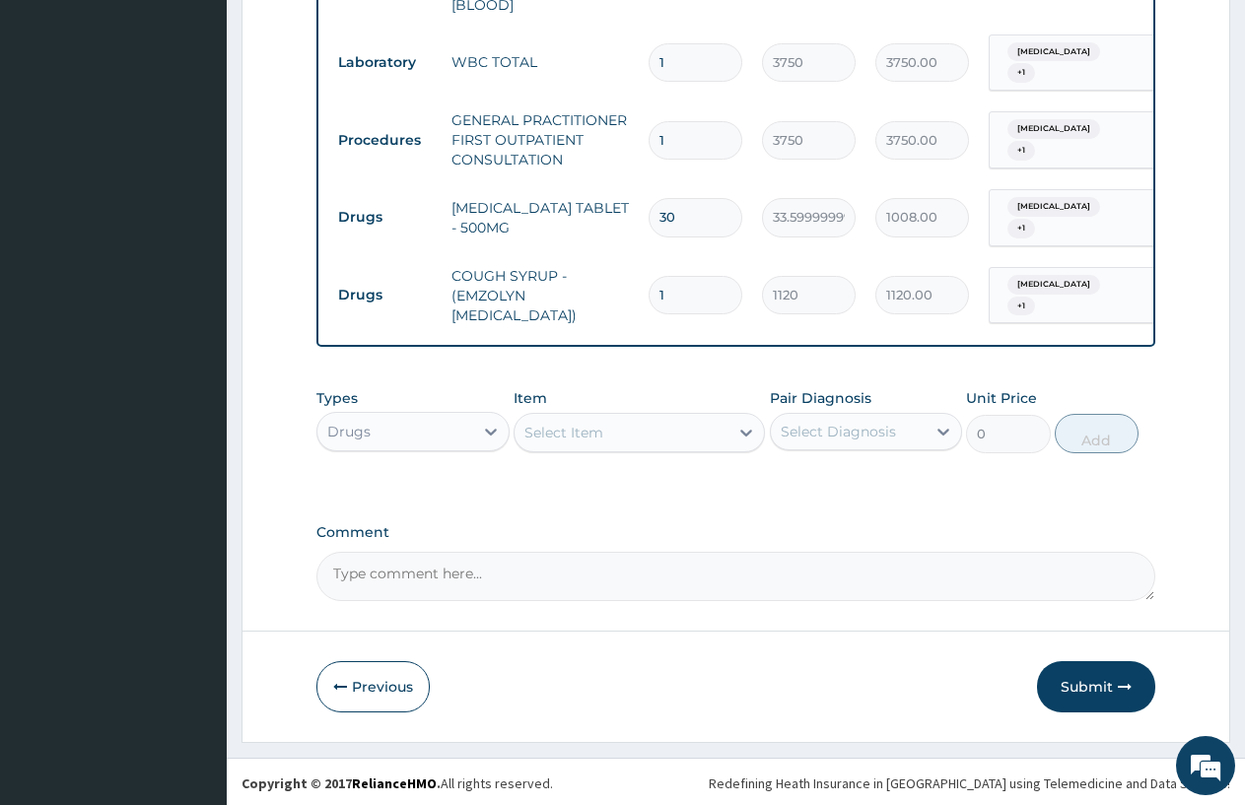
click at [1062, 278] on div "Upper respiratory infection + 1" at bounding box center [1066, 295] width 134 height 47
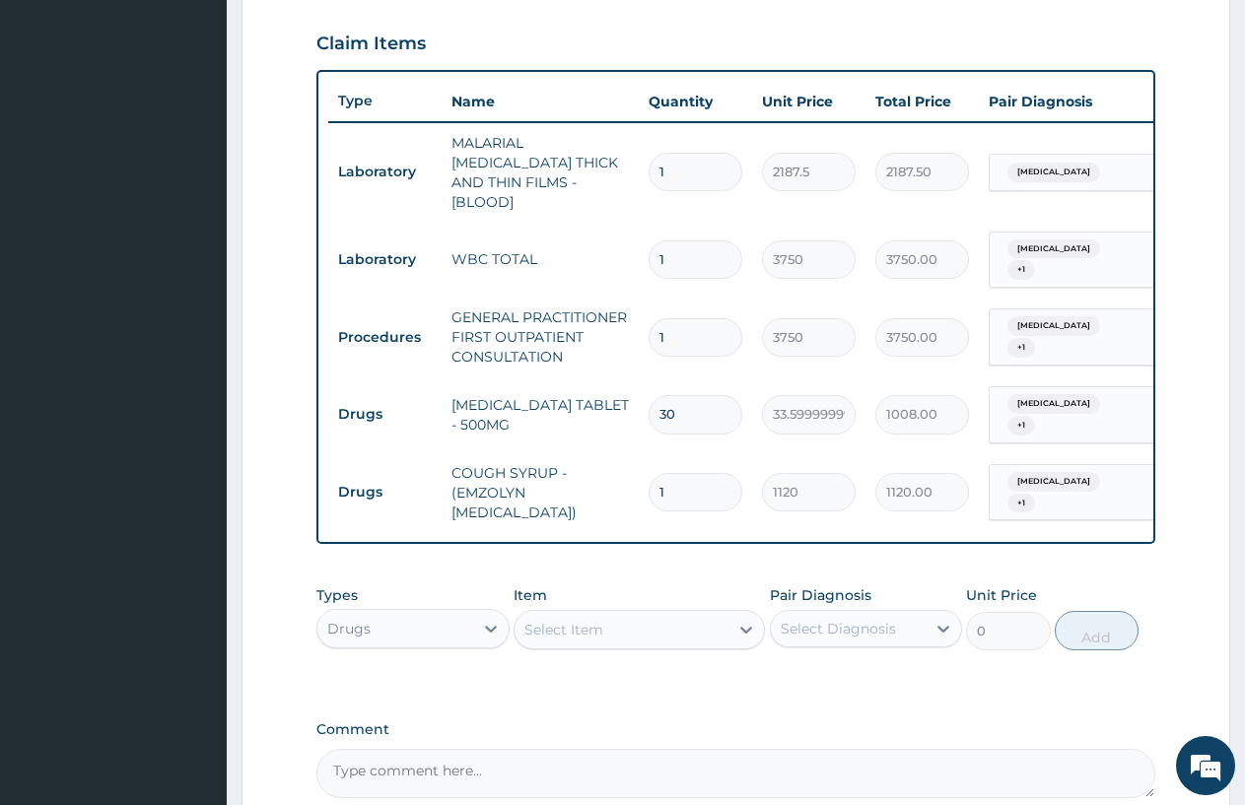
click at [1065, 472] on span "Upper respiratory infection" at bounding box center [1053, 482] width 93 height 20
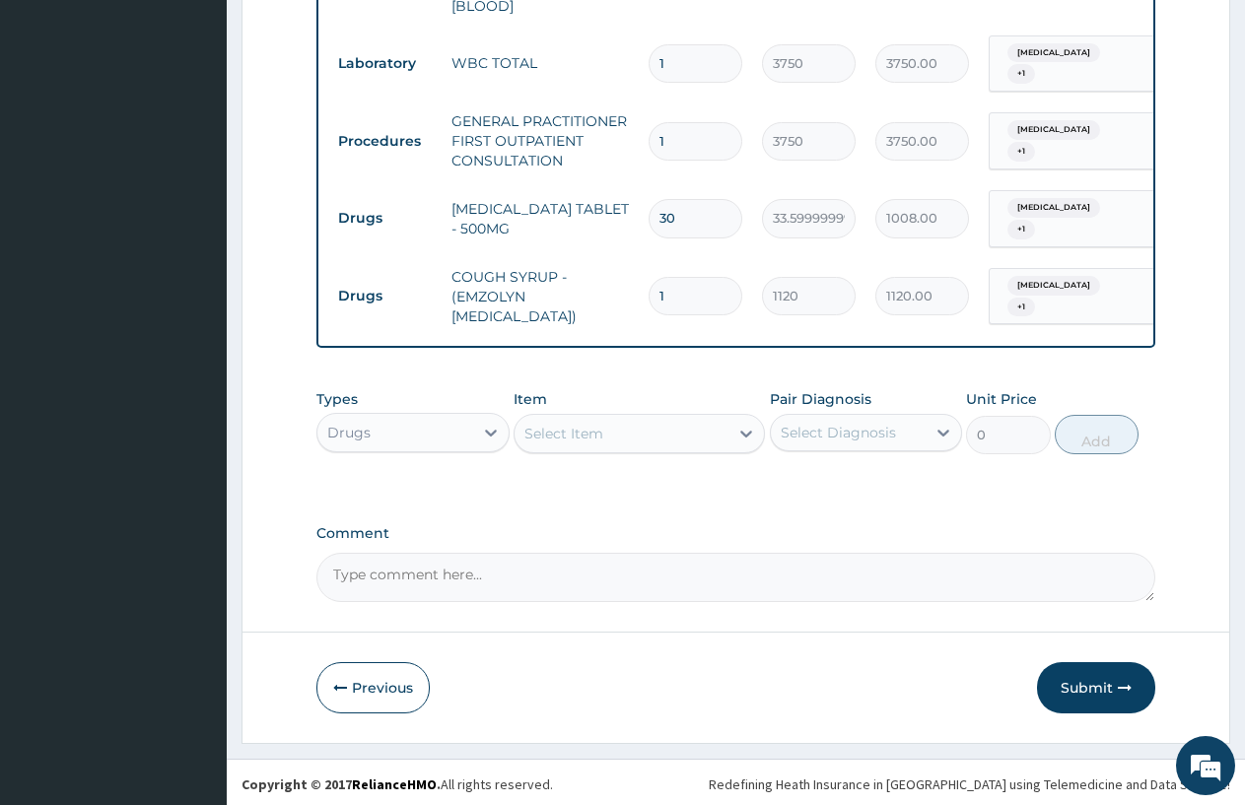
scroll to position [860, 0]
click at [1070, 282] on div "Upper respiratory infection + 1" at bounding box center [1066, 295] width 134 height 47
click at [1065, 275] on span "Upper respiratory infection" at bounding box center [1053, 285] width 93 height 20
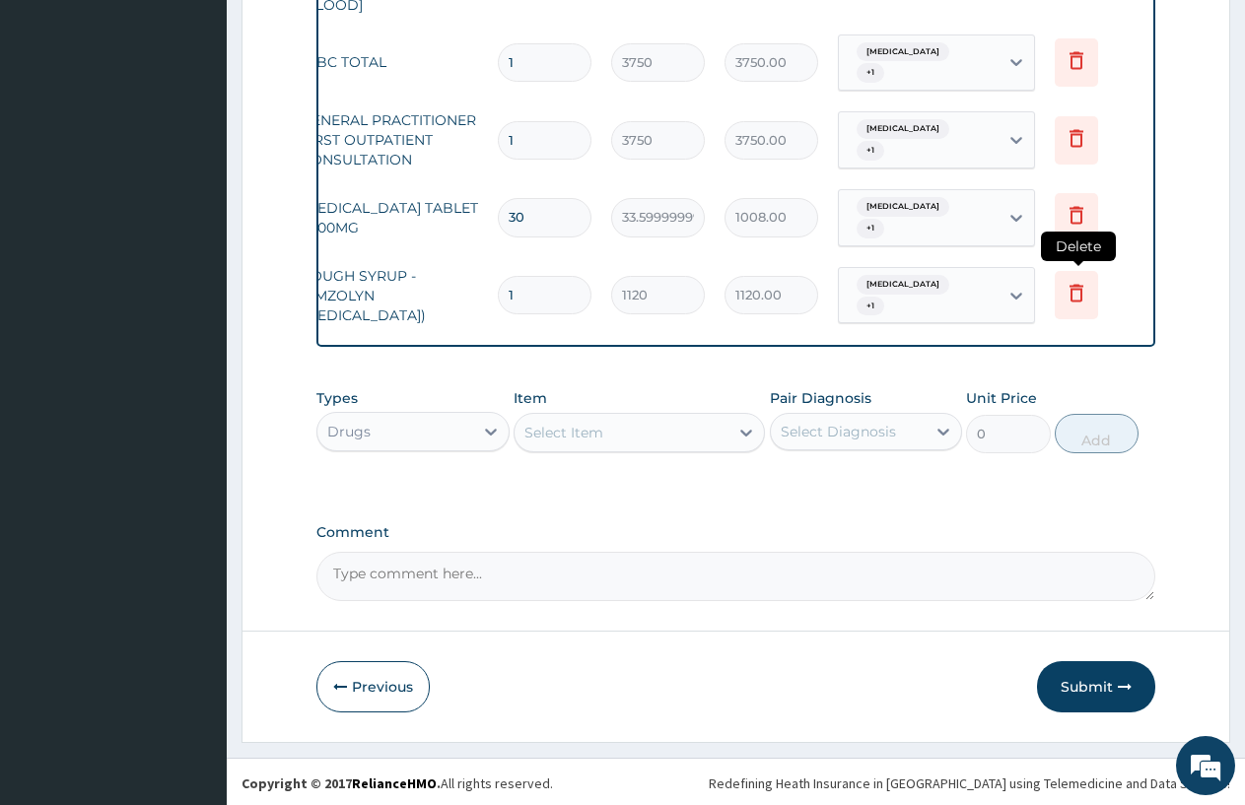
click at [1077, 285] on icon at bounding box center [1076, 294] width 14 height 18
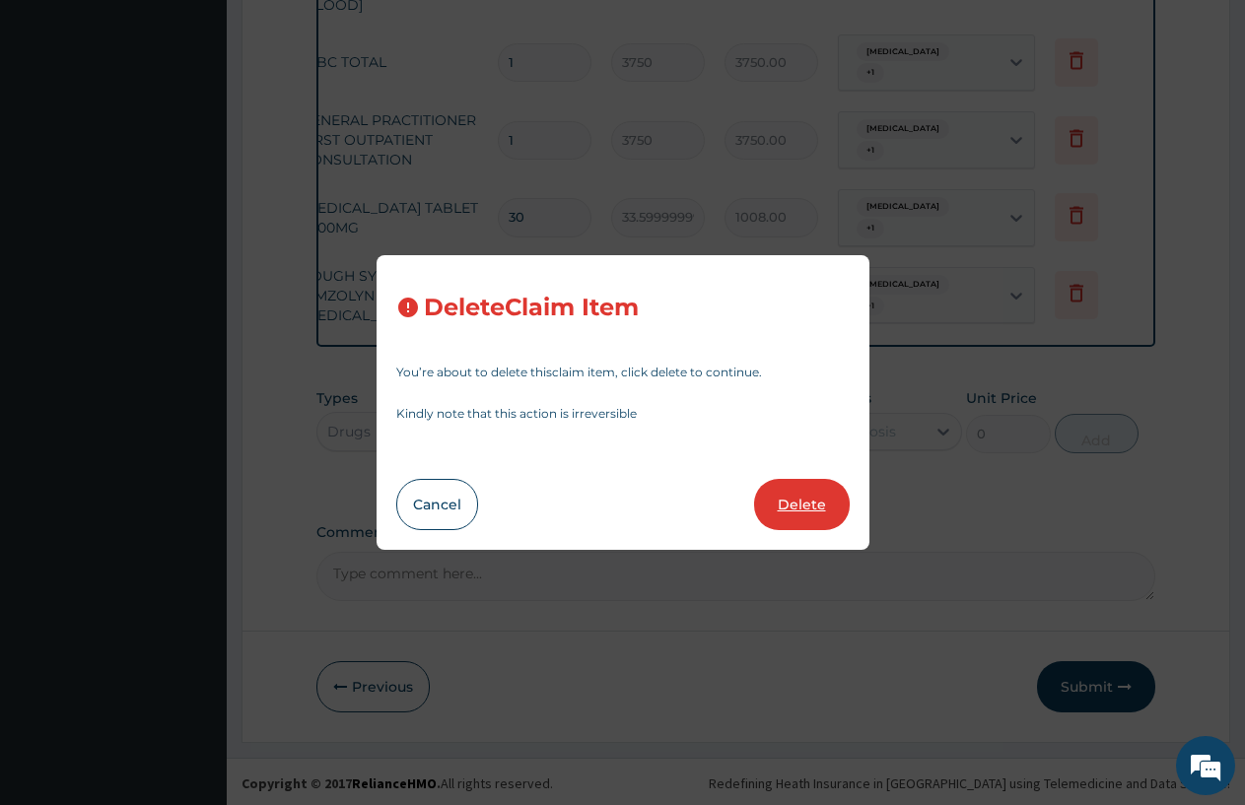
click at [780, 509] on button "Delete" at bounding box center [802, 504] width 96 height 51
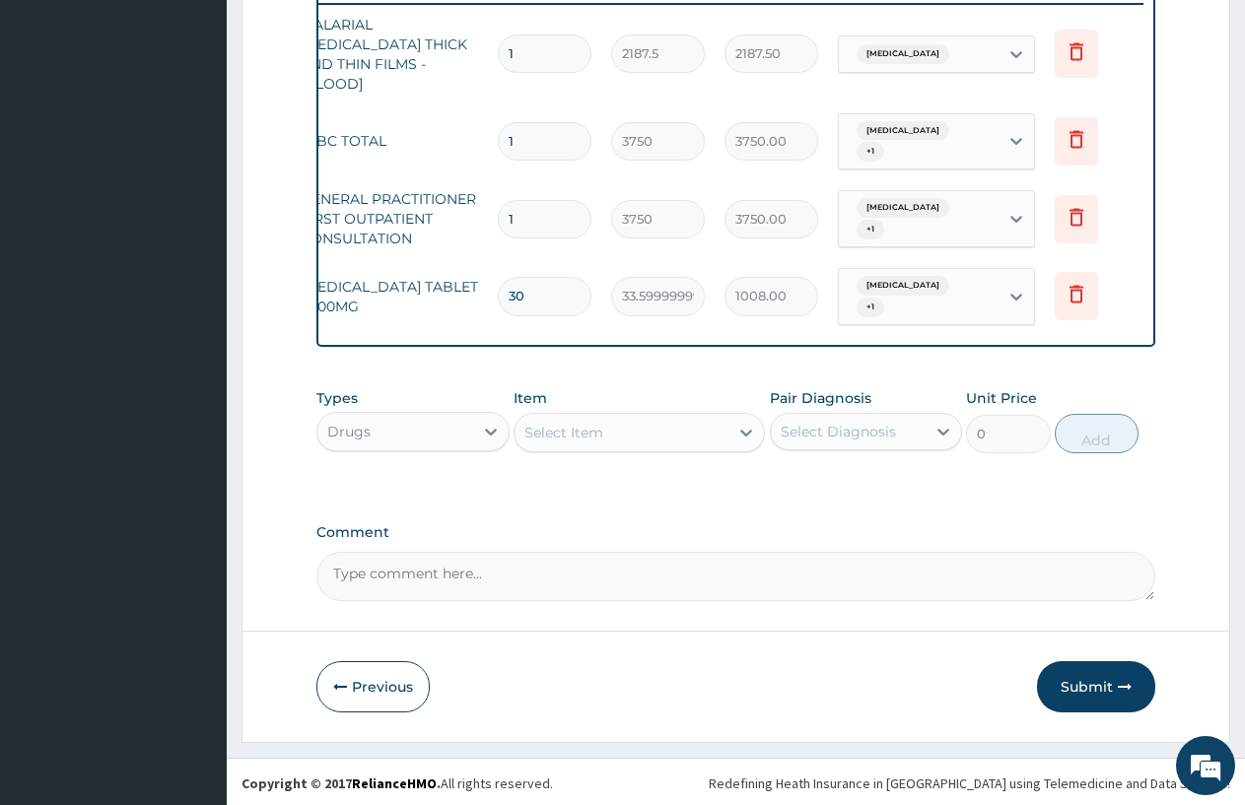
scroll to position [0, 0]
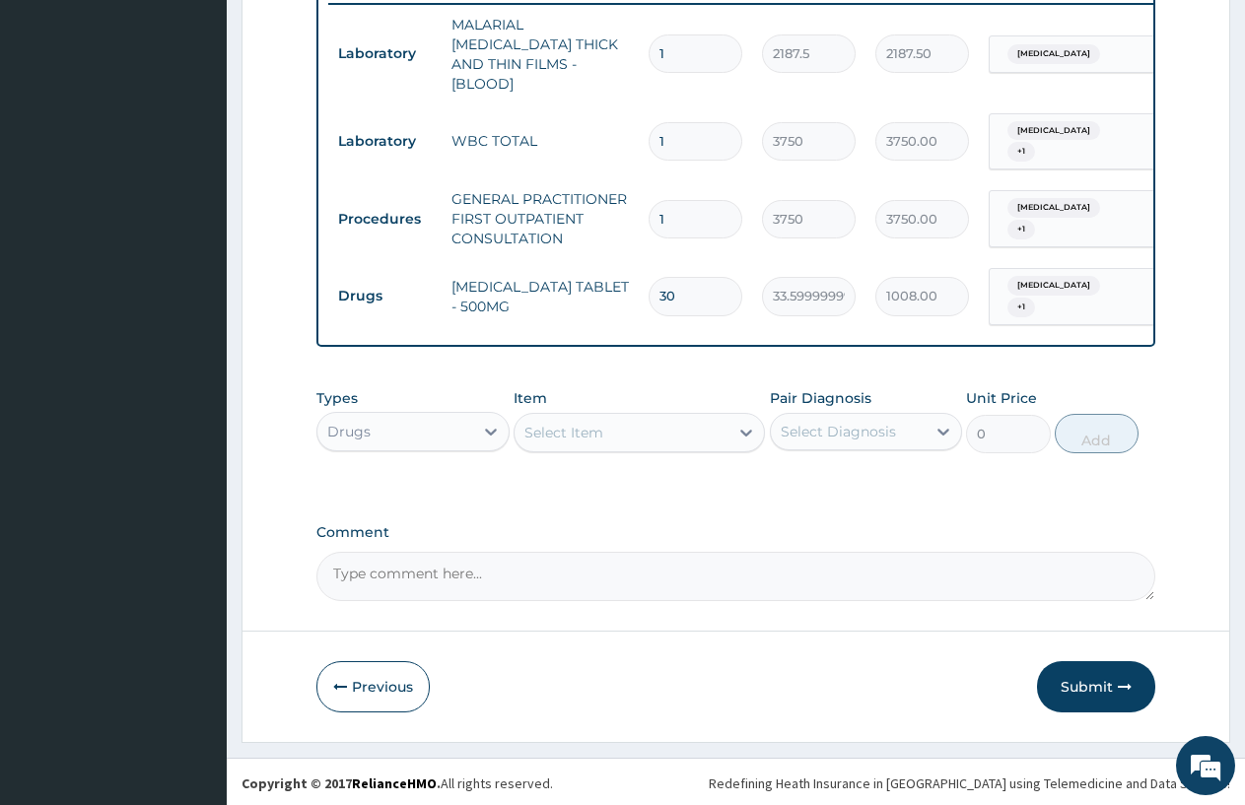
click at [542, 435] on div "Select Item" at bounding box center [563, 433] width 79 height 20
